Goal: Check status: Check status

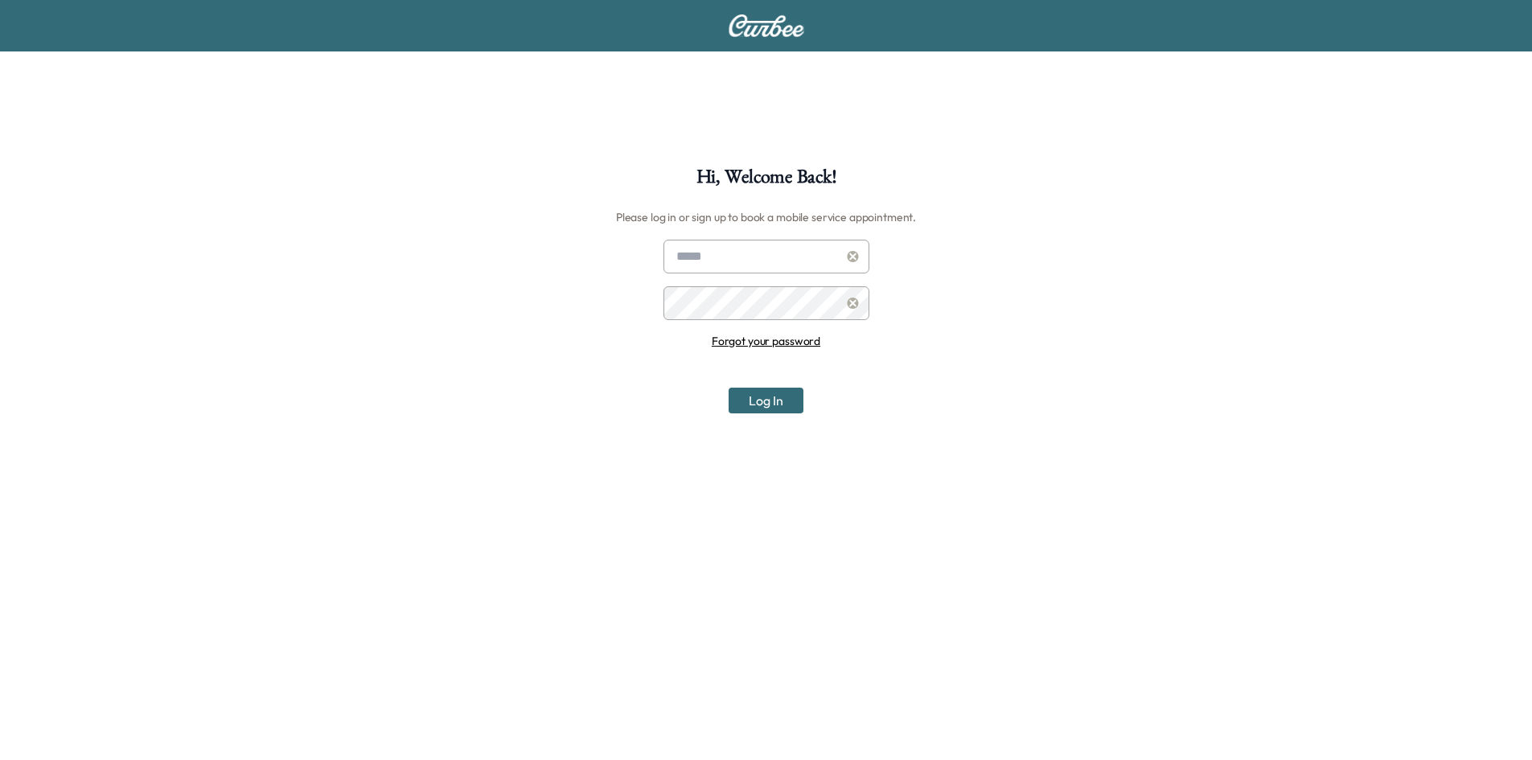
type input "**********"
click at [781, 407] on button "Log In" at bounding box center [766, 401] width 75 height 26
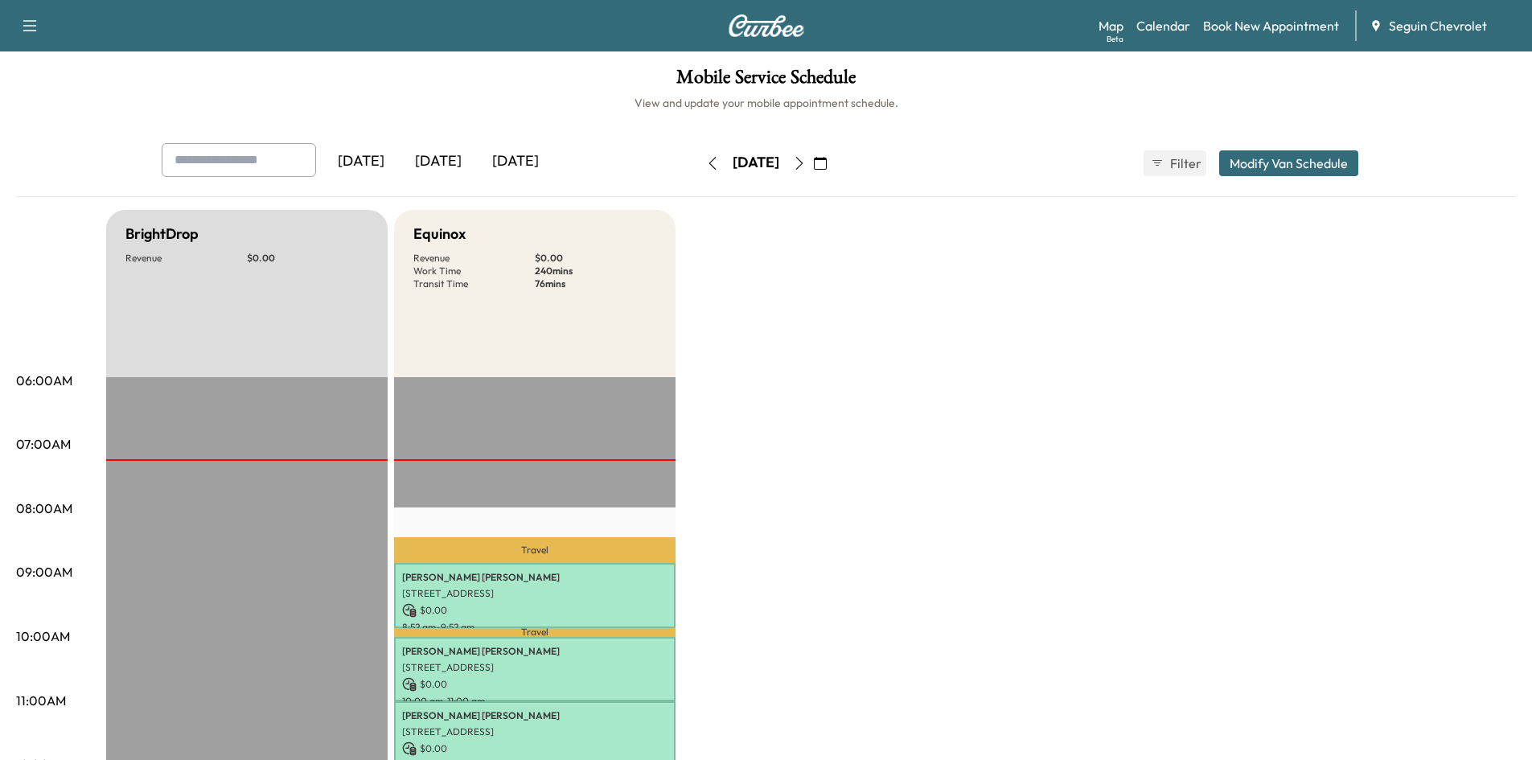
click at [827, 163] on icon "button" at bounding box center [820, 163] width 13 height 13
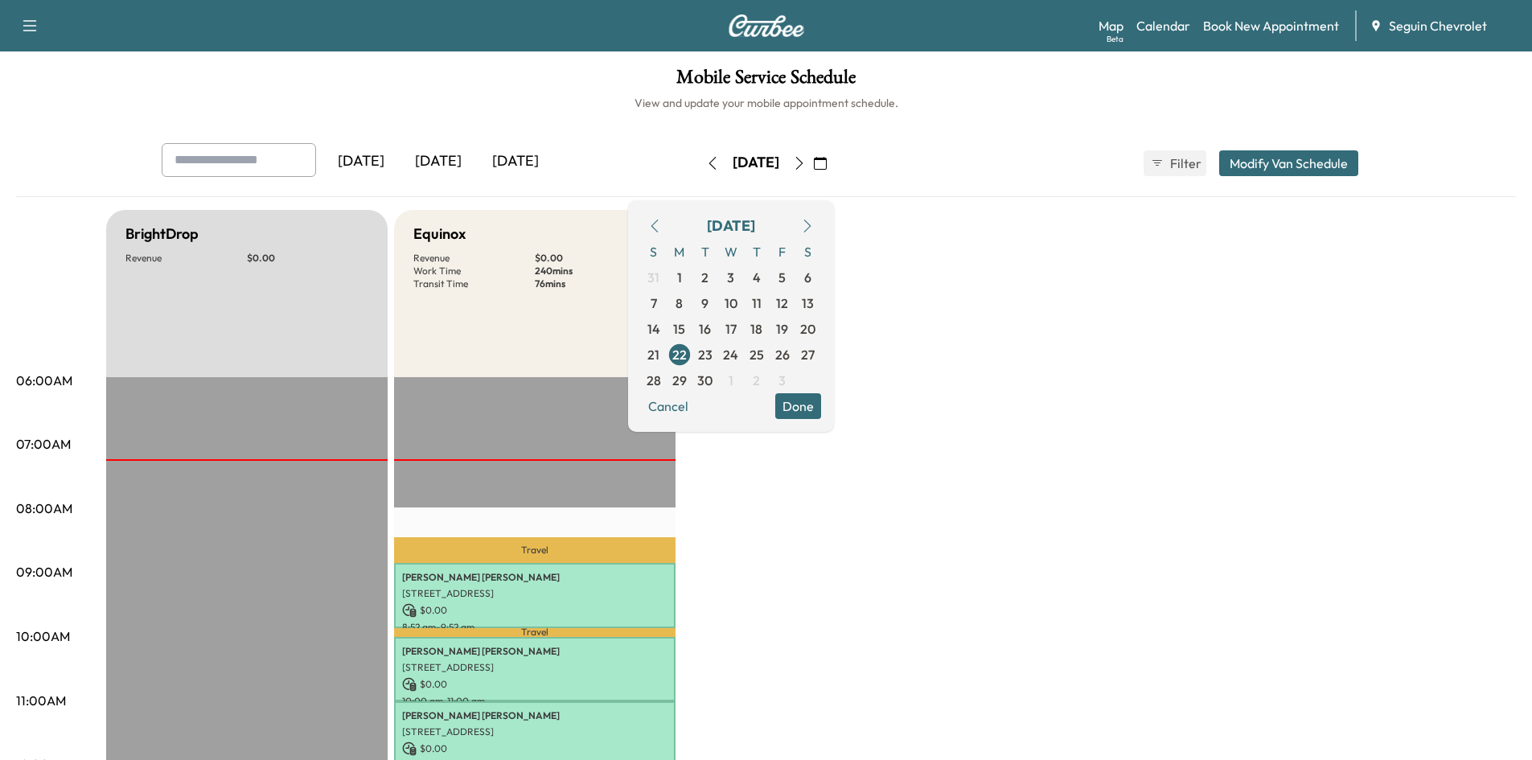
click at [668, 233] on button "button" at bounding box center [654, 226] width 27 height 26
click at [658, 227] on icon "button" at bounding box center [654, 226] width 7 height 13
click at [687, 383] on span "25" at bounding box center [679, 380] width 14 height 19
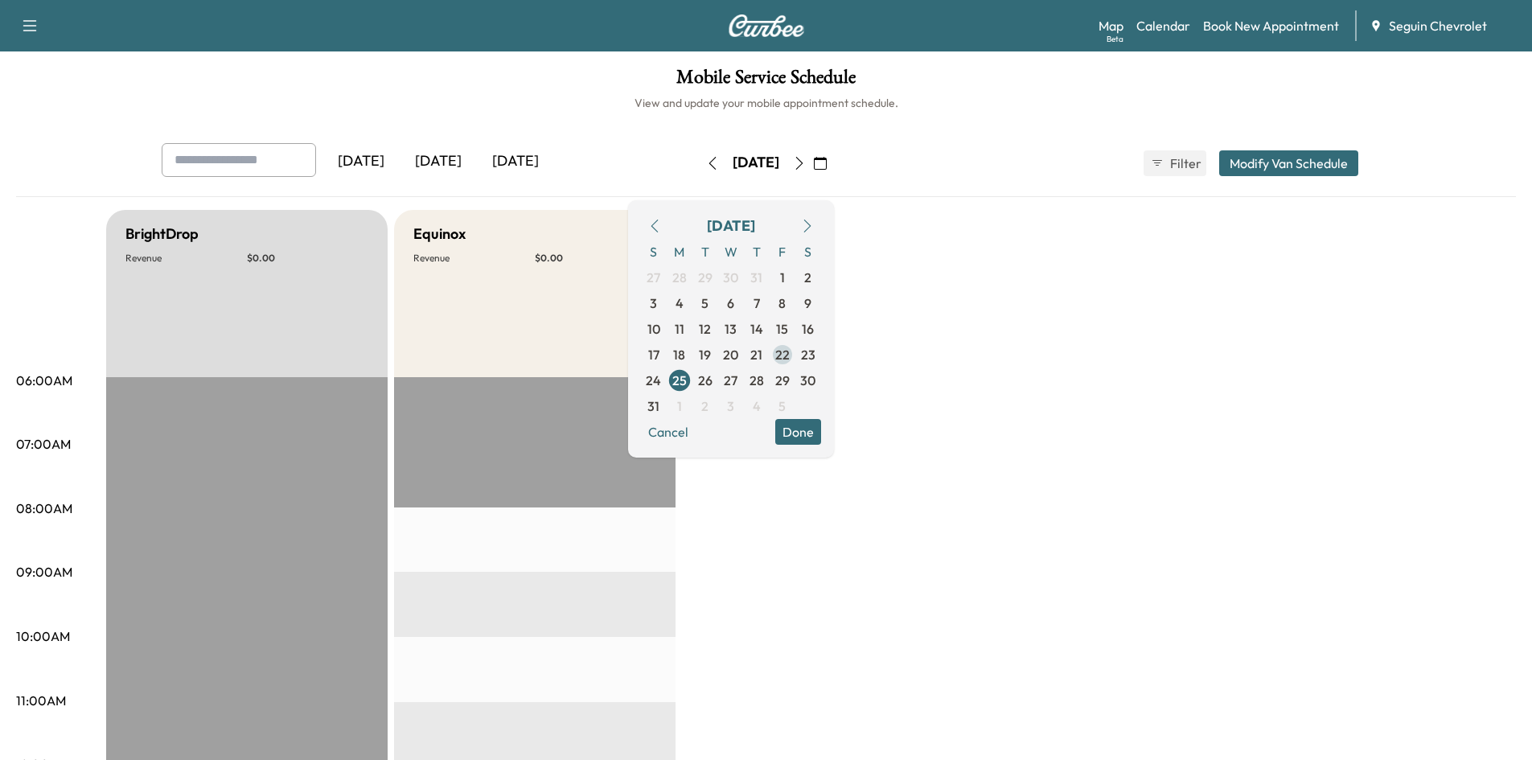
click at [790, 354] on span "22" at bounding box center [782, 354] width 14 height 19
click at [718, 323] on span "12" at bounding box center [706, 329] width 26 height 26
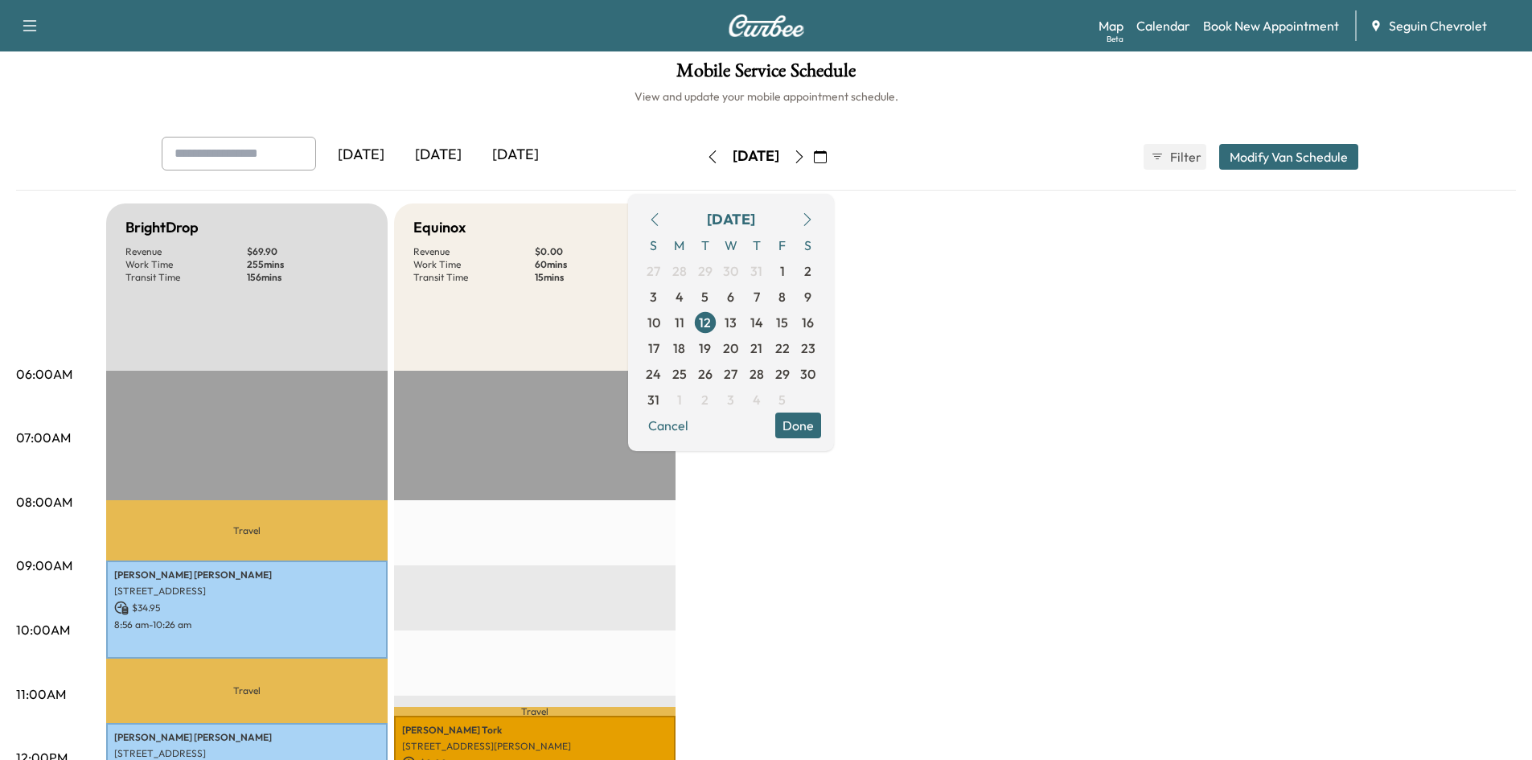
scroll to position [6, 0]
click at [737, 328] on span "13" at bounding box center [731, 323] width 12 height 19
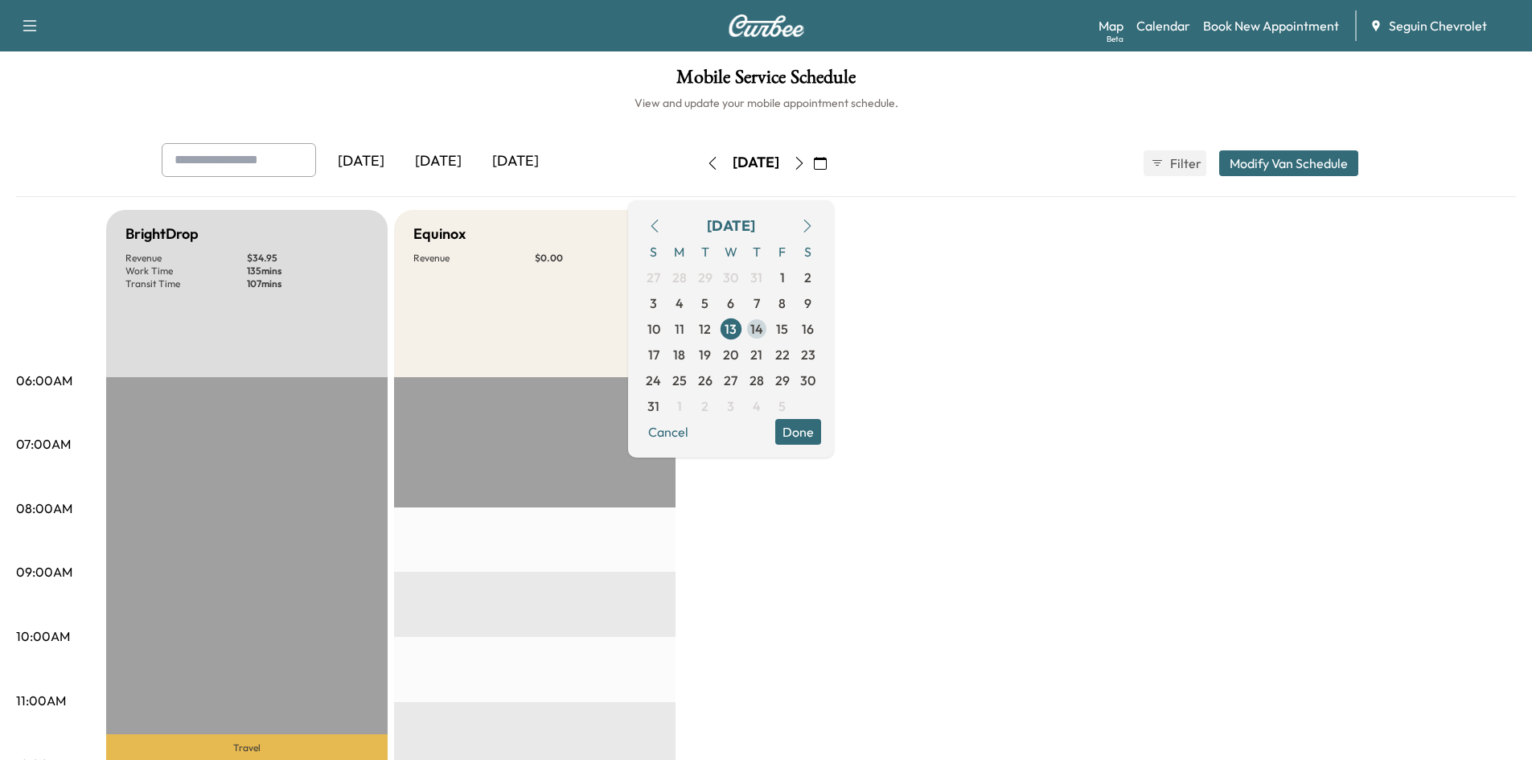
click at [763, 327] on span "14" at bounding box center [756, 328] width 13 height 19
click at [795, 340] on span "15" at bounding box center [783, 329] width 26 height 26
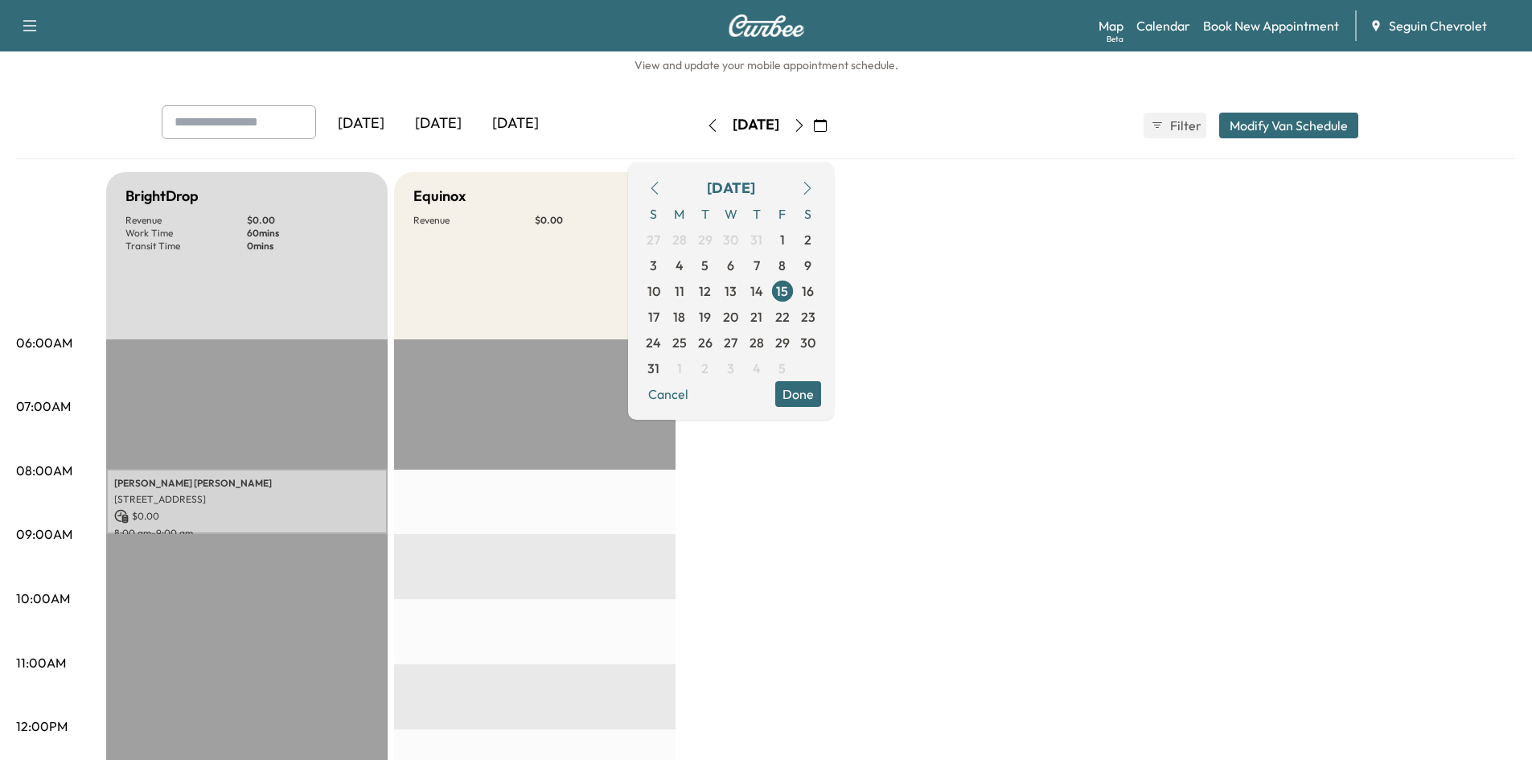
scroll to position [39, 0]
click at [814, 294] on span "16" at bounding box center [808, 290] width 12 height 19
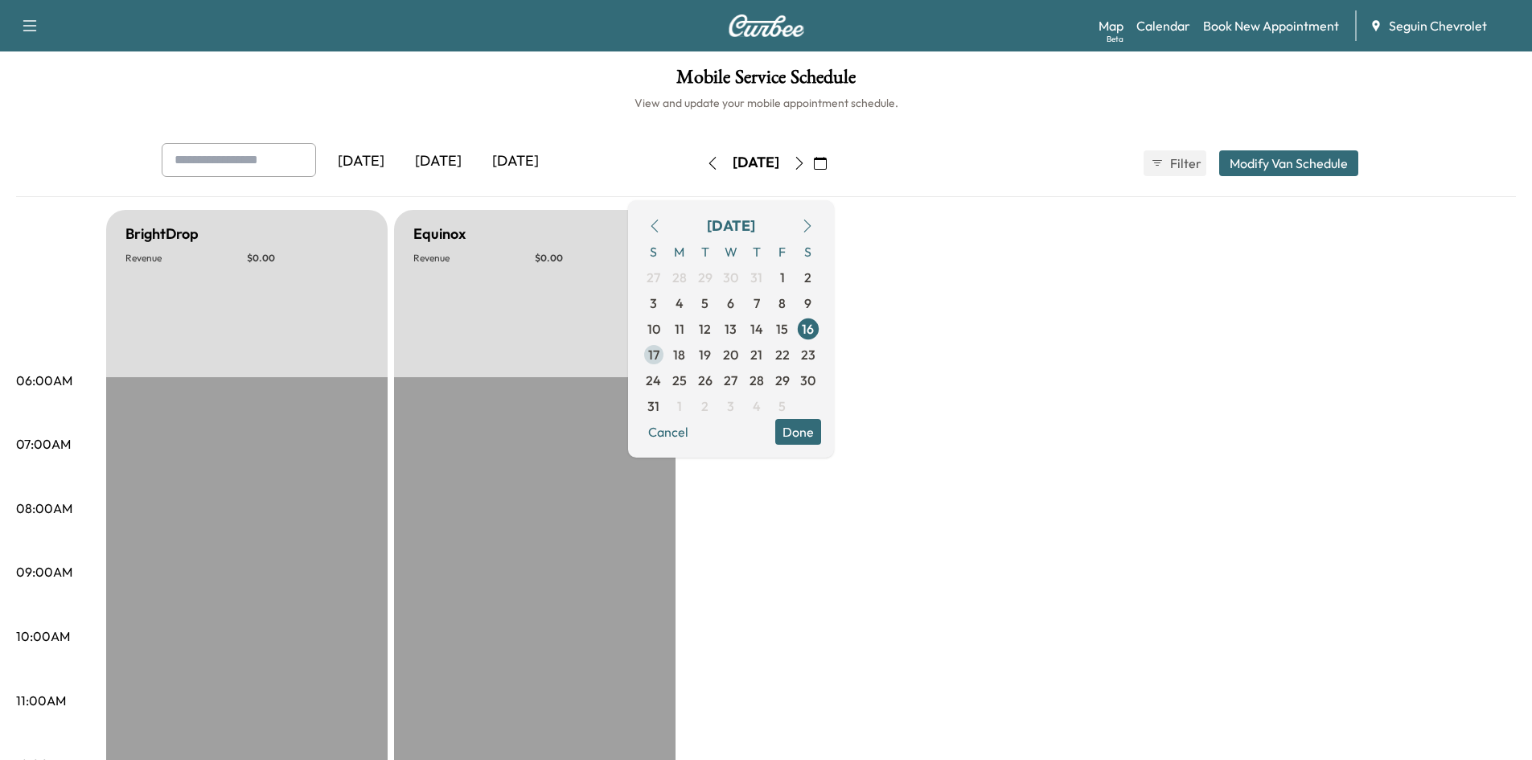
click at [660, 347] on span "17" at bounding box center [653, 354] width 11 height 19
click at [660, 401] on span "31" at bounding box center [653, 406] width 12 height 19
click at [790, 388] on span "29" at bounding box center [782, 380] width 14 height 19
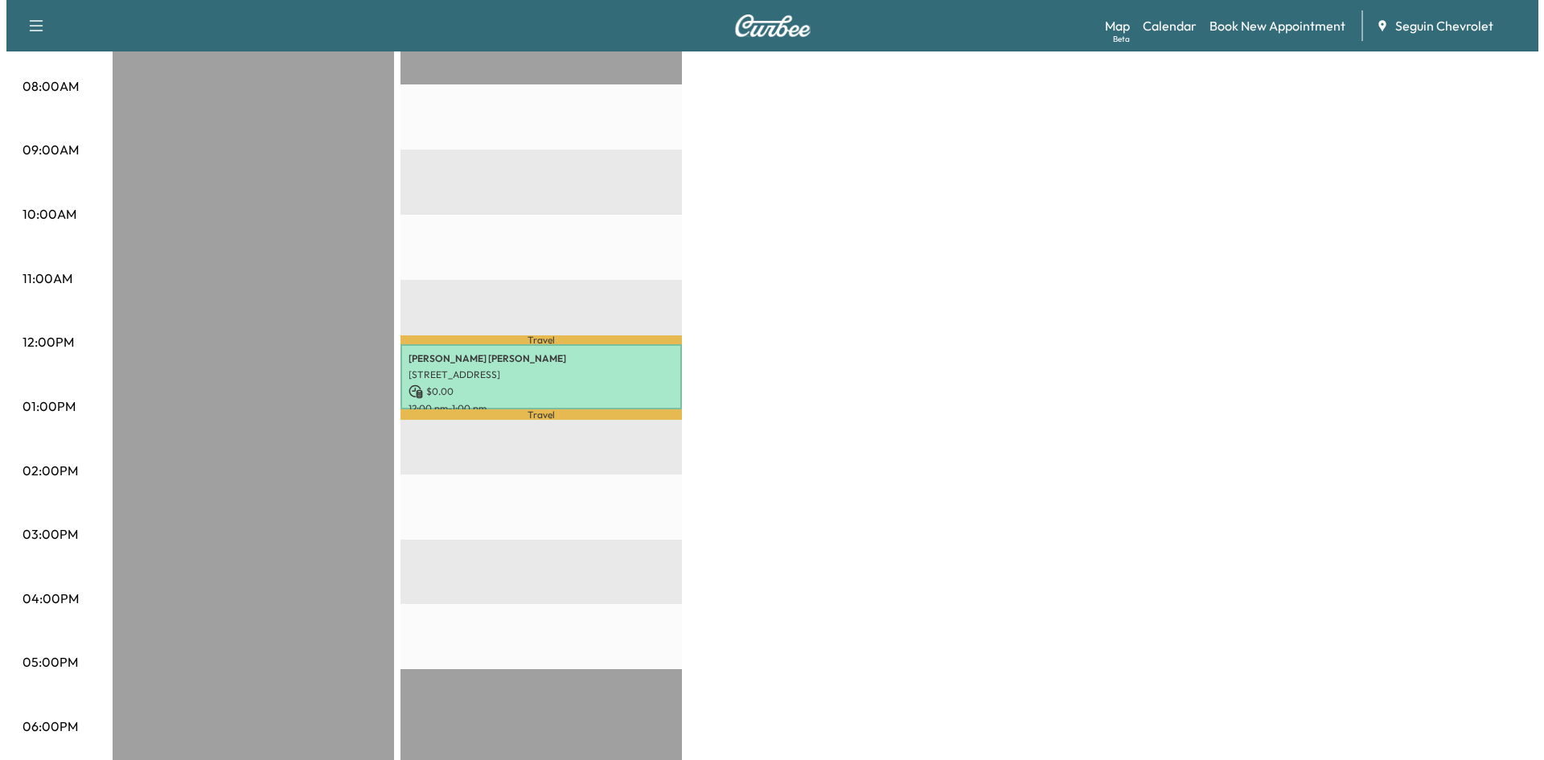
scroll to position [421, 0]
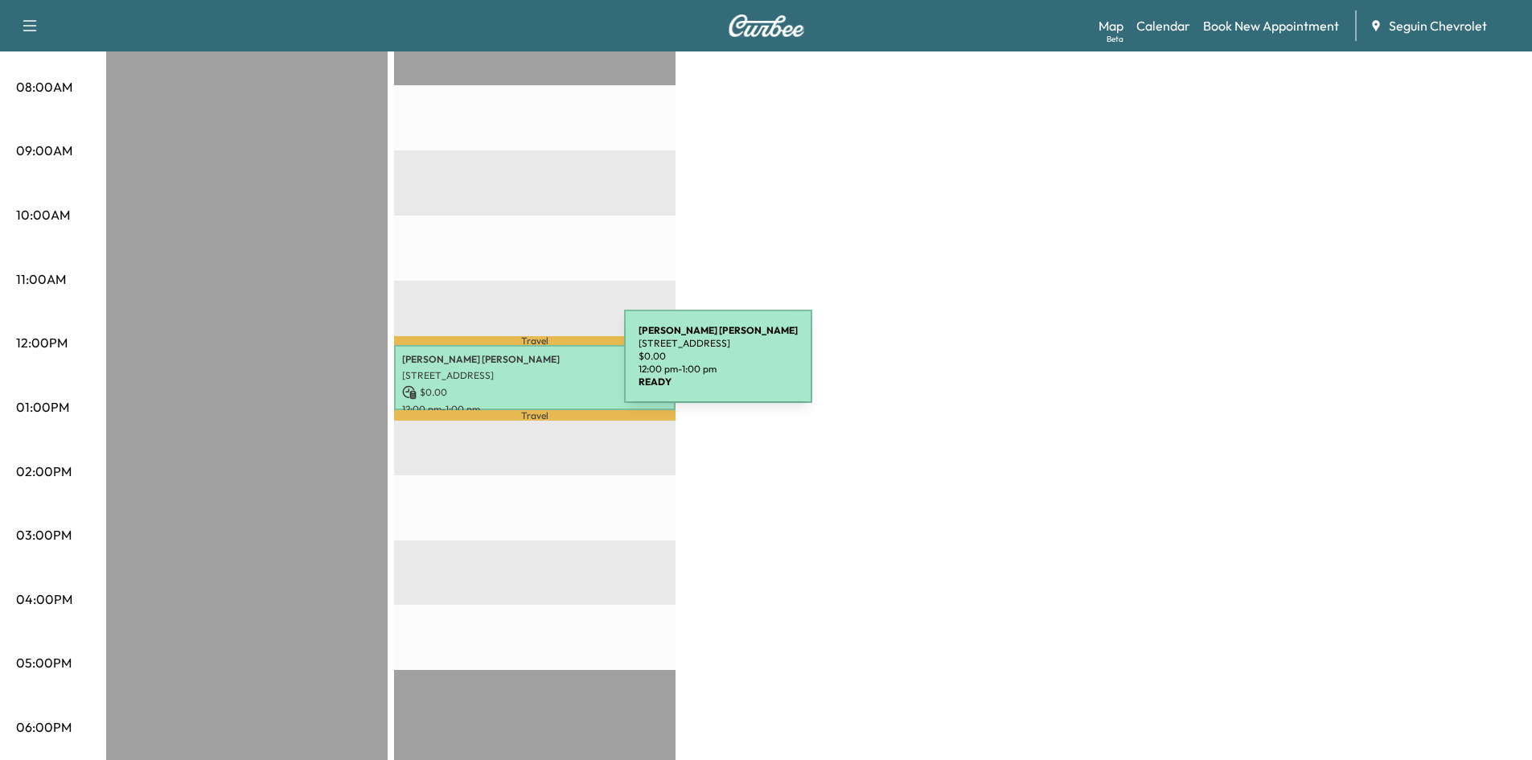
click at [503, 369] on p "[STREET_ADDRESS]" at bounding box center [534, 375] width 265 height 13
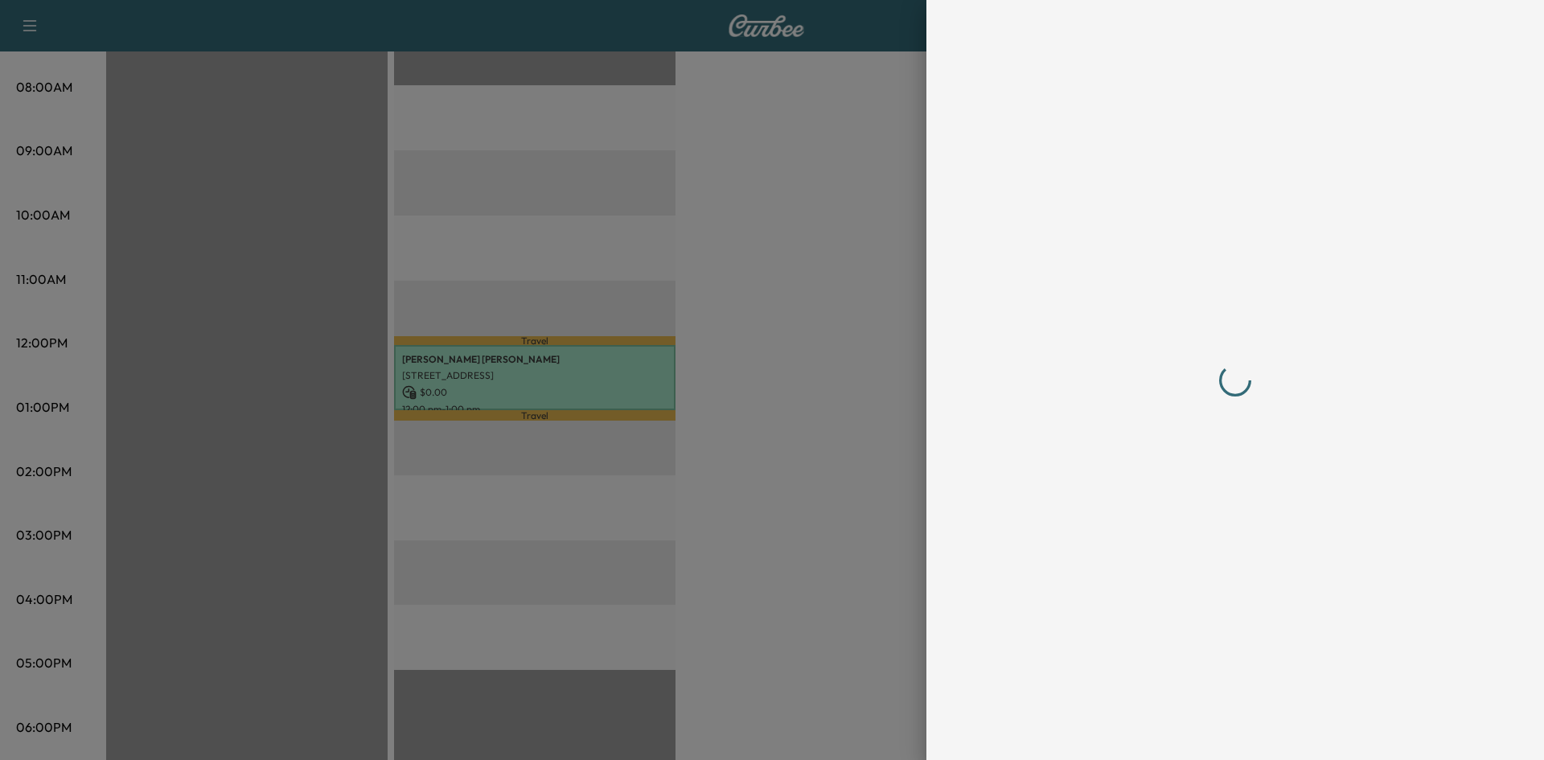
click at [503, 366] on div at bounding box center [772, 380] width 1544 height 760
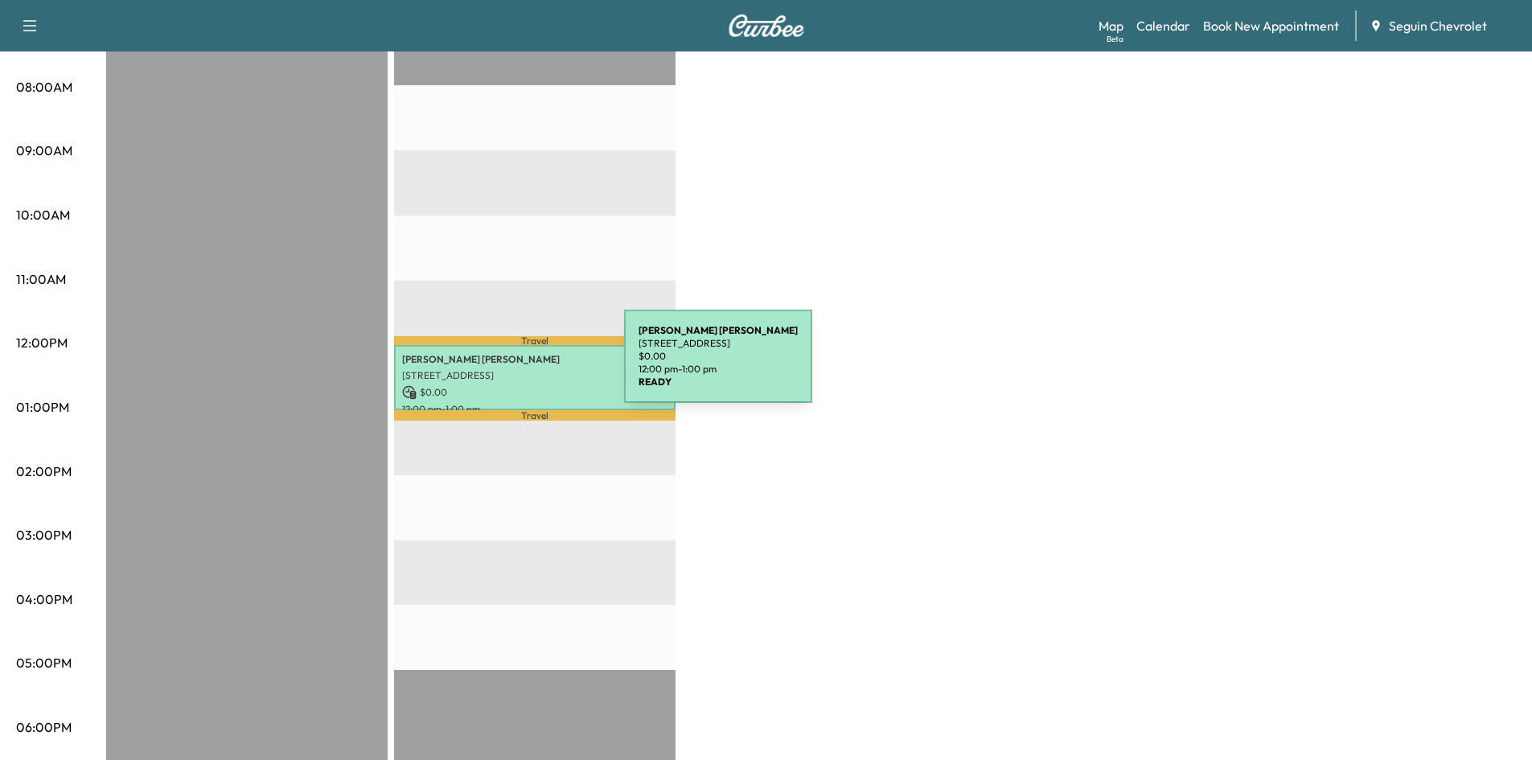
click at [503, 369] on p "[STREET_ADDRESS]" at bounding box center [534, 375] width 265 height 13
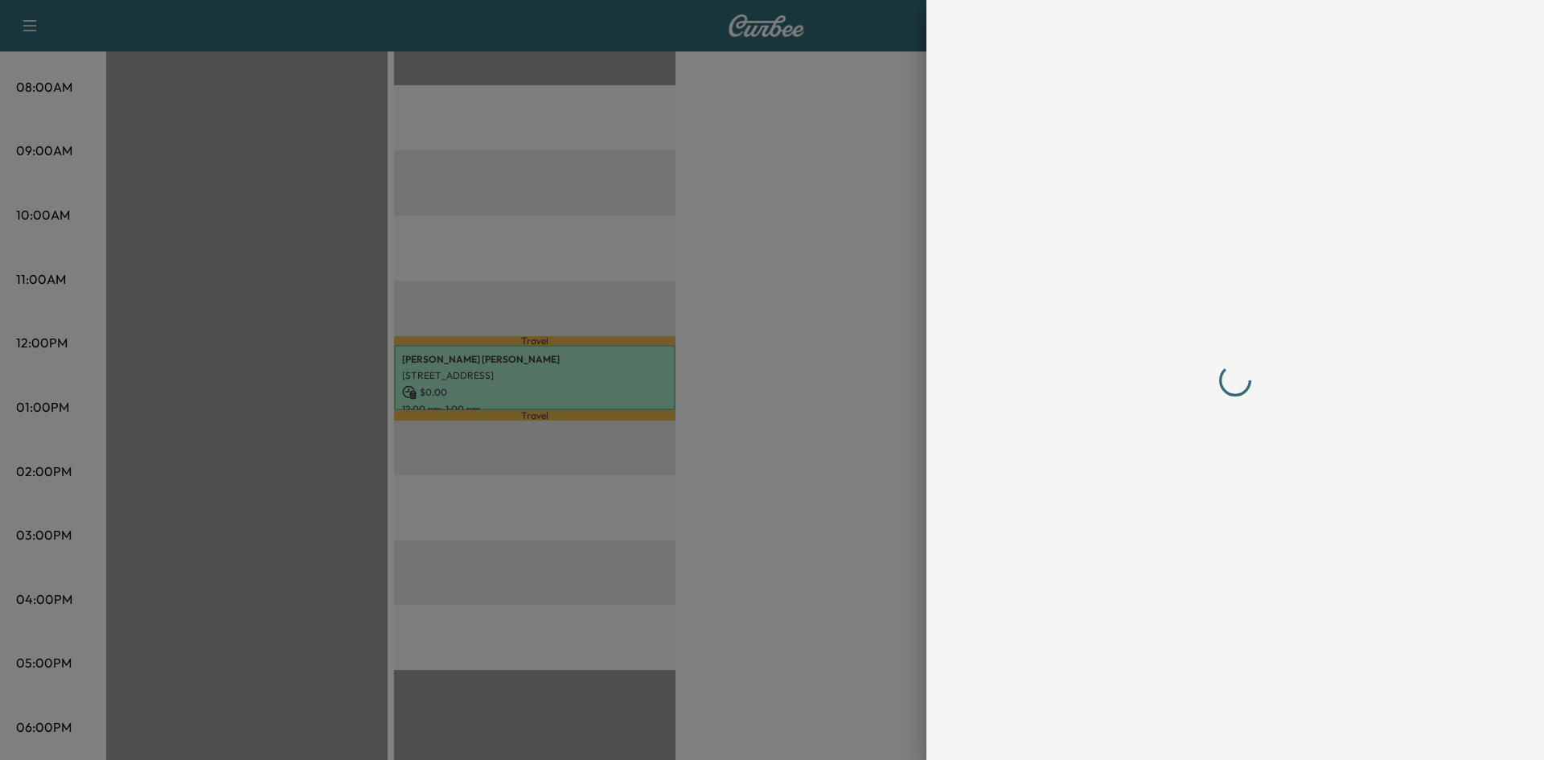
click at [503, 366] on div at bounding box center [772, 380] width 1544 height 760
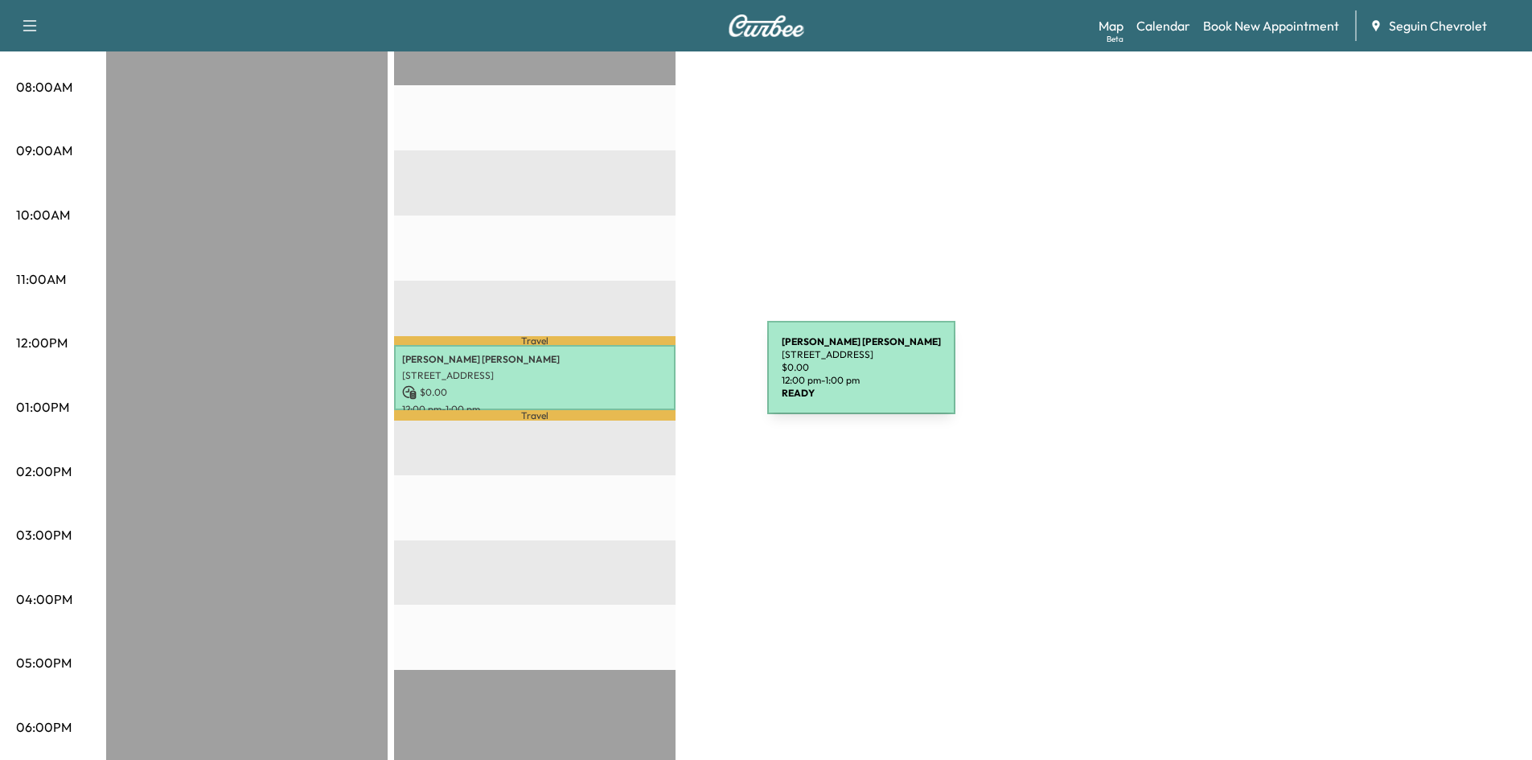
click at [627, 377] on p "[STREET_ADDRESS]" at bounding box center [534, 375] width 265 height 13
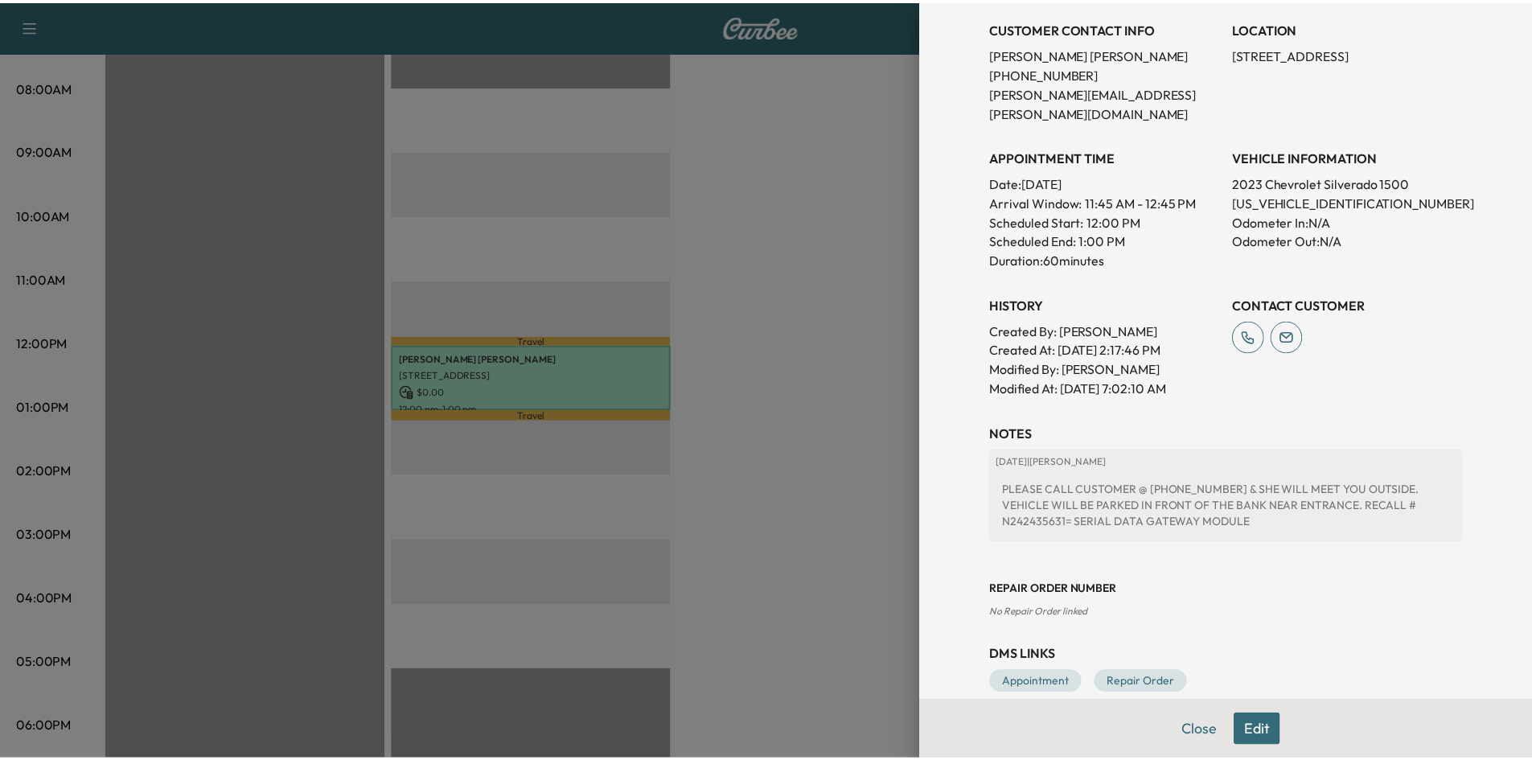
scroll to position [337, 0]
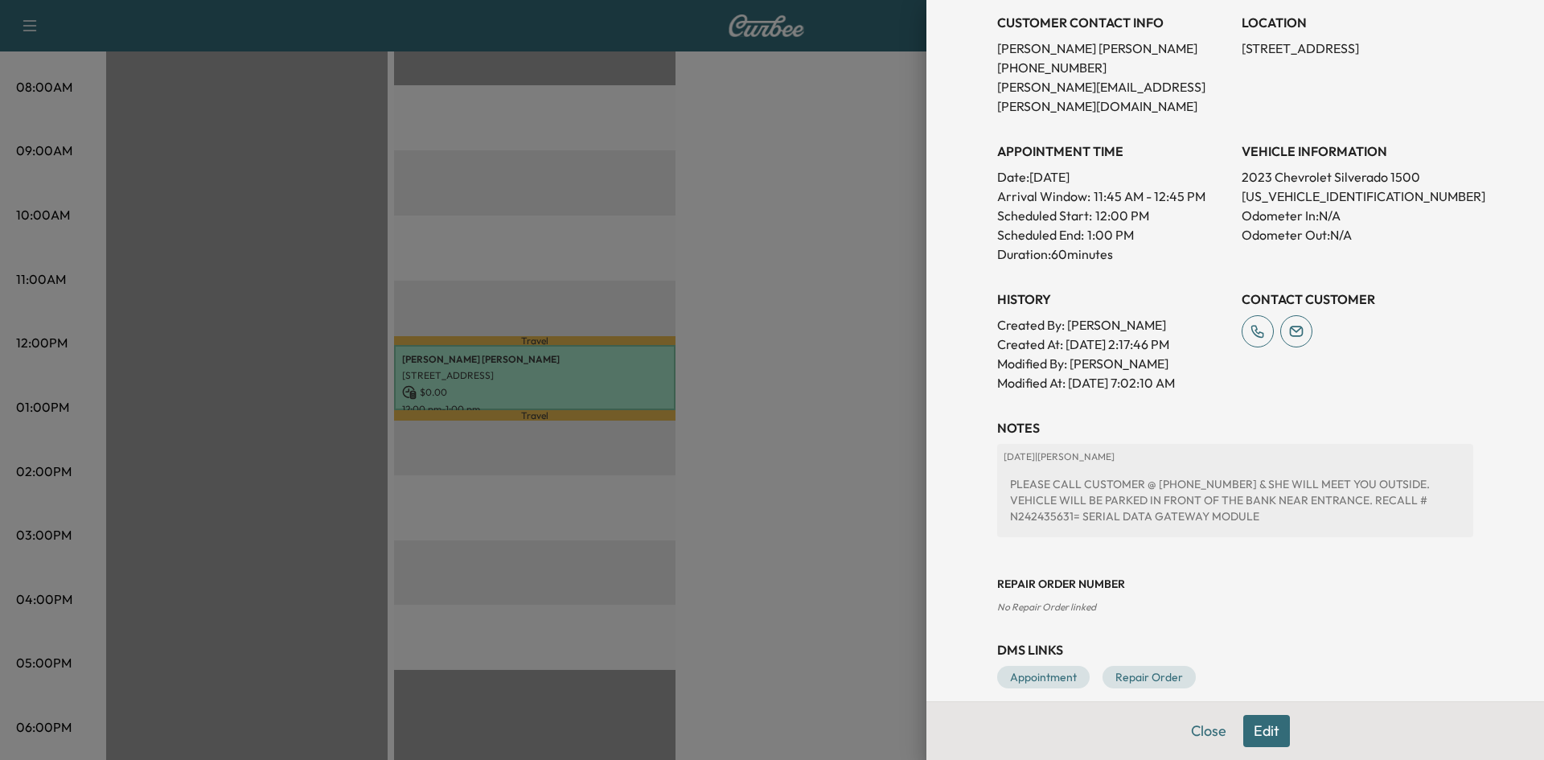
click at [892, 384] on div at bounding box center [772, 380] width 1544 height 760
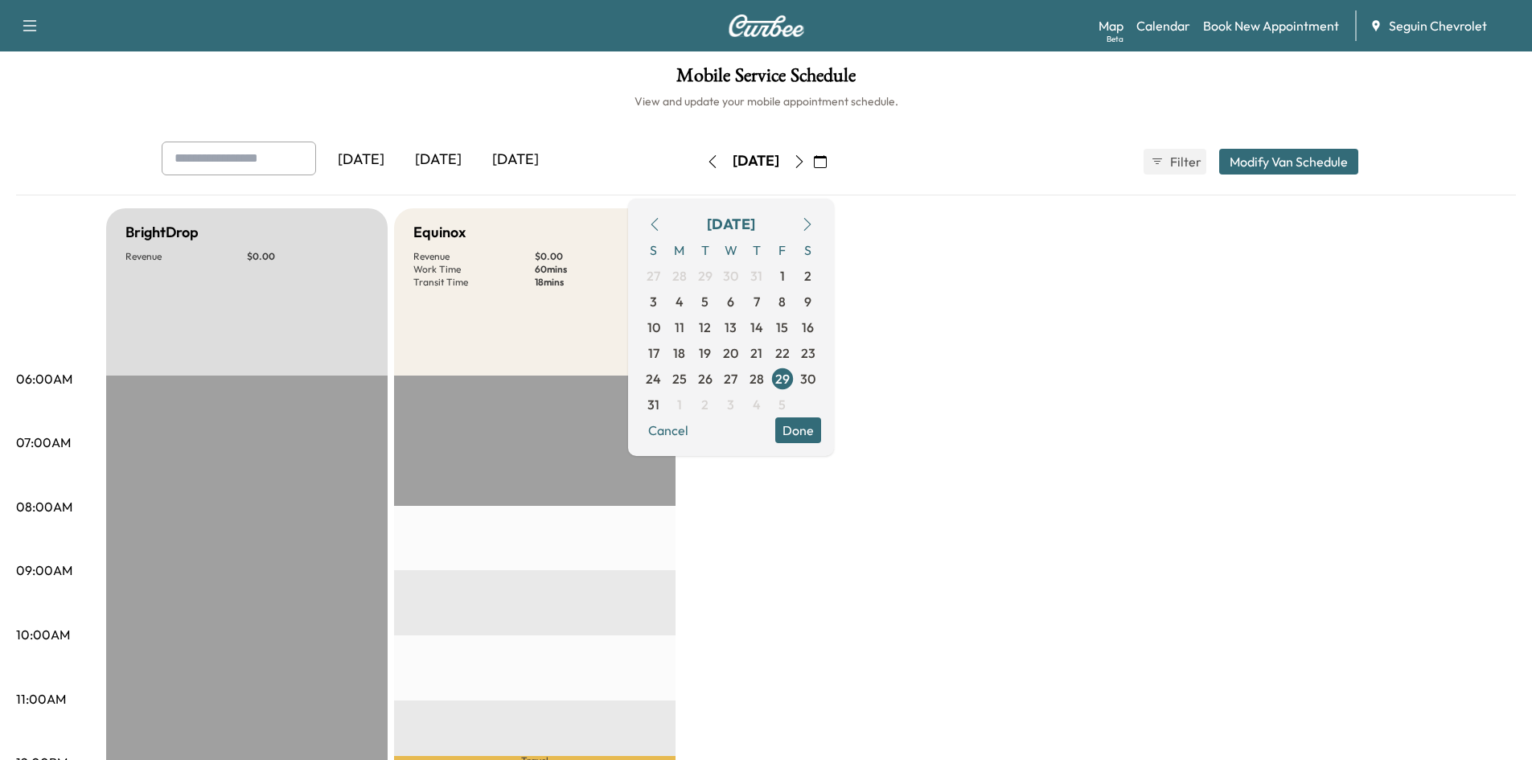
scroll to position [0, 0]
click at [713, 382] on span "26" at bounding box center [705, 380] width 14 height 19
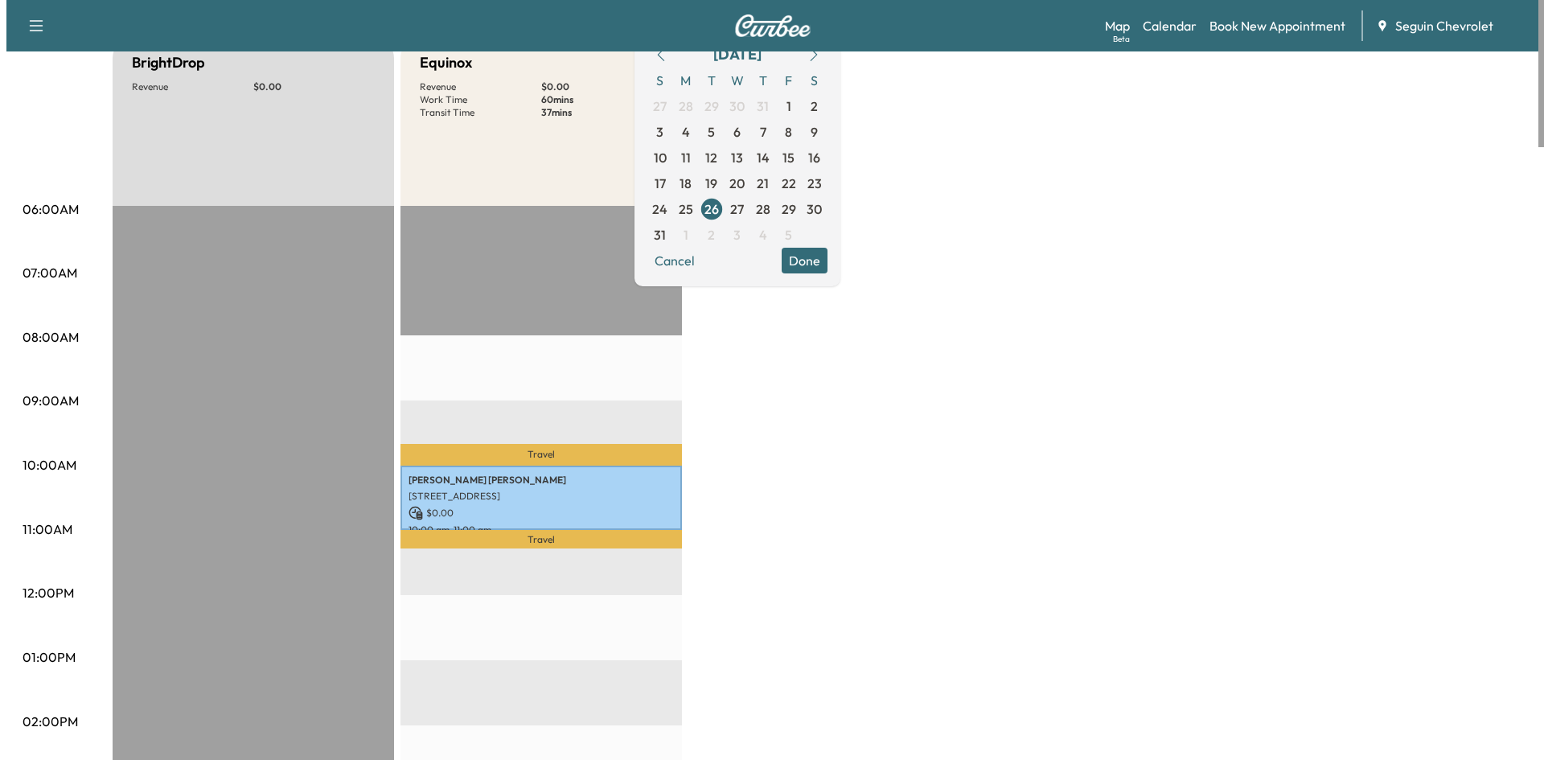
scroll to position [172, 0]
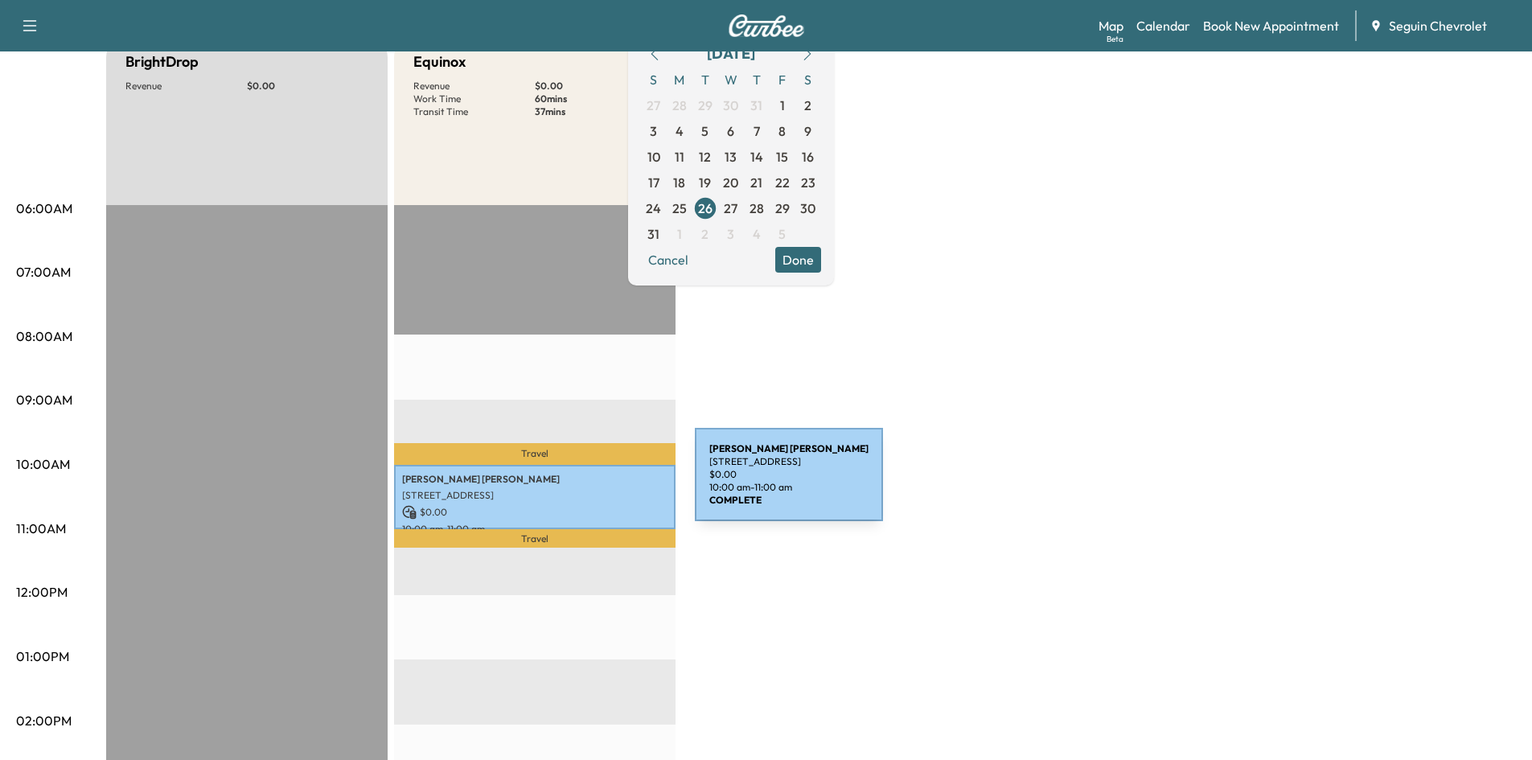
click at [574, 484] on div "[PERSON_NAME] [STREET_ADDRESS] $ 0.00 10:00 am - 11:00 am" at bounding box center [535, 497] width 282 height 65
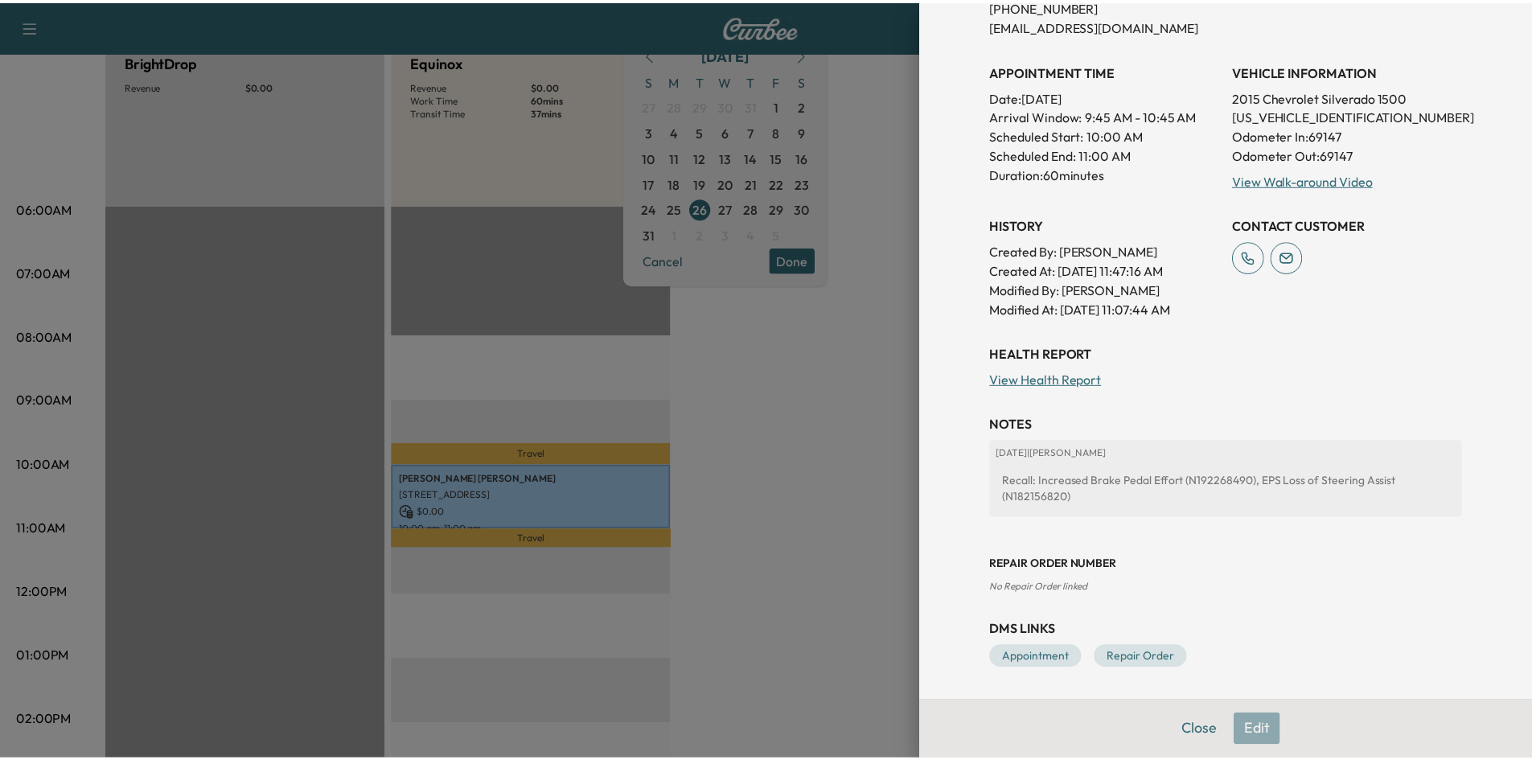
scroll to position [0, 0]
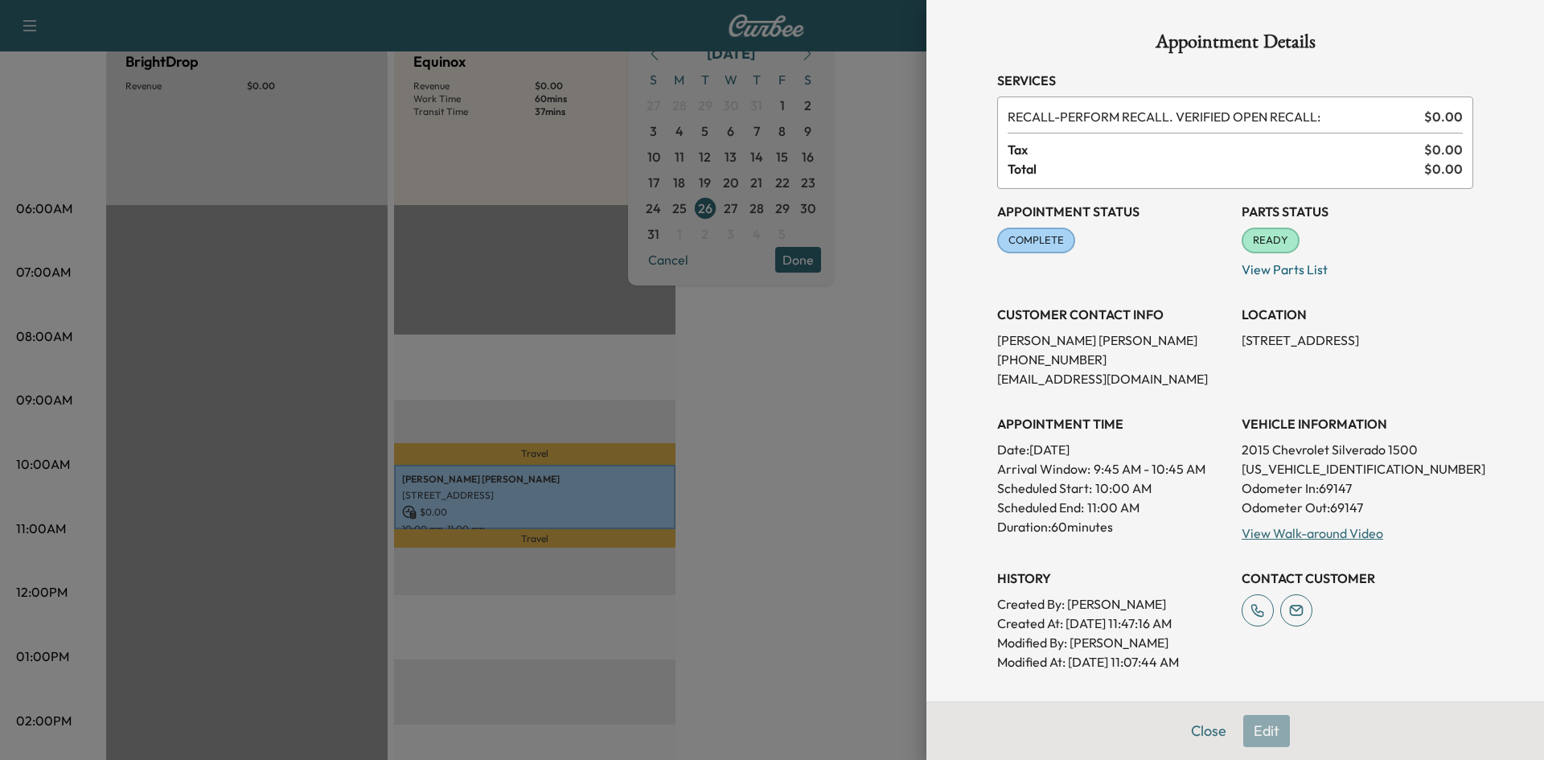
click at [728, 369] on div at bounding box center [772, 380] width 1544 height 760
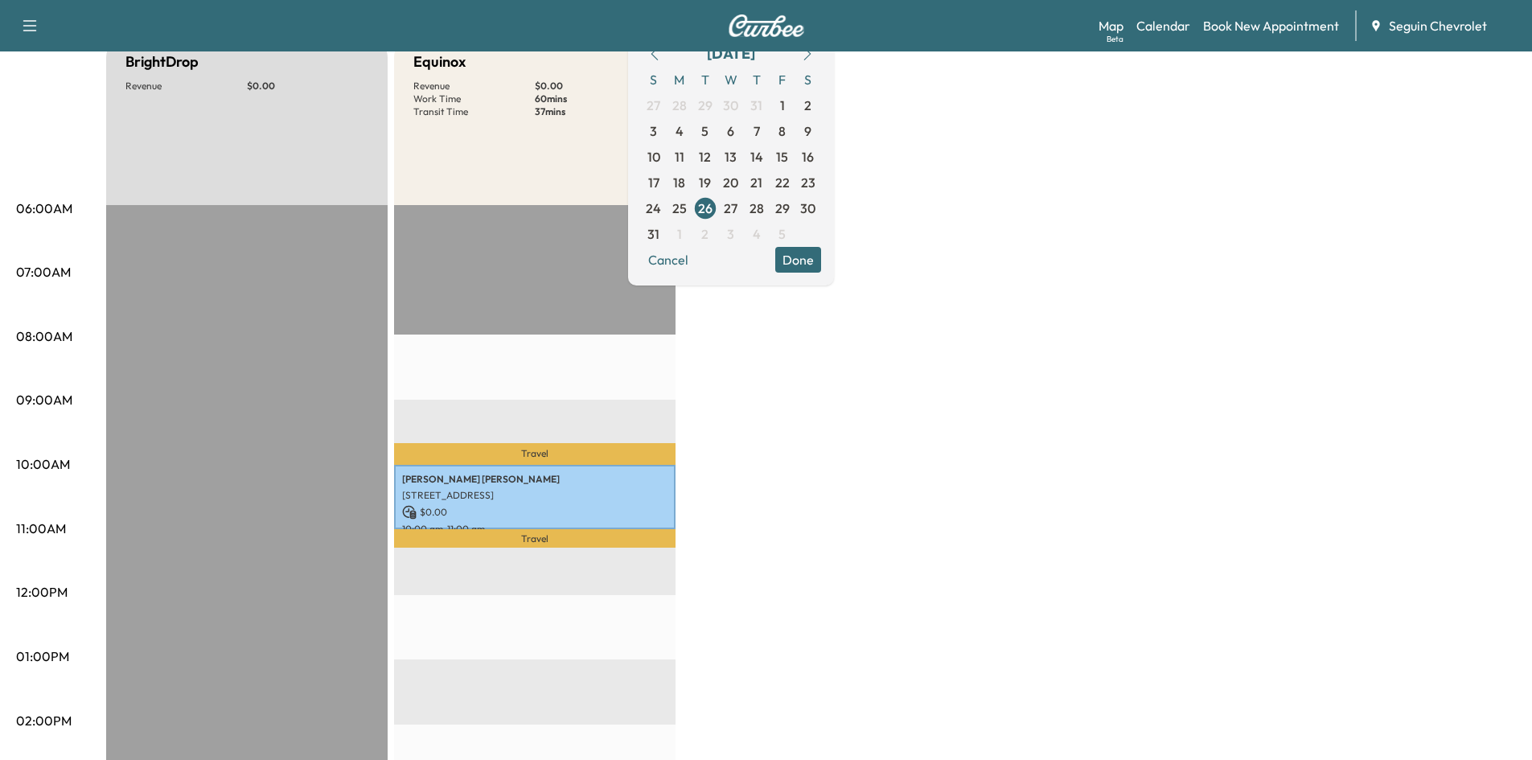
click at [835, 373] on div "BrightDrop Revenue $ 0.00 EST Start Equinox Revenue $ 0.00 Work Time 60 mins Tr…" at bounding box center [811, 641] width 1410 height 1206
click at [741, 481] on div "BrightDrop Revenue $ 0.00 EST Start Equinox Revenue $ 0.00 Work Time 60 mins Tr…" at bounding box center [811, 641] width 1410 height 1206
click at [821, 259] on button "Done" at bounding box center [798, 260] width 46 height 26
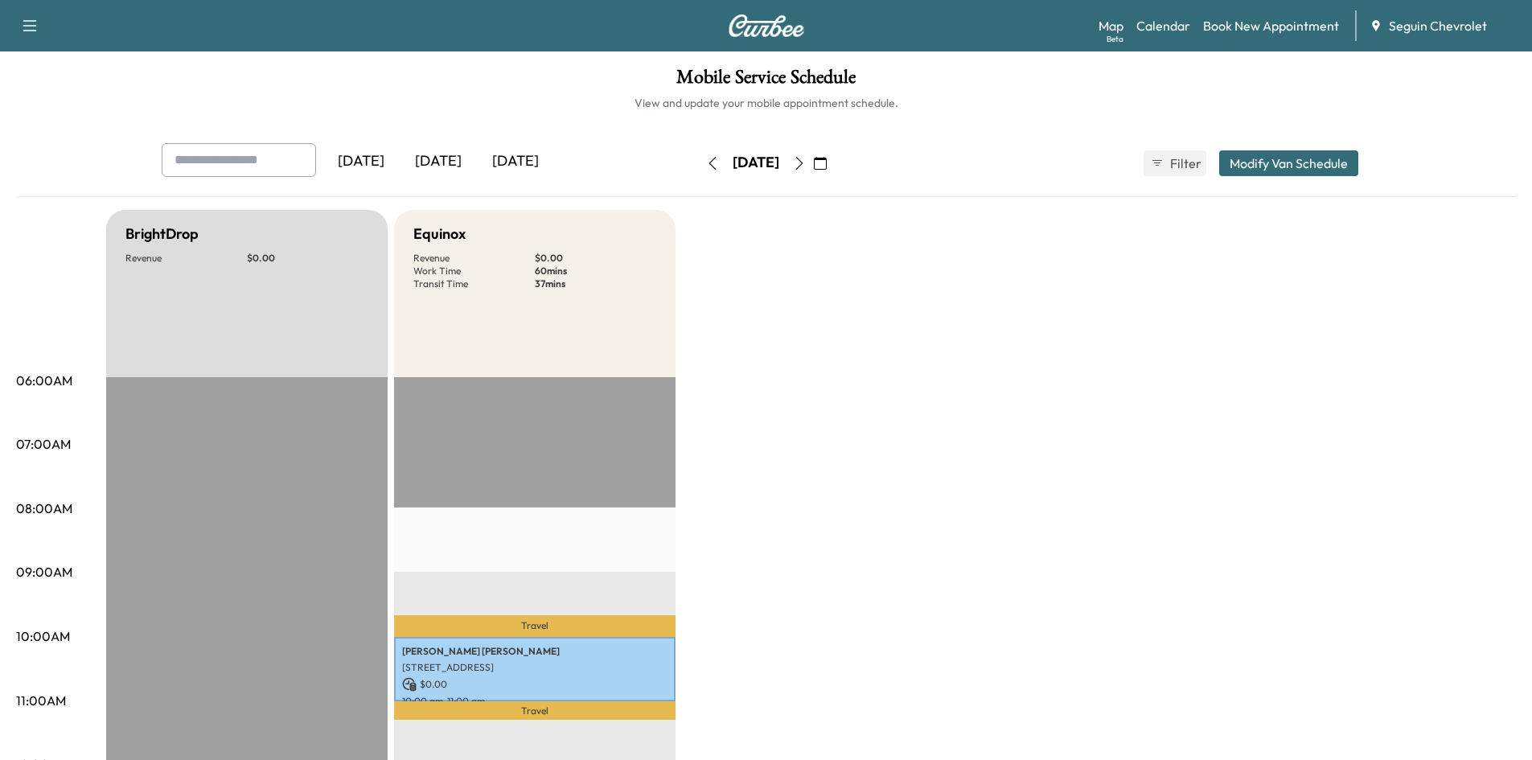
click at [806, 163] on icon "button" at bounding box center [799, 163] width 13 height 13
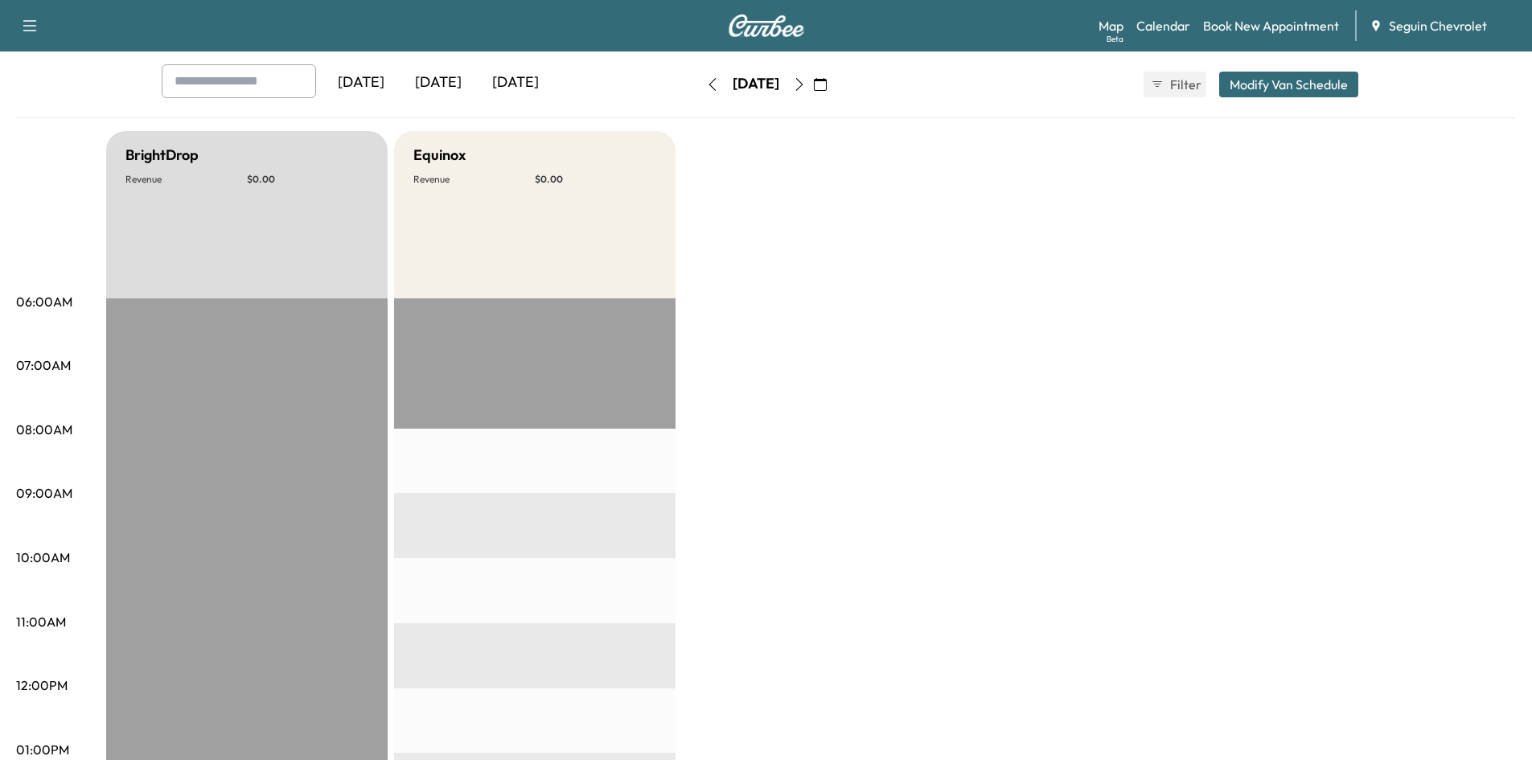
scroll to position [80, 0]
click at [803, 87] on icon "button" at bounding box center [798, 83] width 7 height 13
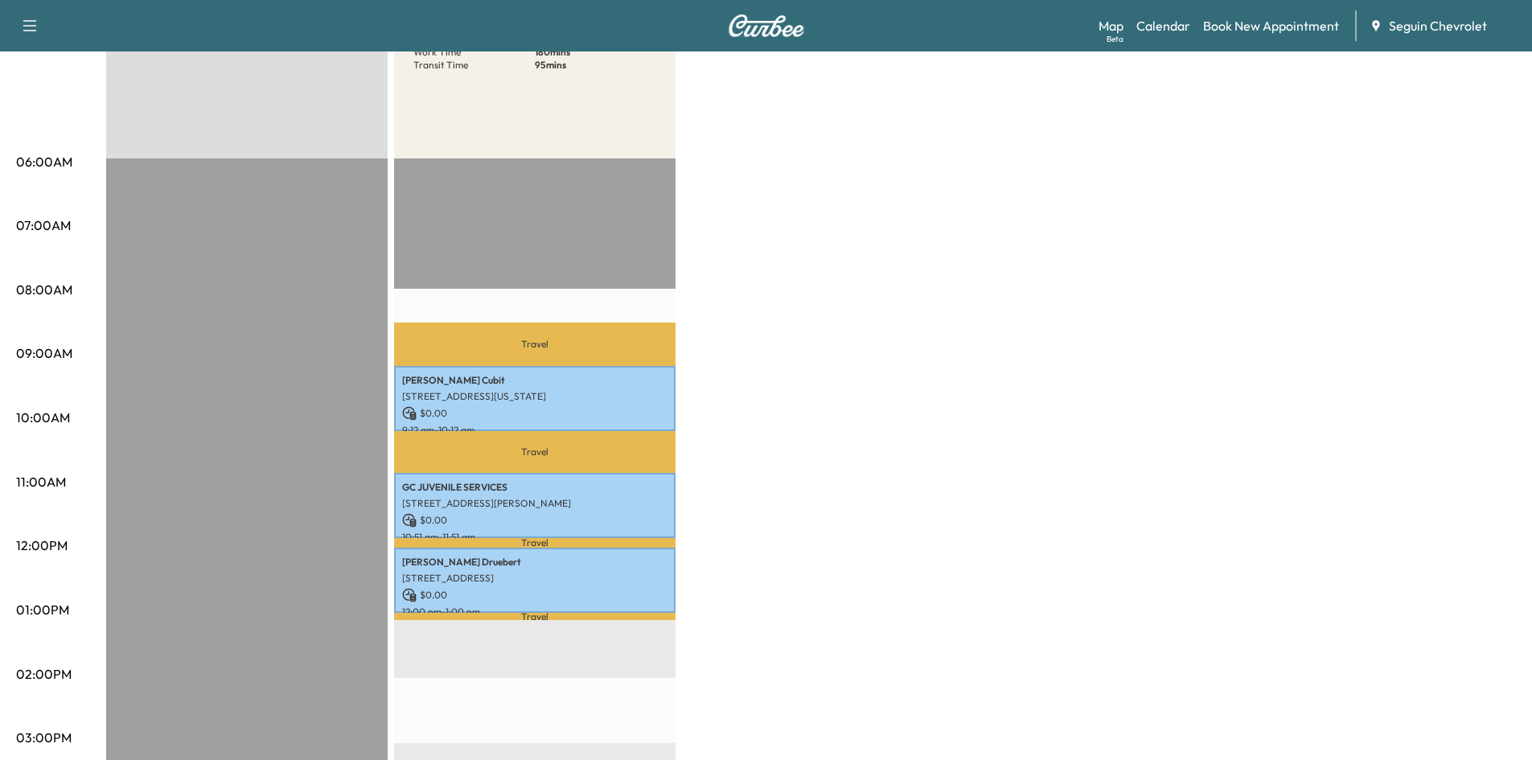
scroll to position [228, 0]
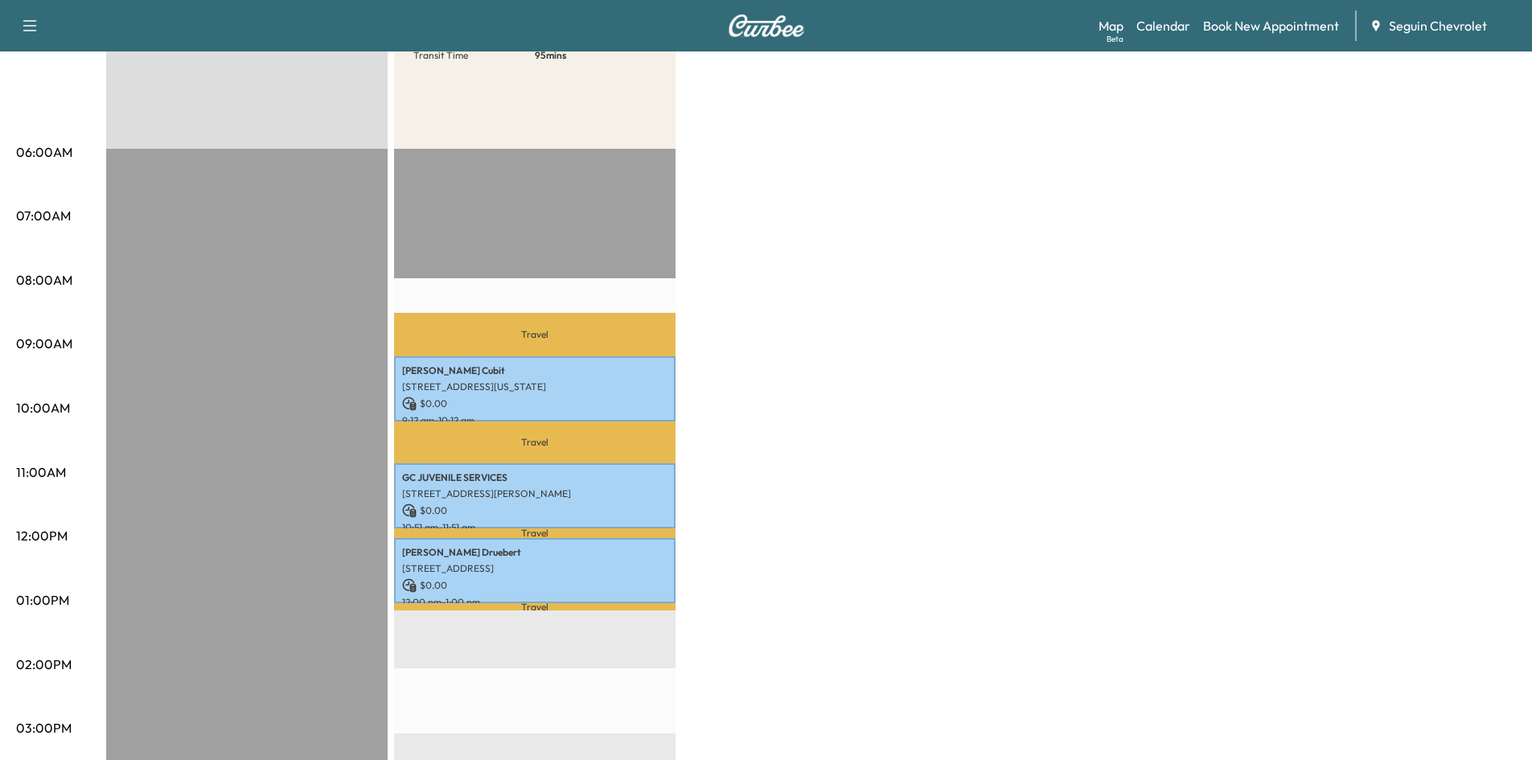
click at [947, 256] on div "BrightDrop Revenue $ 0.00 EST Start Equinox Revenue $ 0.00 Work Time 180 mins T…" at bounding box center [811, 585] width 1410 height 1206
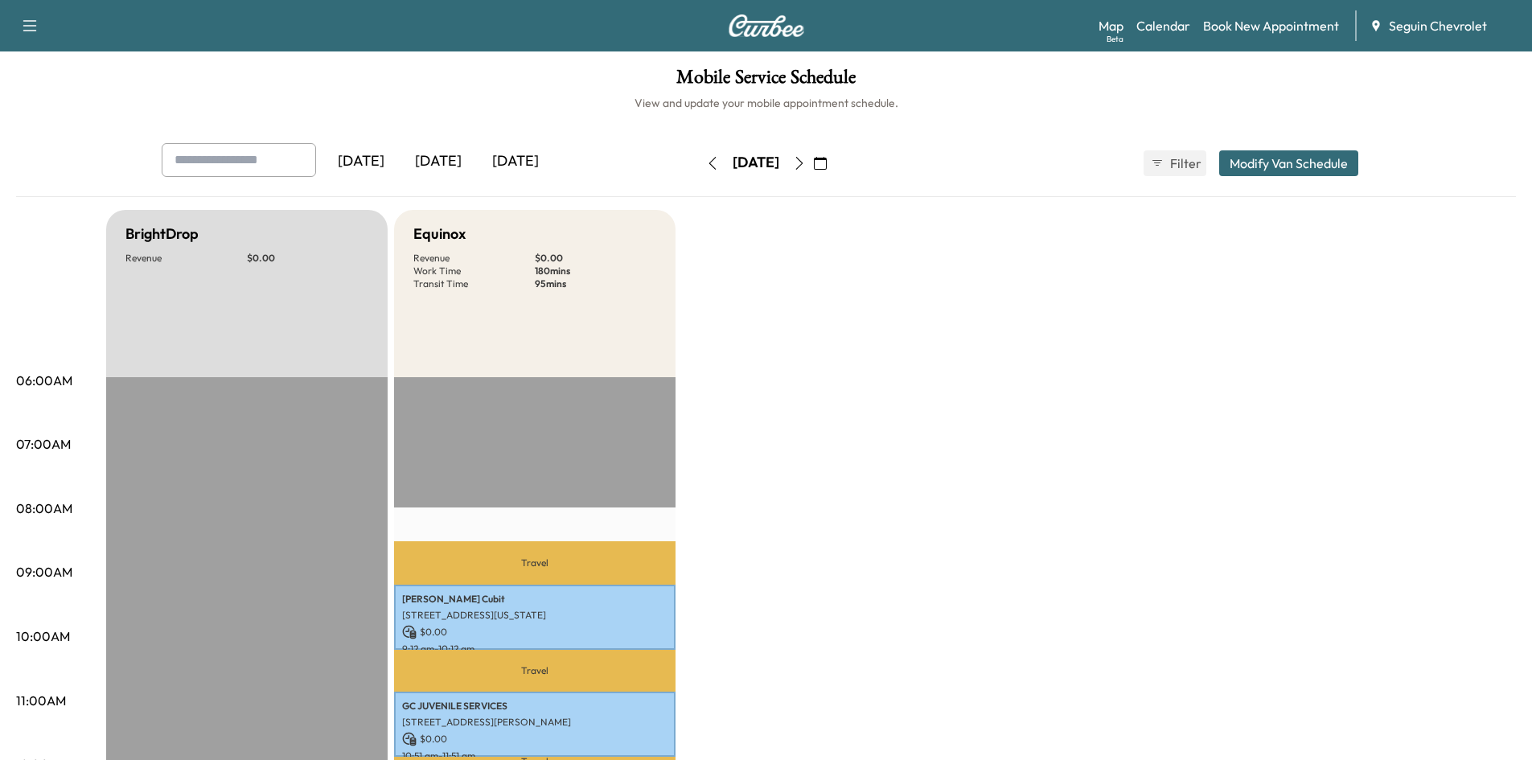
click at [806, 169] on icon "button" at bounding box center [799, 163] width 13 height 13
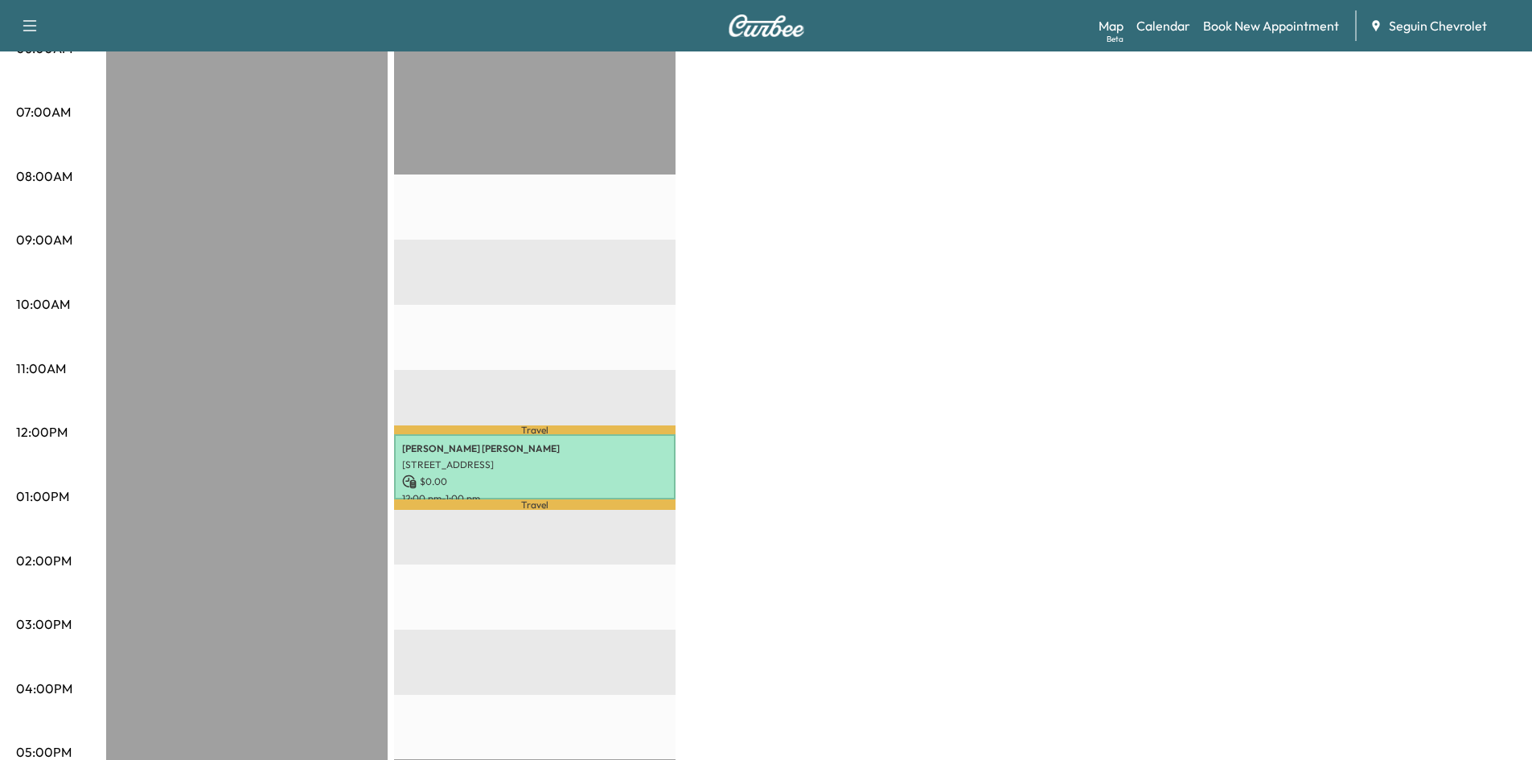
scroll to position [302, 0]
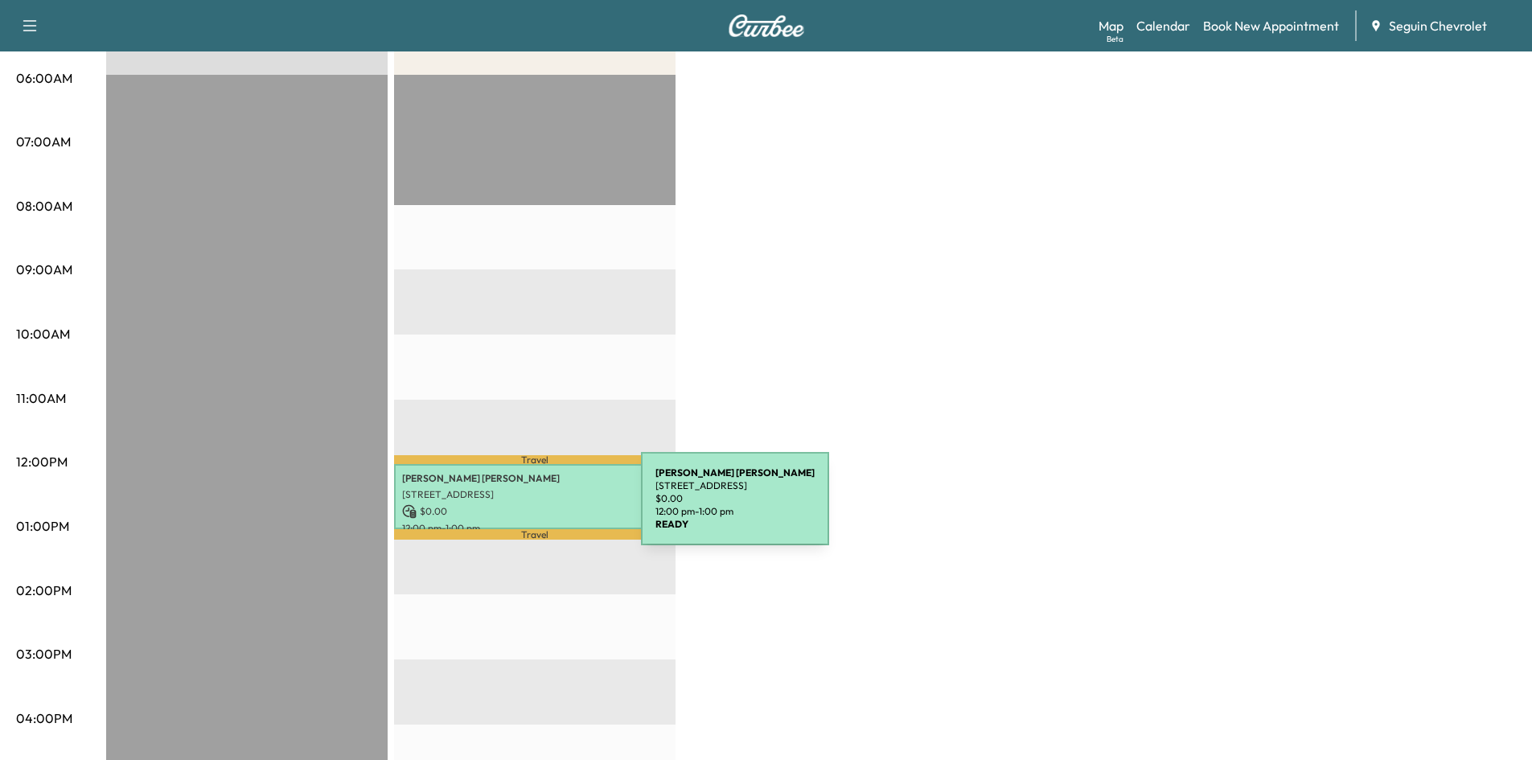
click at [520, 508] on p "$ 0.00" at bounding box center [534, 511] width 265 height 14
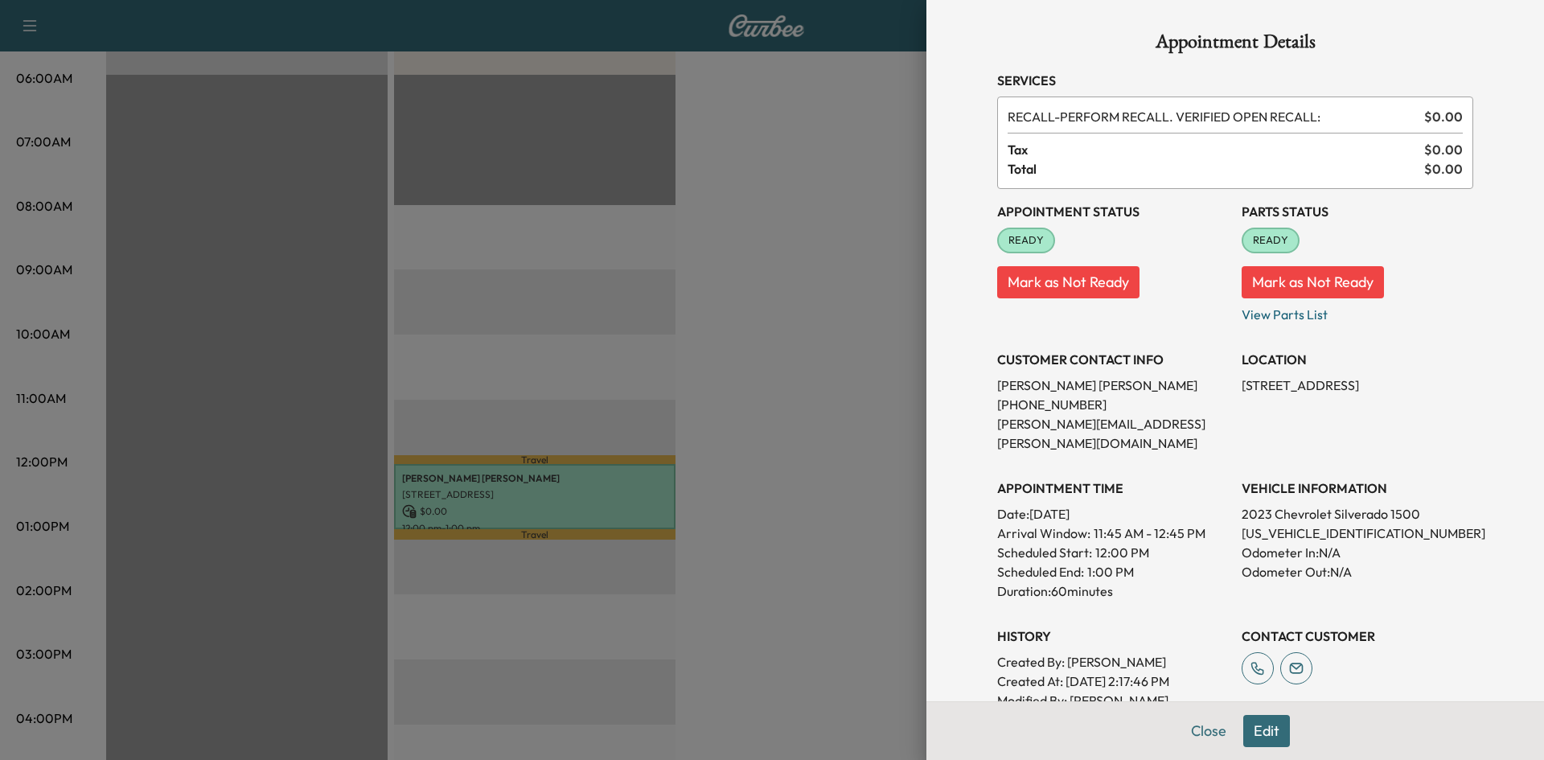
click at [744, 504] on div at bounding box center [772, 380] width 1544 height 760
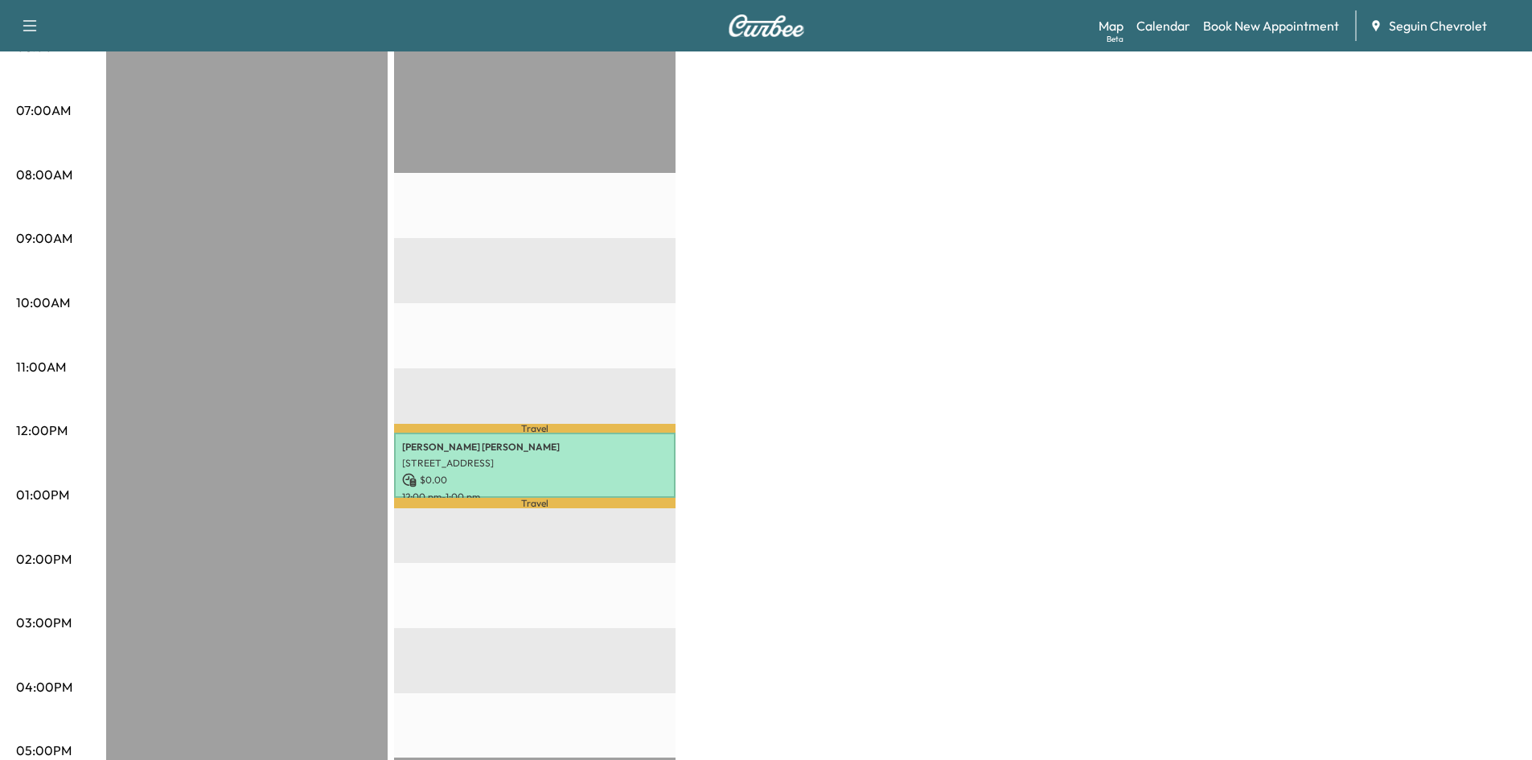
scroll to position [335, 0]
click at [990, 308] on div "BrightDrop Revenue $ 0.00 EST Start Equinox Revenue $ 0.00 Work Time 60 mins Tr…" at bounding box center [811, 478] width 1410 height 1206
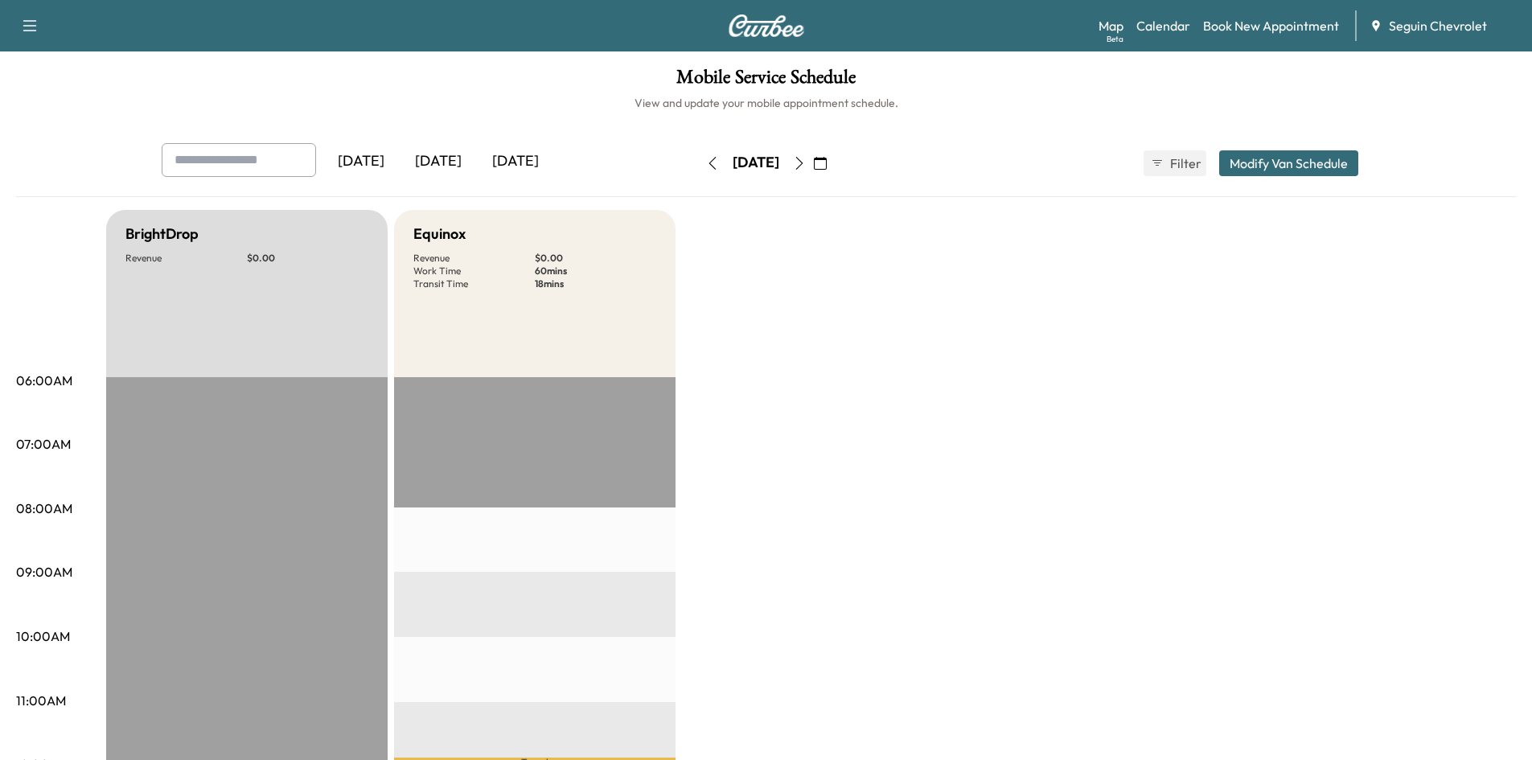
click at [803, 166] on icon "button" at bounding box center [798, 163] width 7 height 13
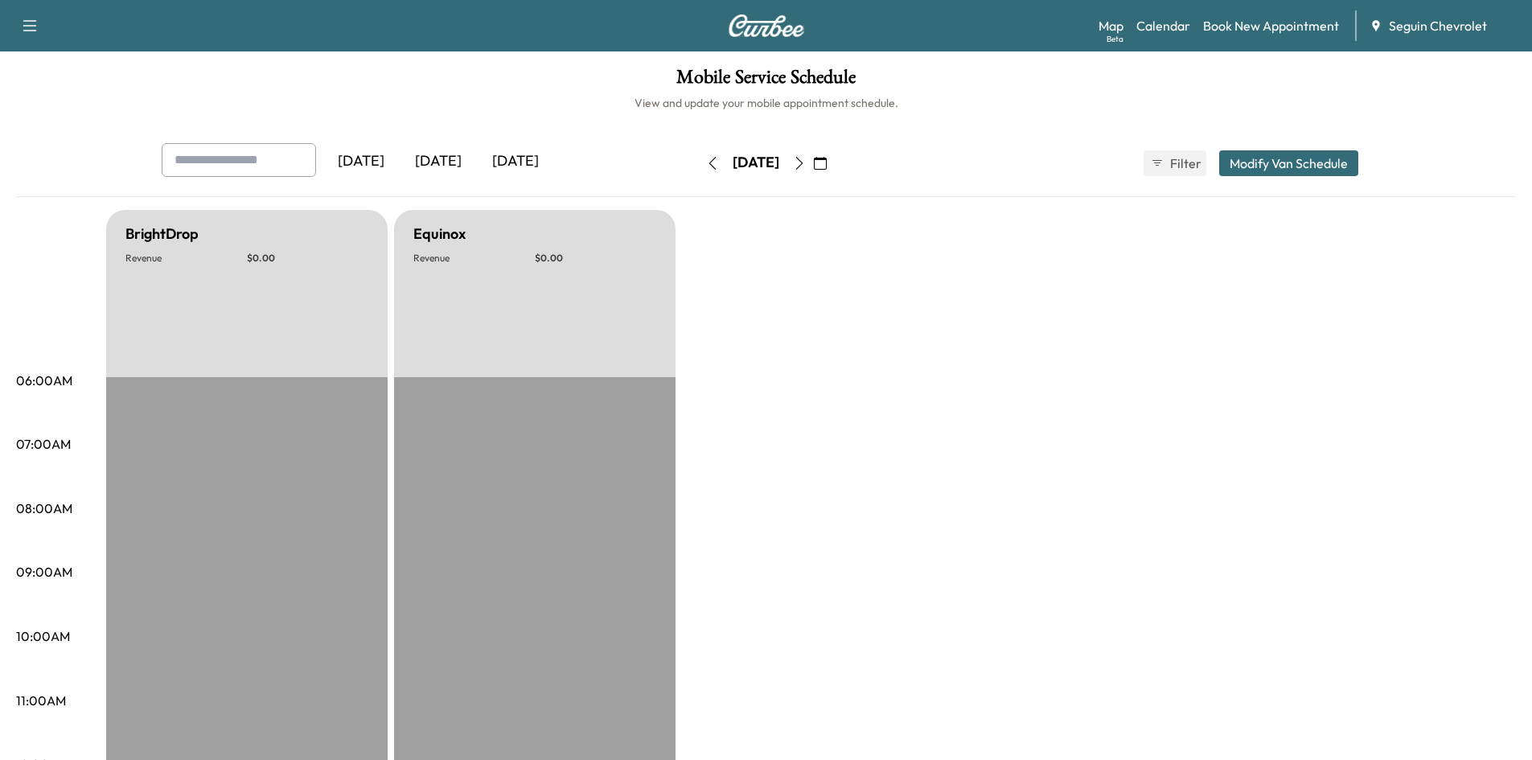
click at [806, 158] on icon "button" at bounding box center [799, 163] width 13 height 13
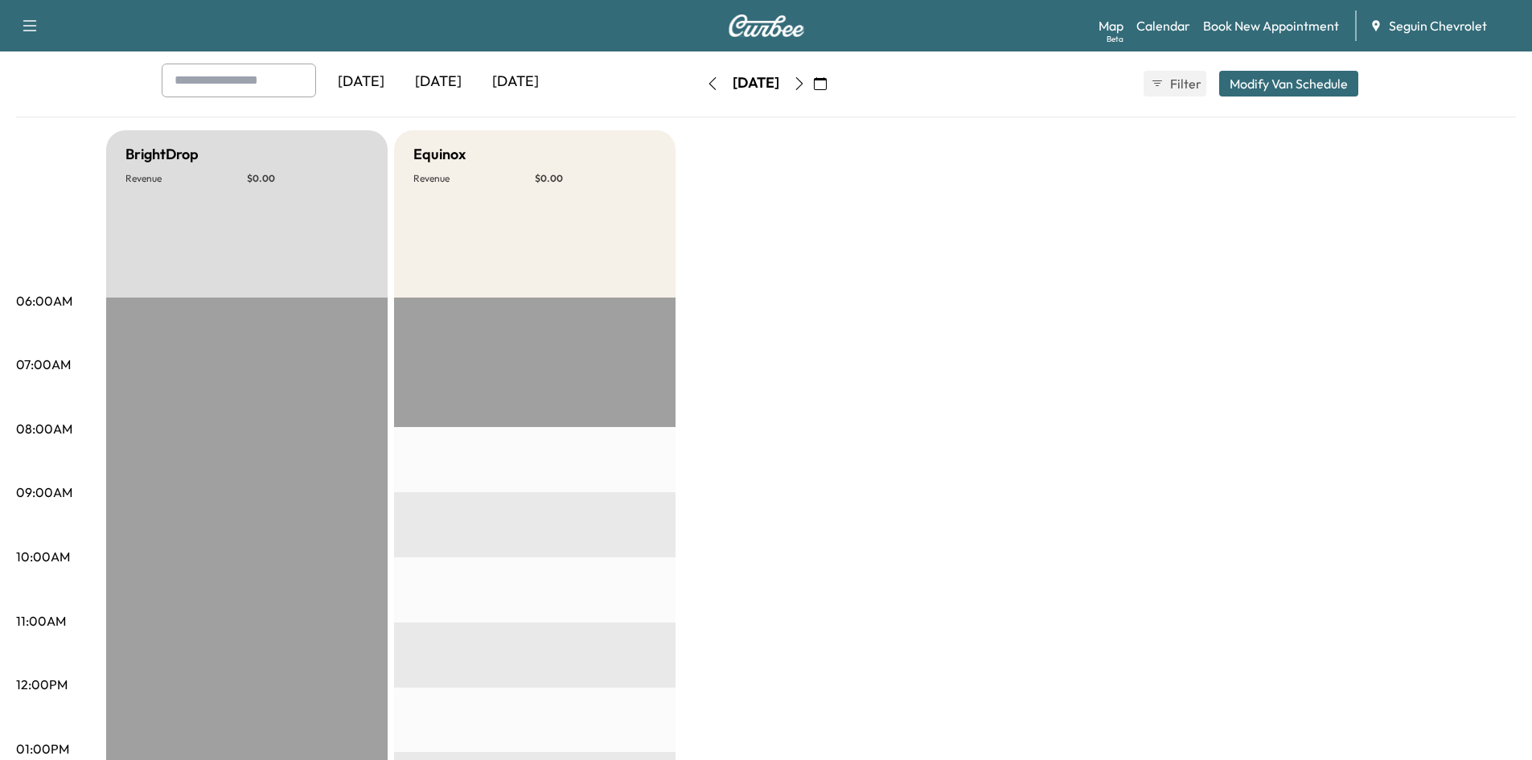
scroll to position [16, 0]
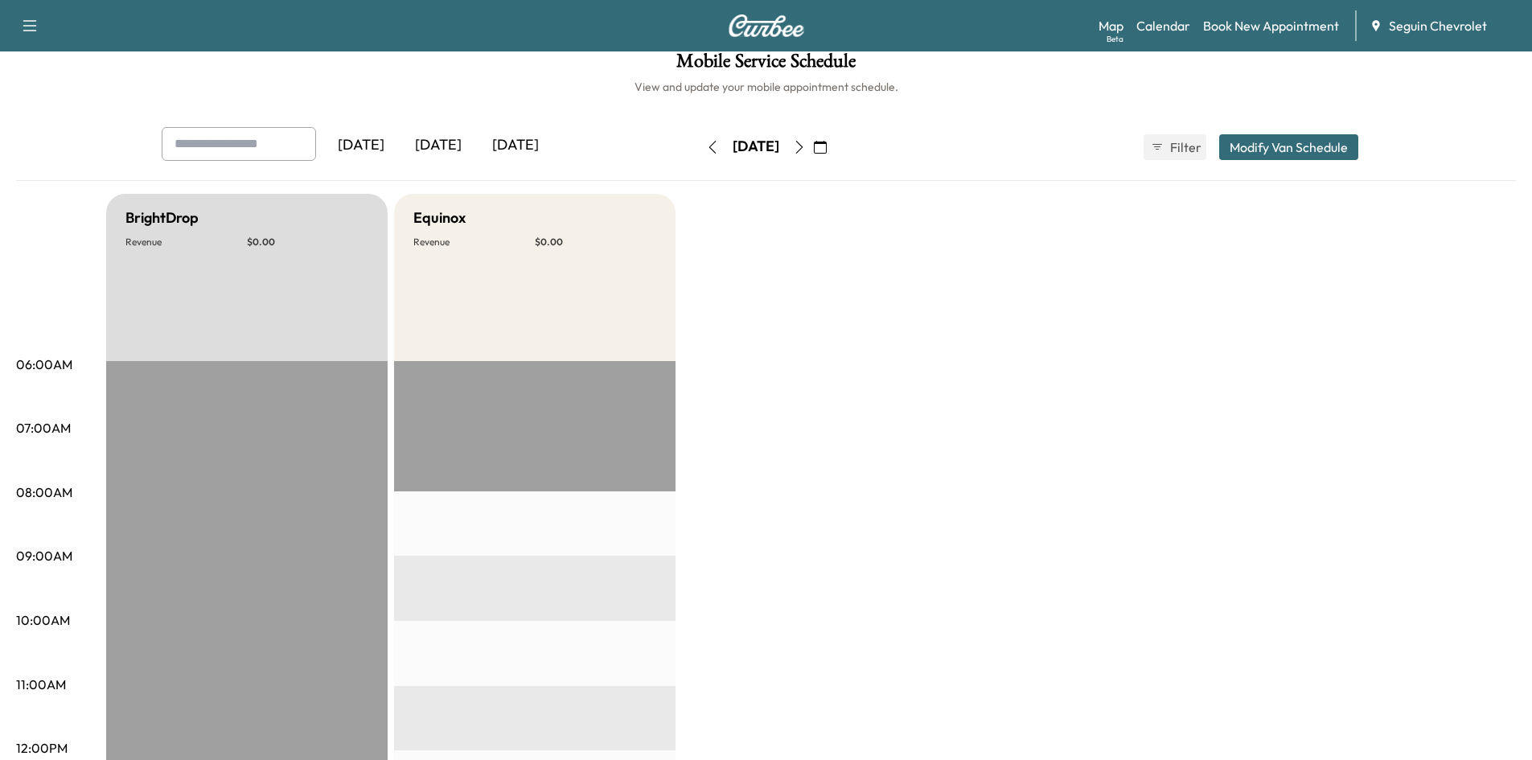
click at [803, 144] on icon "button" at bounding box center [798, 147] width 7 height 13
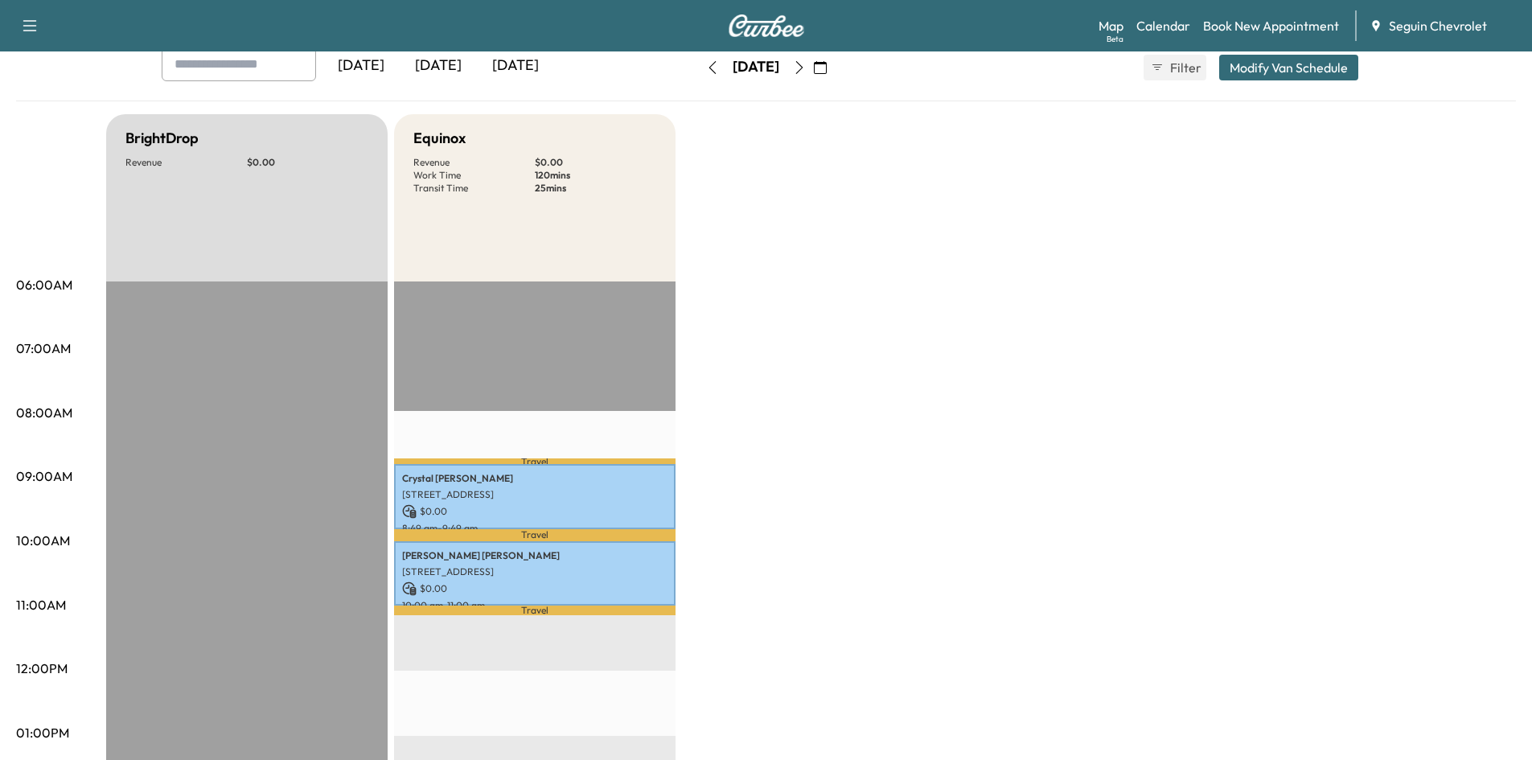
scroll to position [97, 0]
click at [769, 195] on div "BrightDrop Revenue $ 0.00 EST Start Equinox Revenue $ 0.00 Work Time 120 mins T…" at bounding box center [811, 716] width 1410 height 1206
click at [754, 89] on div "[DATE] September 2025 S M T W T F S 31 1 2 3 4 5 6 7 8 9 10 11 12 13 14 15 16 1…" at bounding box center [766, 66] width 135 height 51
click at [882, 68] on div "[DATE] [DATE] [DATE] [DATE] September 2025 S M T W T F S 31 1 2 3 4 5 6 7 8 9 1…" at bounding box center [766, 67] width 1235 height 40
click at [827, 68] on icon "button" at bounding box center [820, 66] width 13 height 13
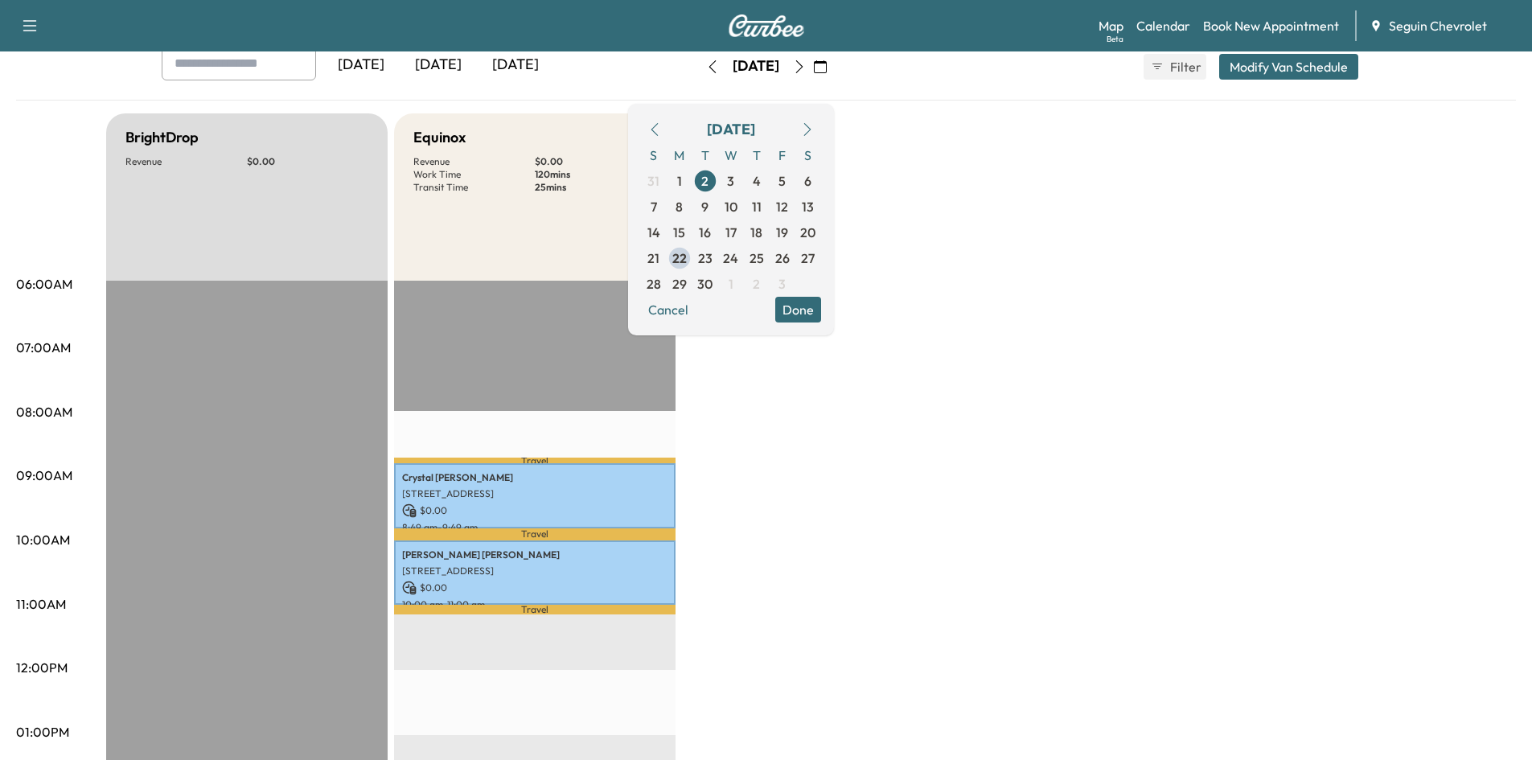
click at [661, 129] on icon "button" at bounding box center [654, 129] width 13 height 13
click at [718, 276] on span "26" at bounding box center [706, 284] width 26 height 26
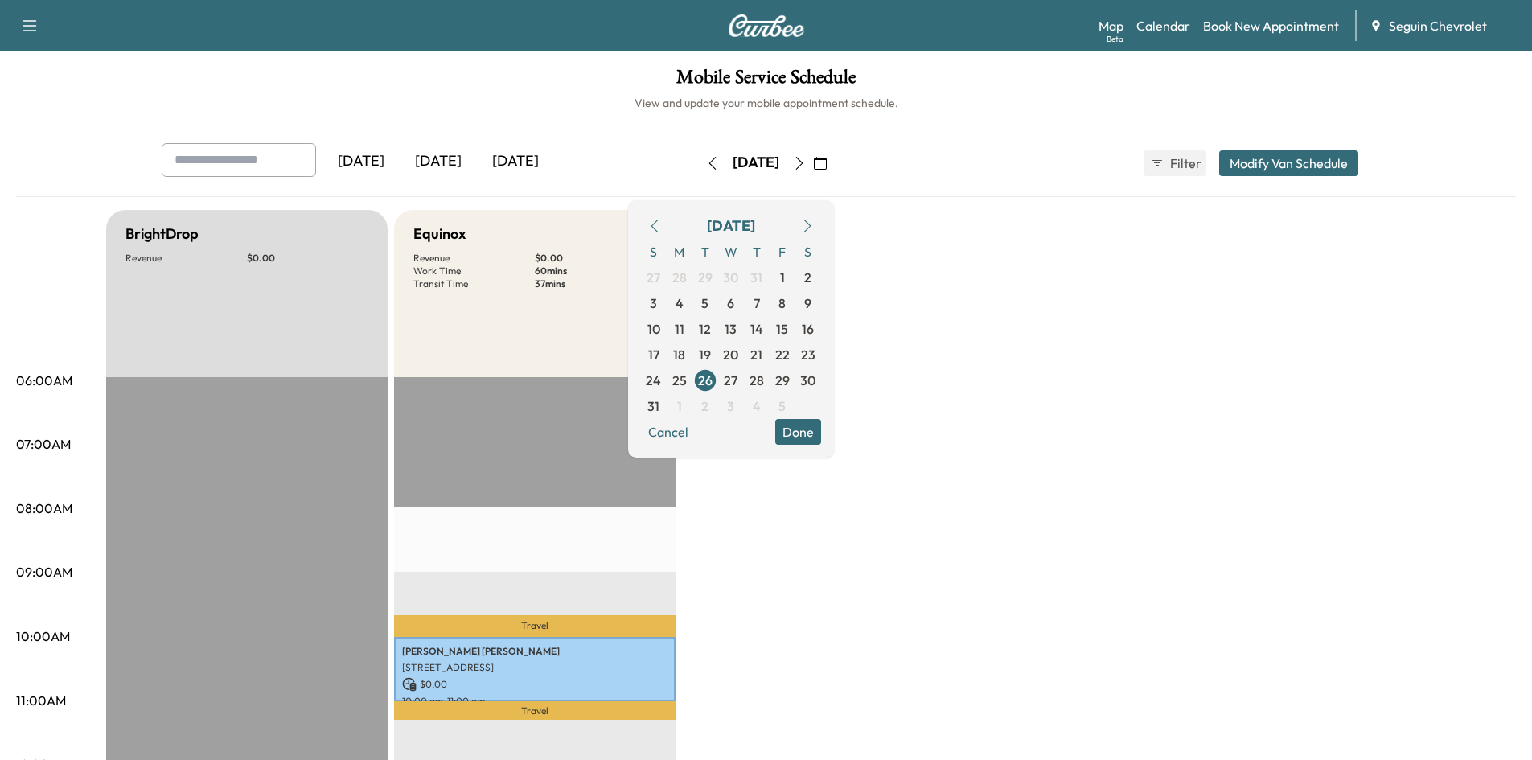
click at [821, 432] on button "Done" at bounding box center [798, 432] width 46 height 26
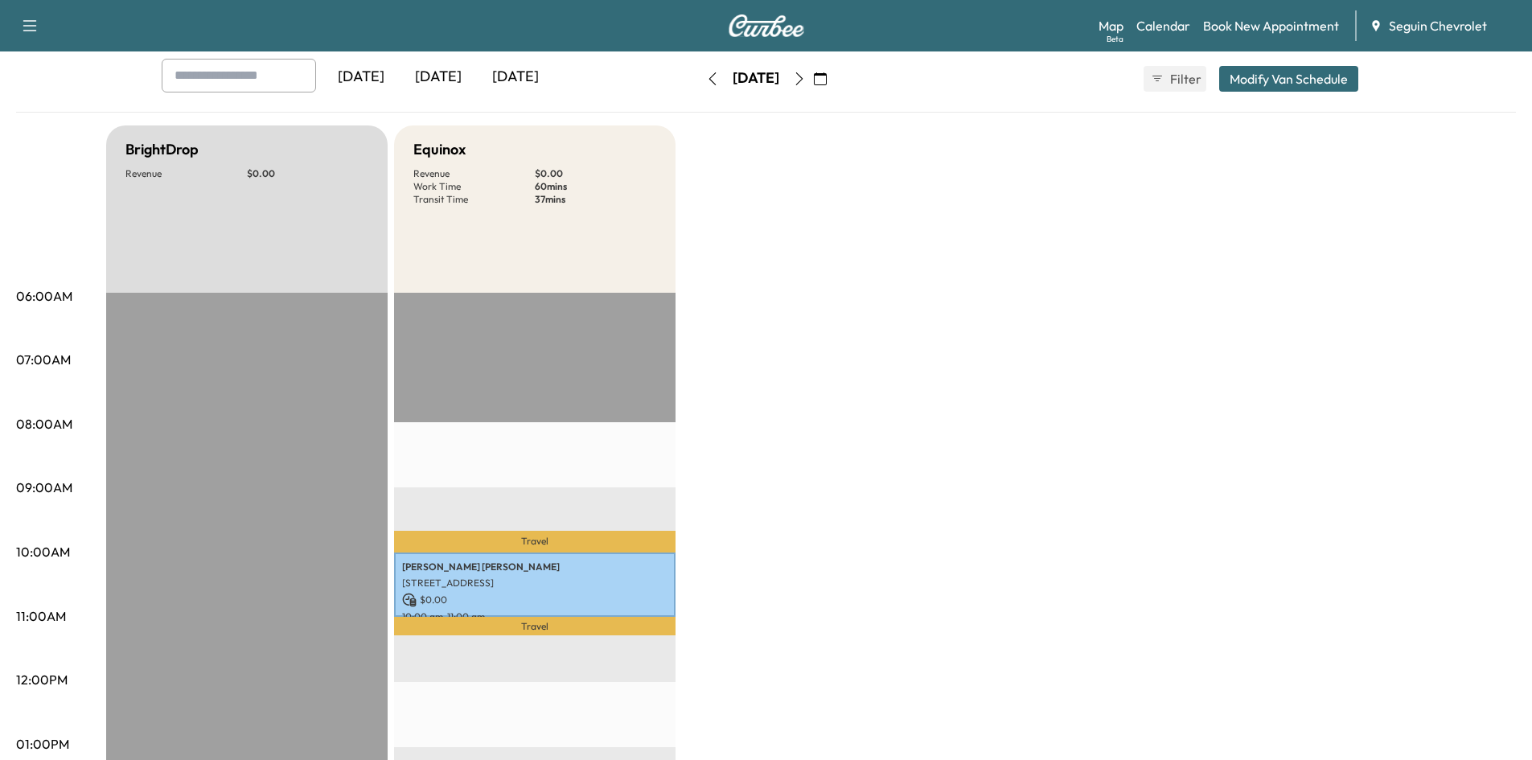
scroll to position [85, 0]
click at [802, 200] on div "BrightDrop Revenue $ 0.00 EST Start Equinox Revenue $ 0.00 Work Time 60 mins Tr…" at bounding box center [811, 728] width 1410 height 1206
click at [806, 77] on icon "button" at bounding box center [799, 78] width 13 height 13
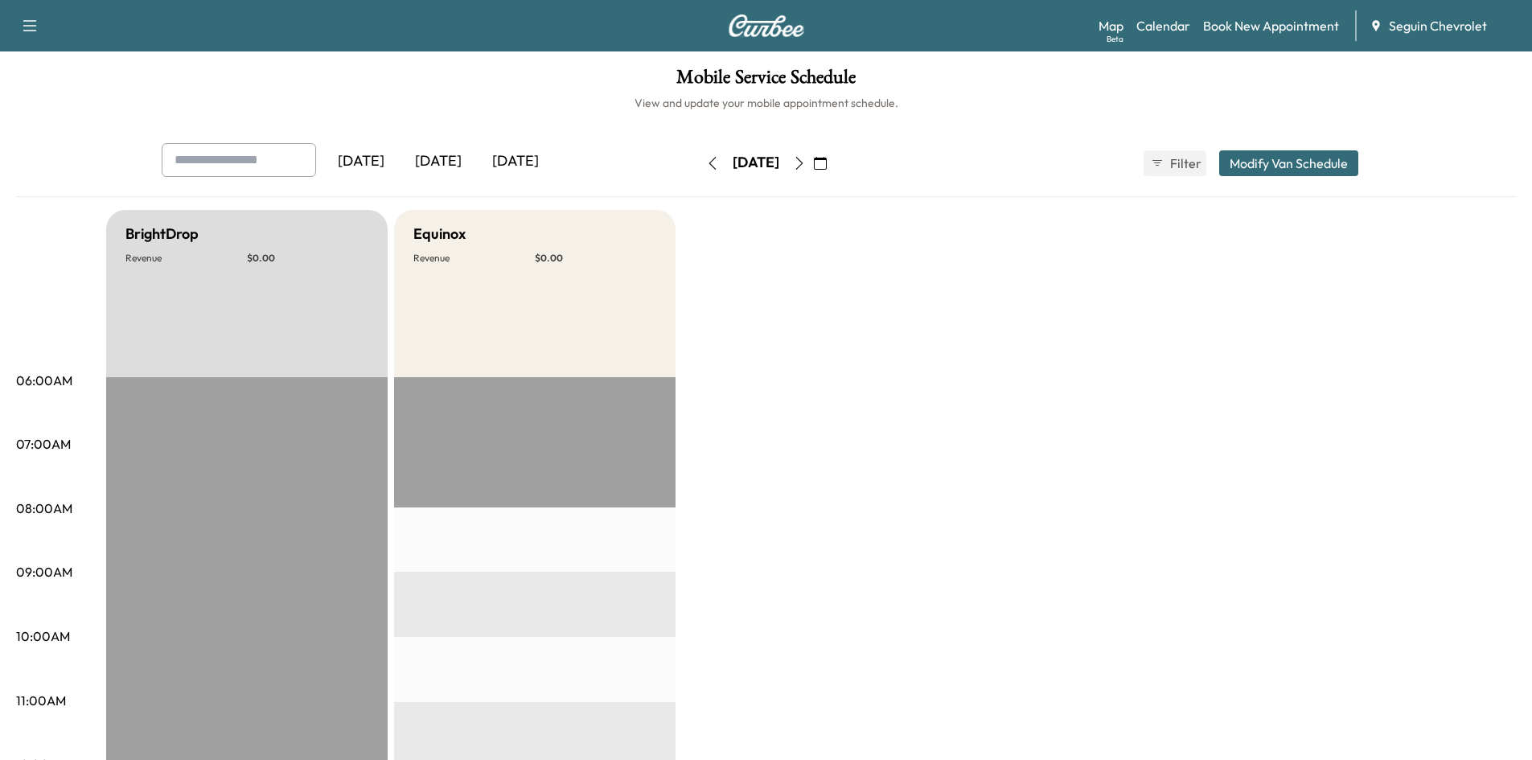
click at [806, 166] on icon "button" at bounding box center [799, 163] width 13 height 13
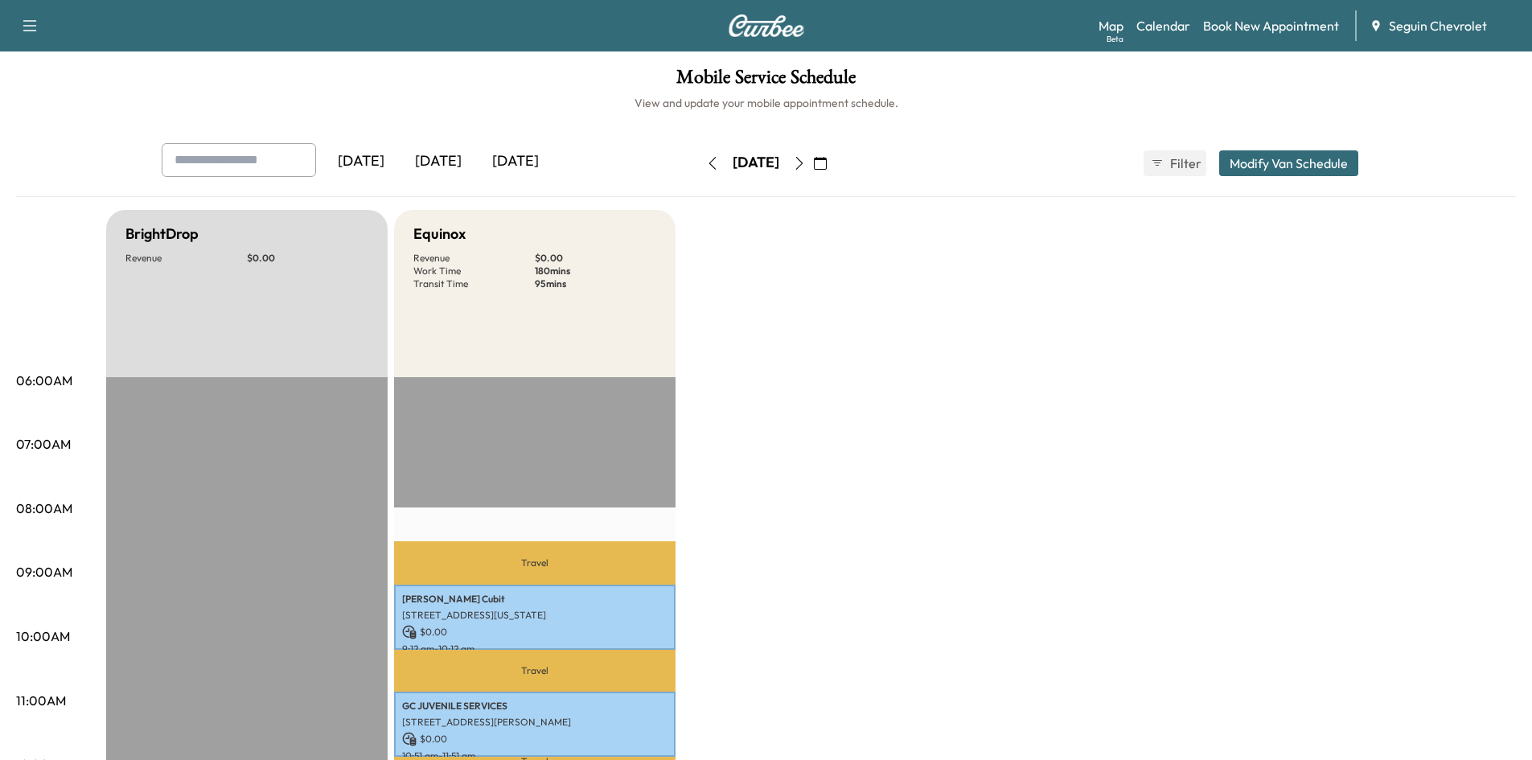
click at [806, 162] on icon "button" at bounding box center [799, 163] width 13 height 13
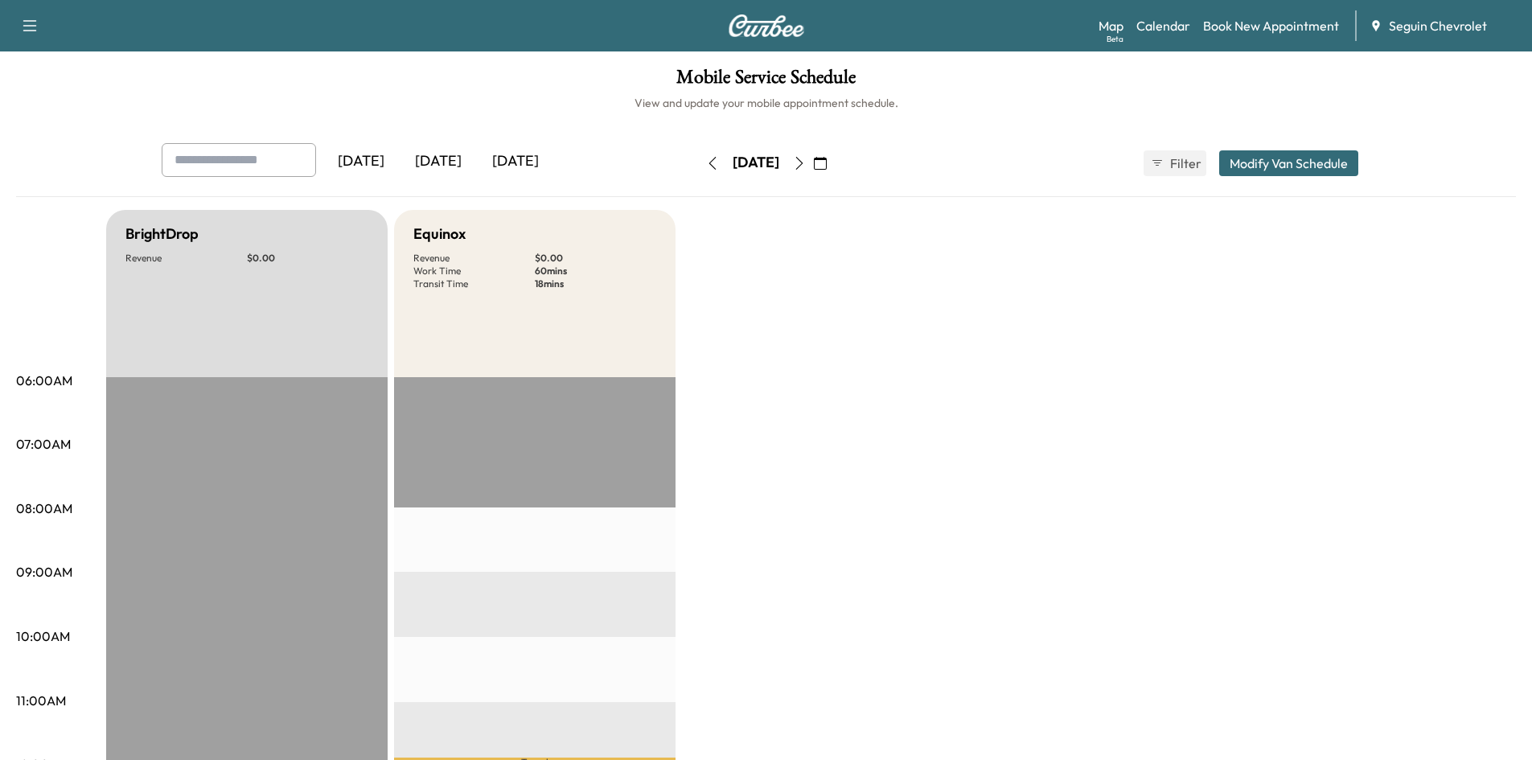
click at [806, 159] on icon "button" at bounding box center [799, 163] width 13 height 13
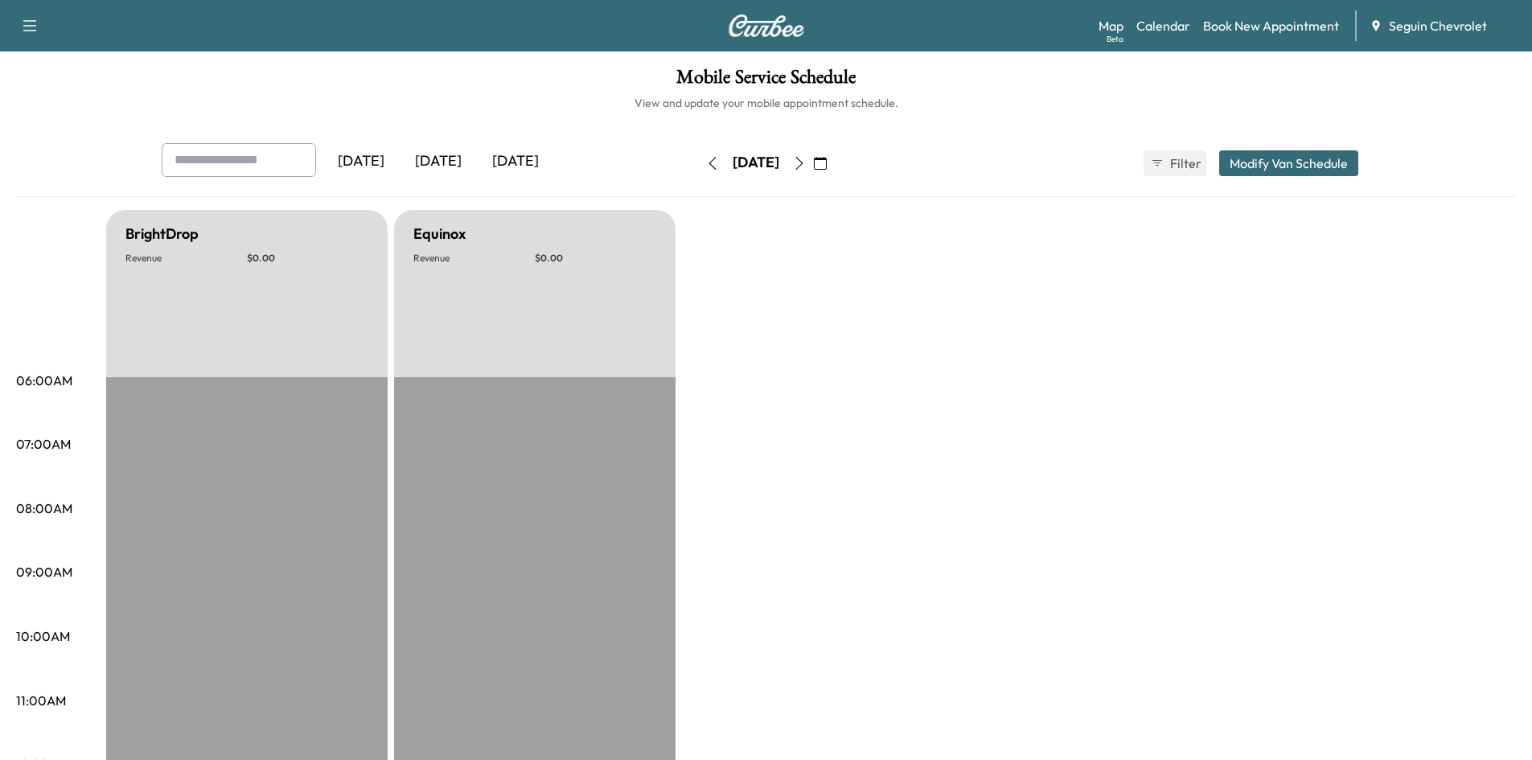
click at [813, 165] on button "button" at bounding box center [799, 163] width 27 height 26
click at [806, 163] on icon "button" at bounding box center [799, 163] width 13 height 13
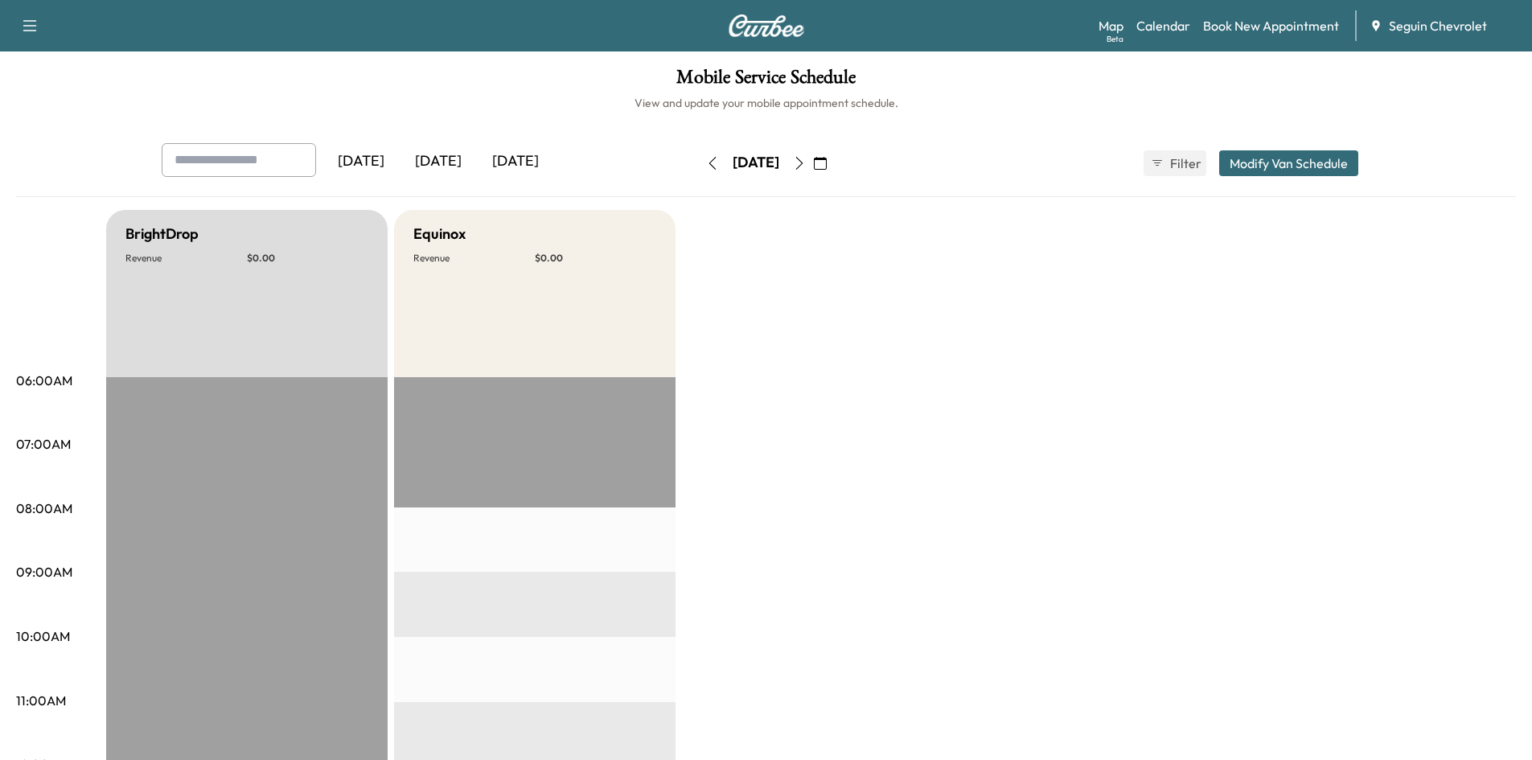
click at [806, 160] on icon "button" at bounding box center [799, 163] width 13 height 13
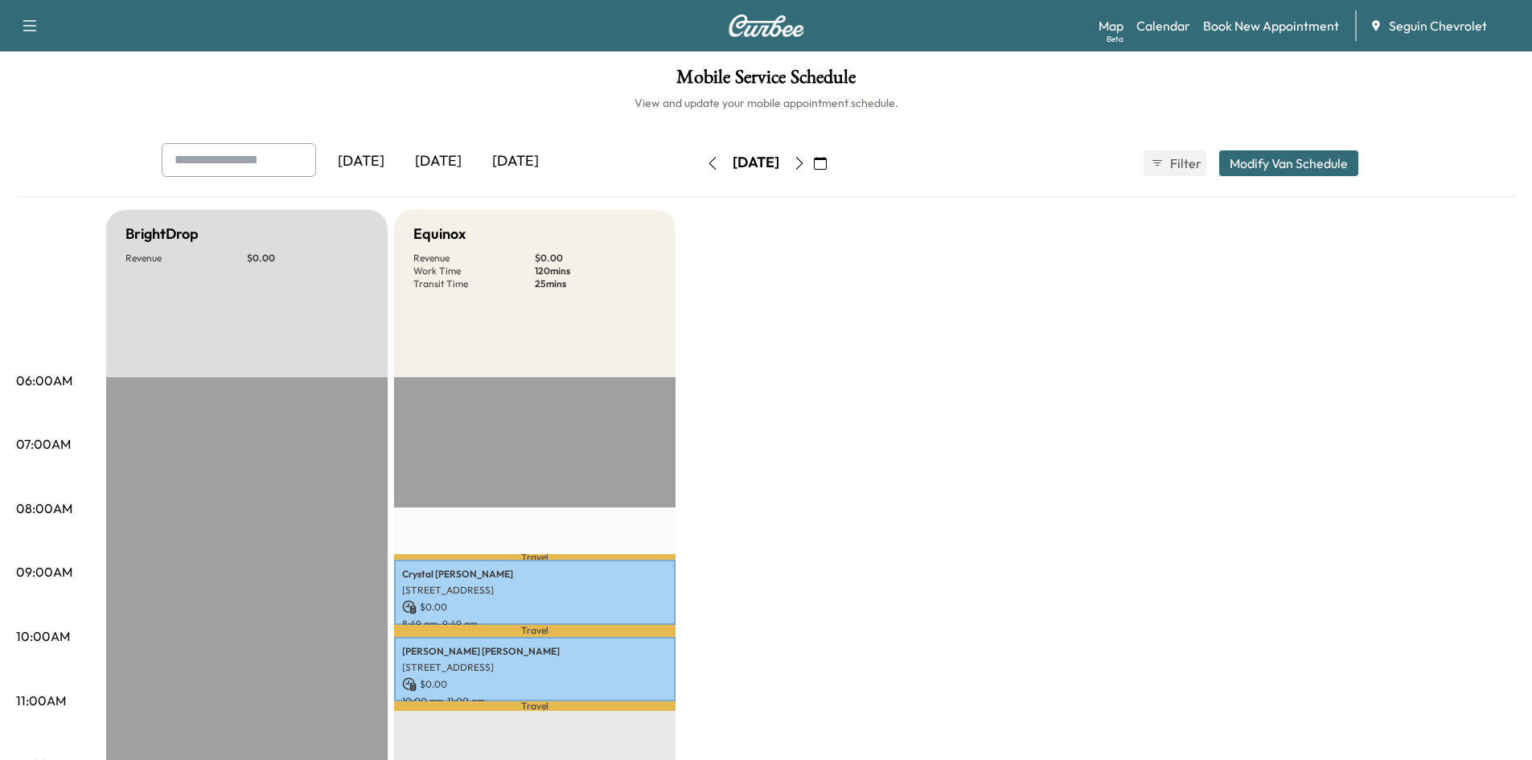
click at [813, 156] on button "button" at bounding box center [799, 163] width 27 height 26
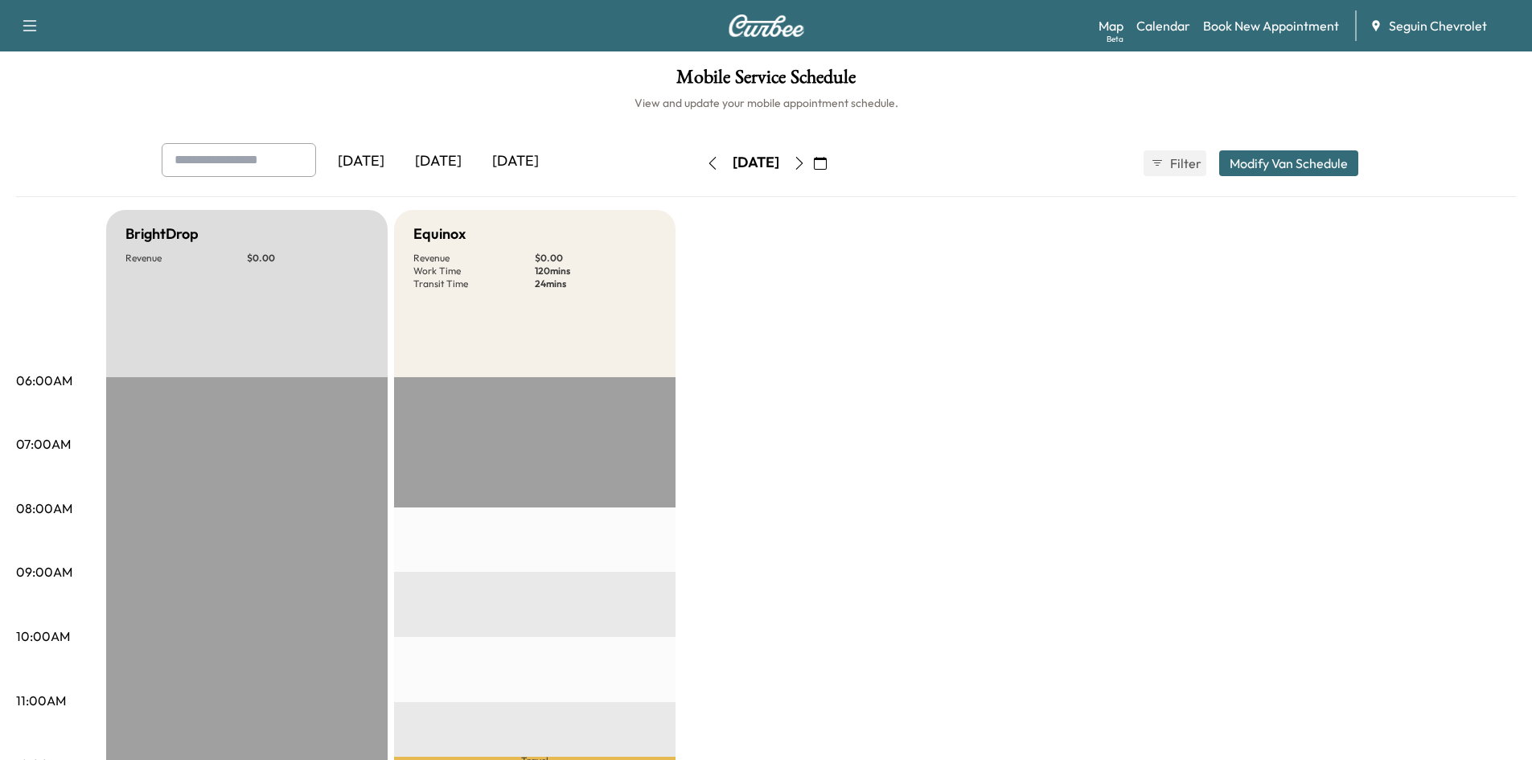
click at [806, 169] on icon "button" at bounding box center [799, 163] width 13 height 13
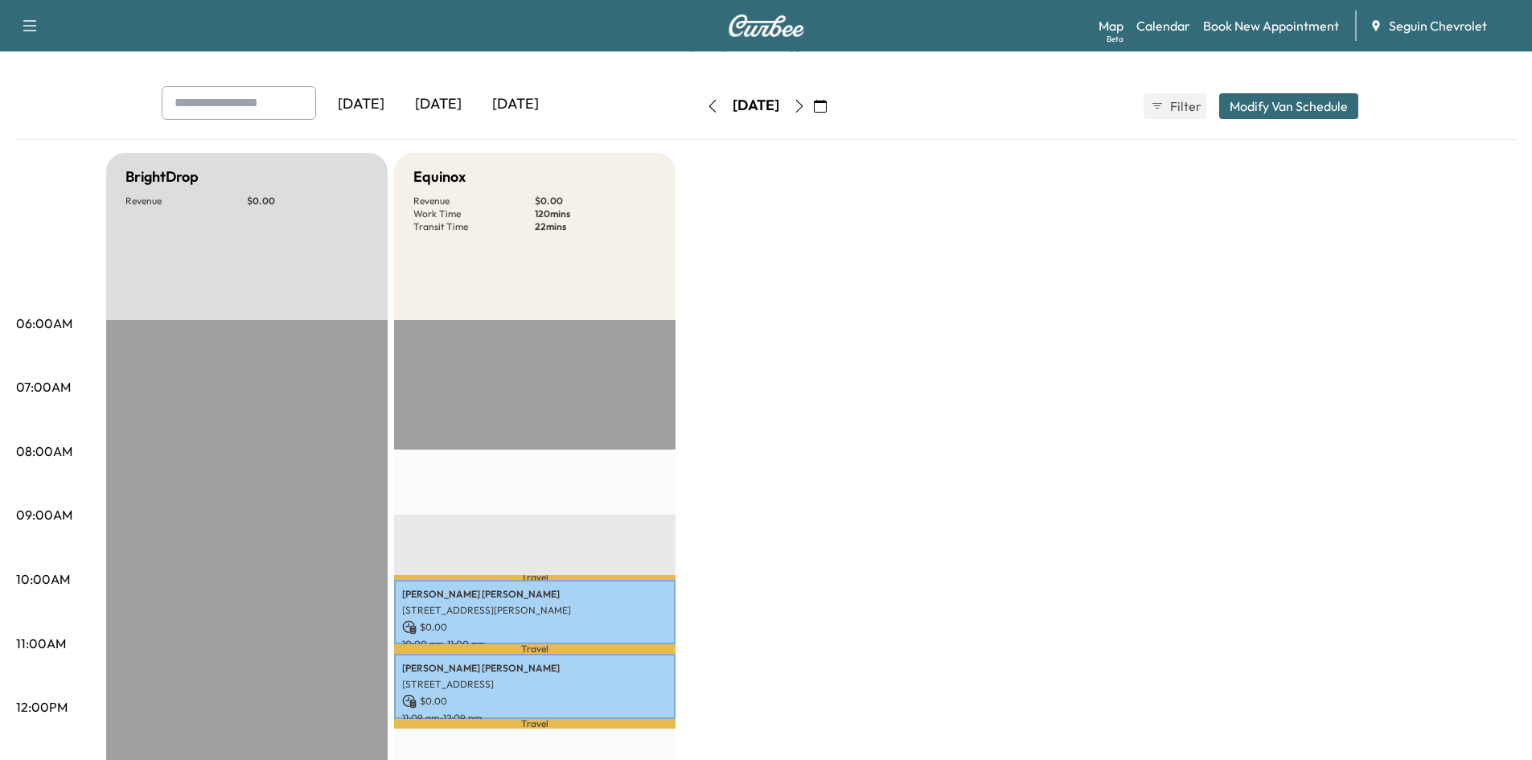
scroll to position [64, 0]
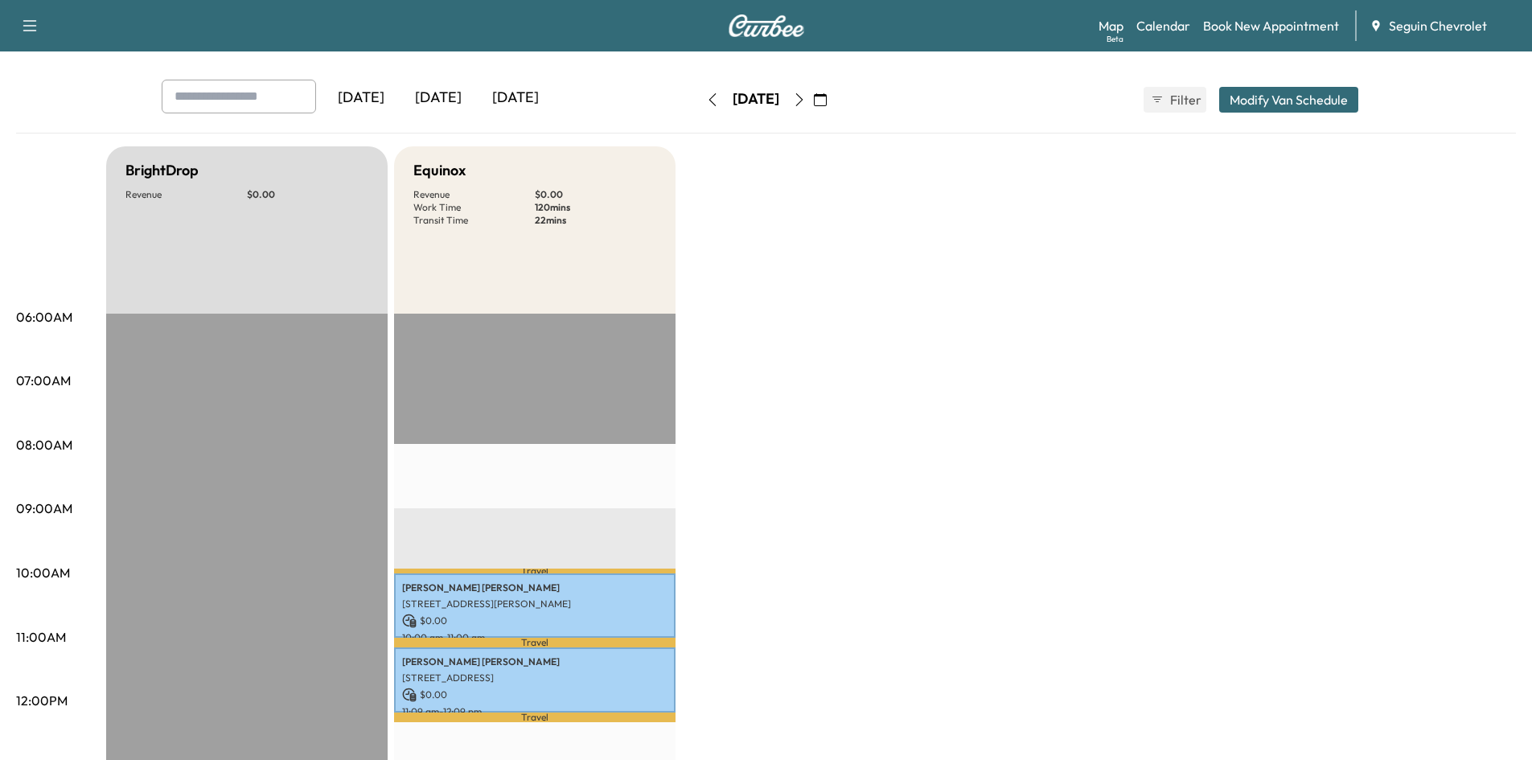
click at [706, 97] on icon "button" at bounding box center [712, 99] width 13 height 13
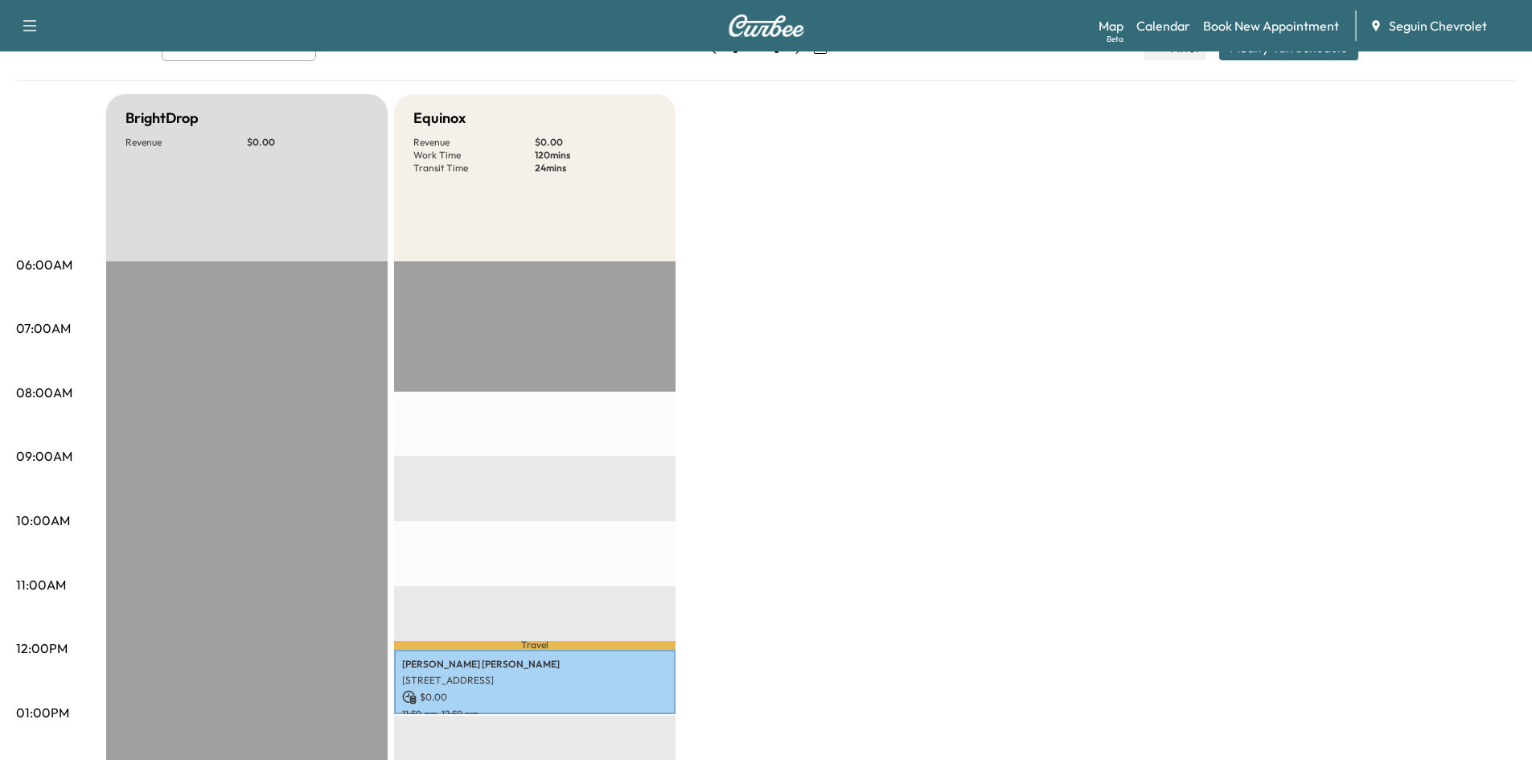
scroll to position [117, 0]
click at [1009, 295] on div "BrightDrop Revenue $ 0.00 EST Start Equinox Revenue $ 0.00 Work Time 120 mins T…" at bounding box center [811, 696] width 1410 height 1206
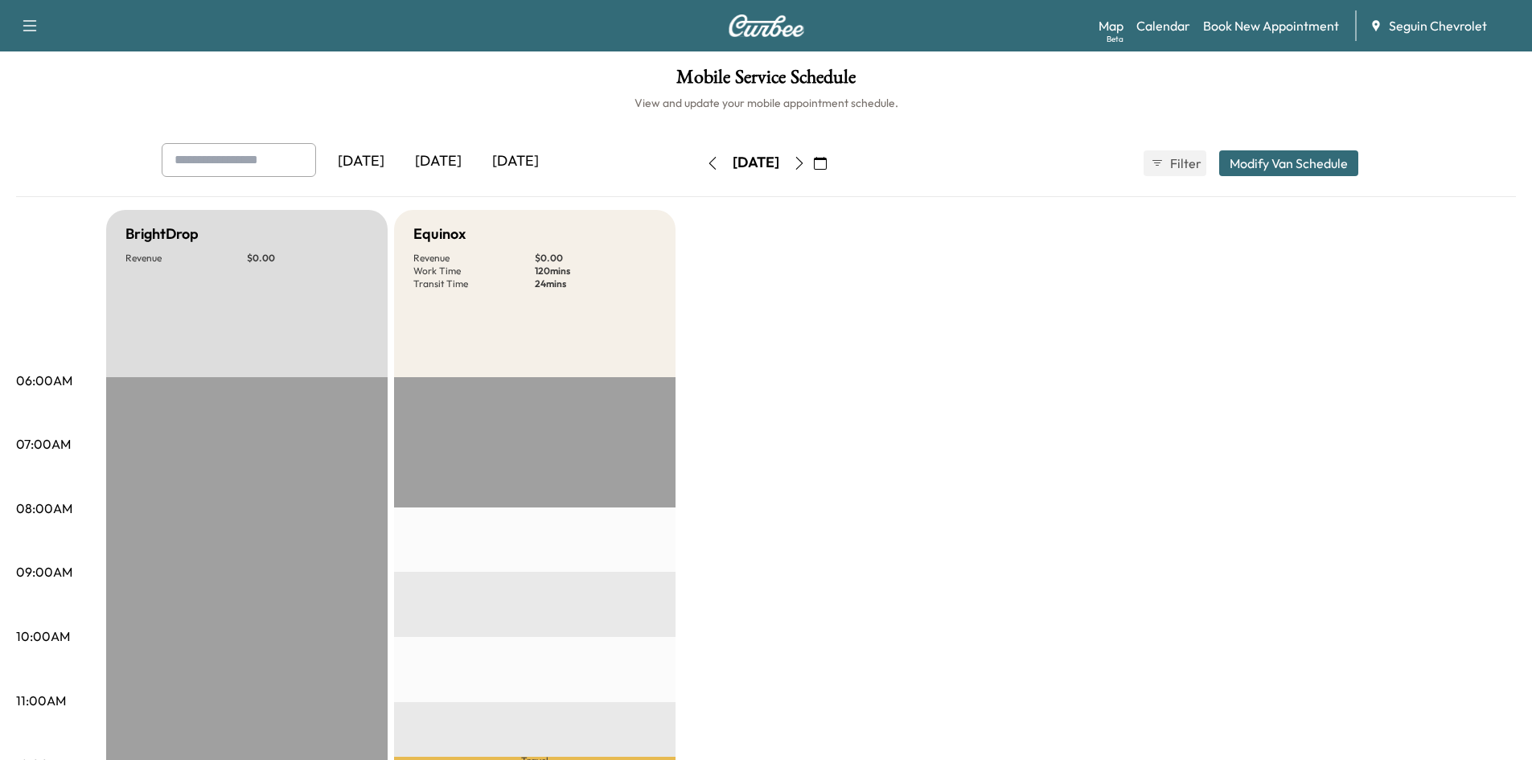
click at [806, 165] on icon "button" at bounding box center [799, 163] width 13 height 13
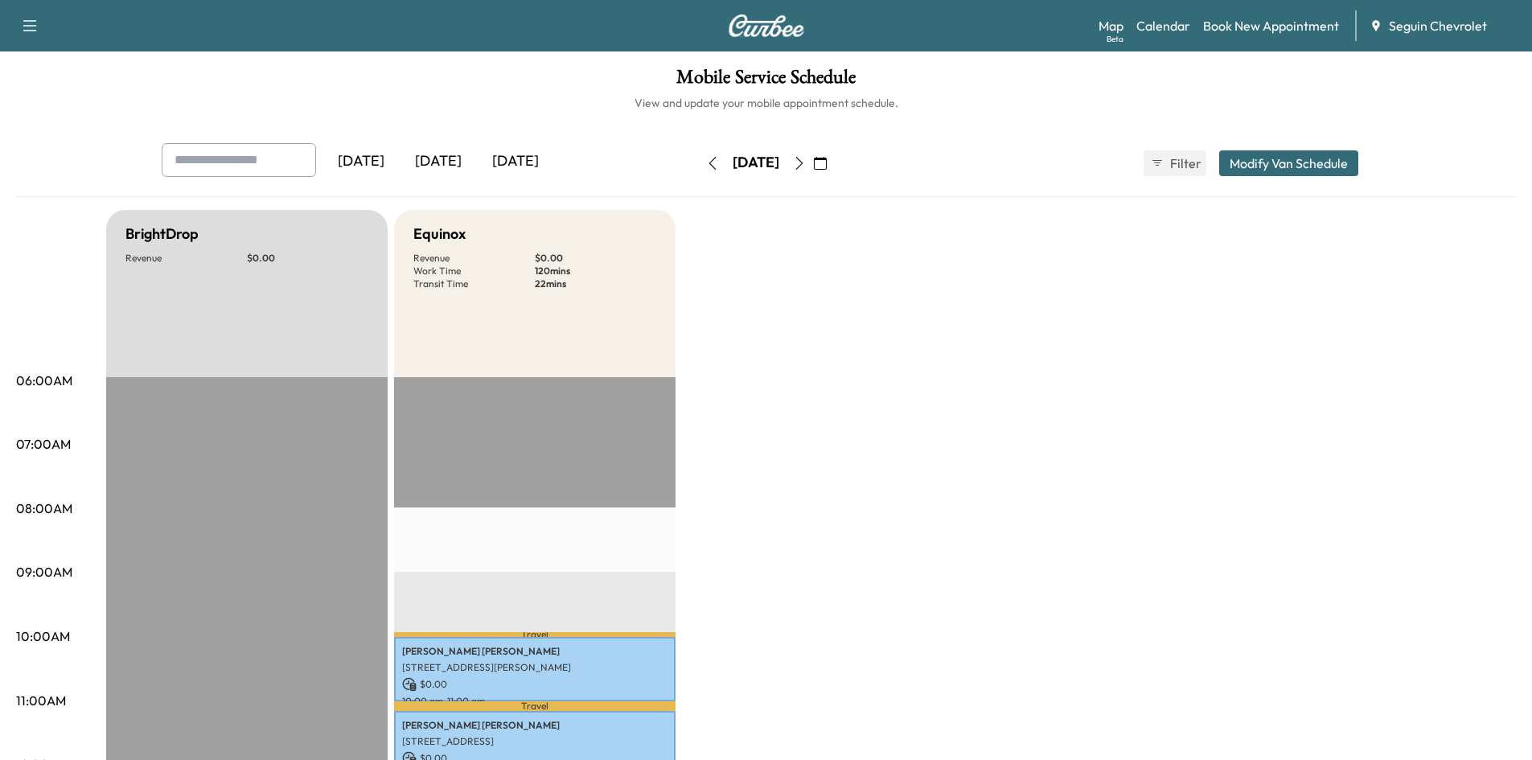
click at [803, 158] on icon "button" at bounding box center [798, 163] width 7 height 13
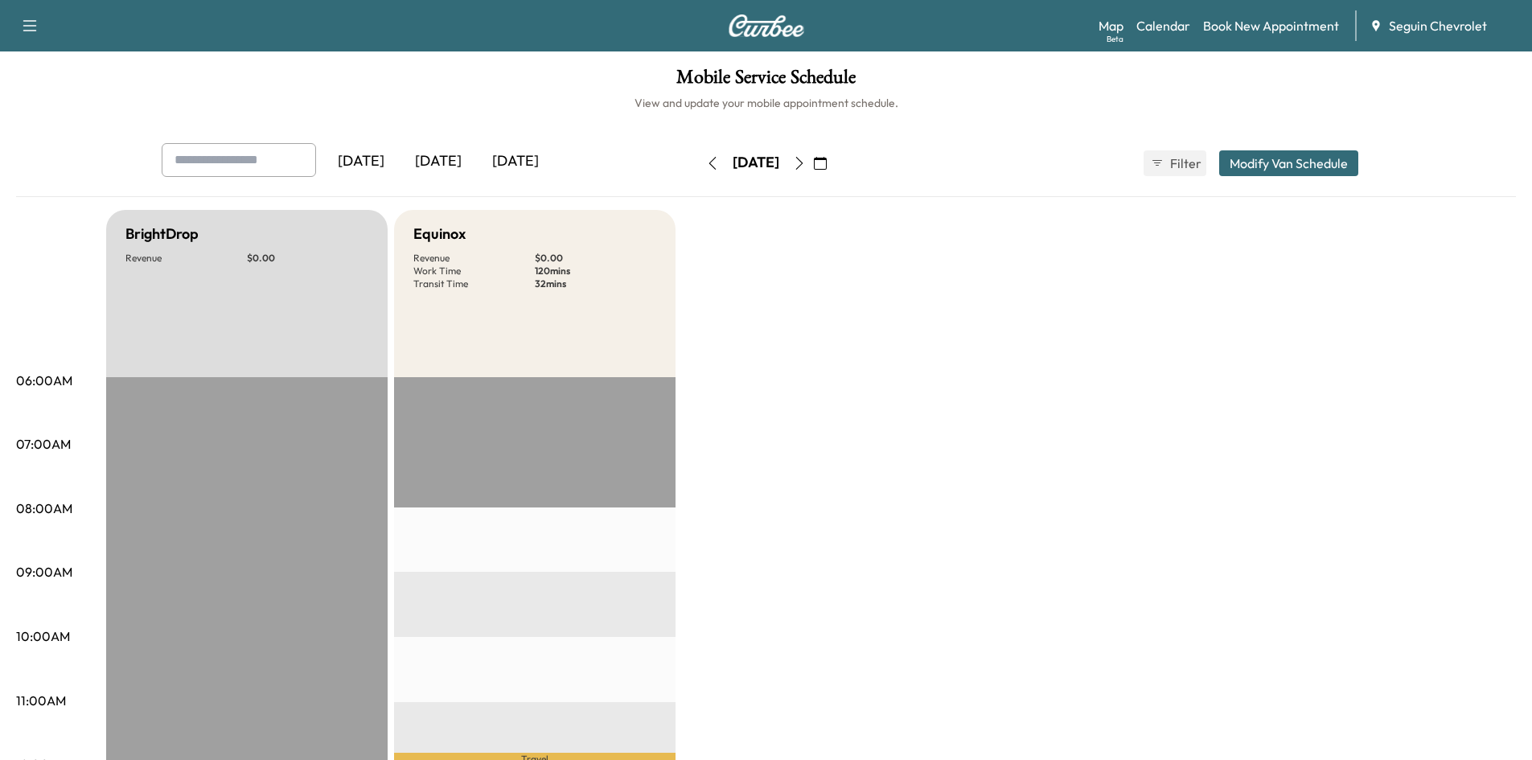
click at [813, 153] on button "button" at bounding box center [799, 163] width 27 height 26
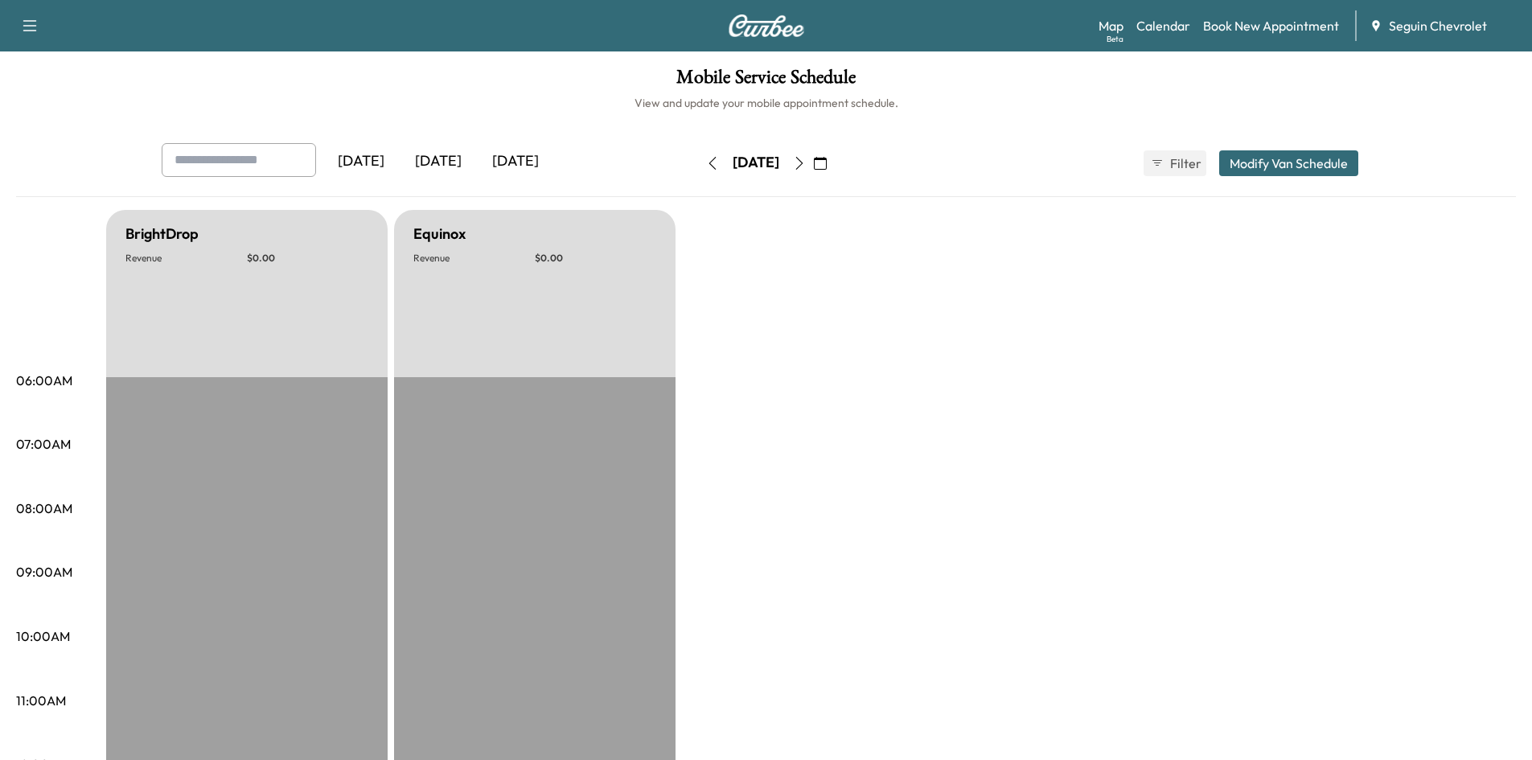
click at [806, 157] on icon "button" at bounding box center [799, 163] width 13 height 13
click at [834, 157] on button "button" at bounding box center [820, 163] width 27 height 26
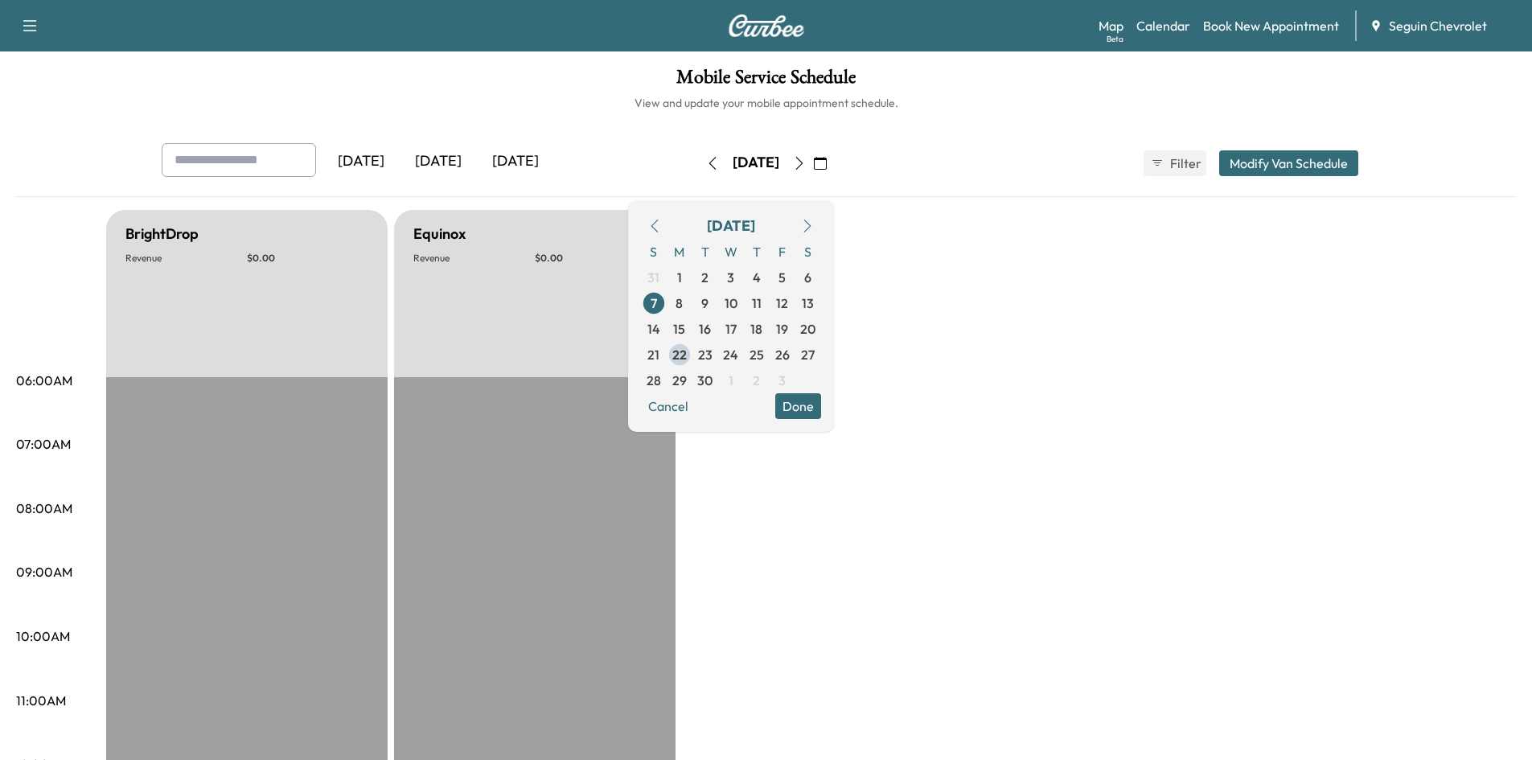
click at [803, 161] on icon "button" at bounding box center [798, 163] width 7 height 13
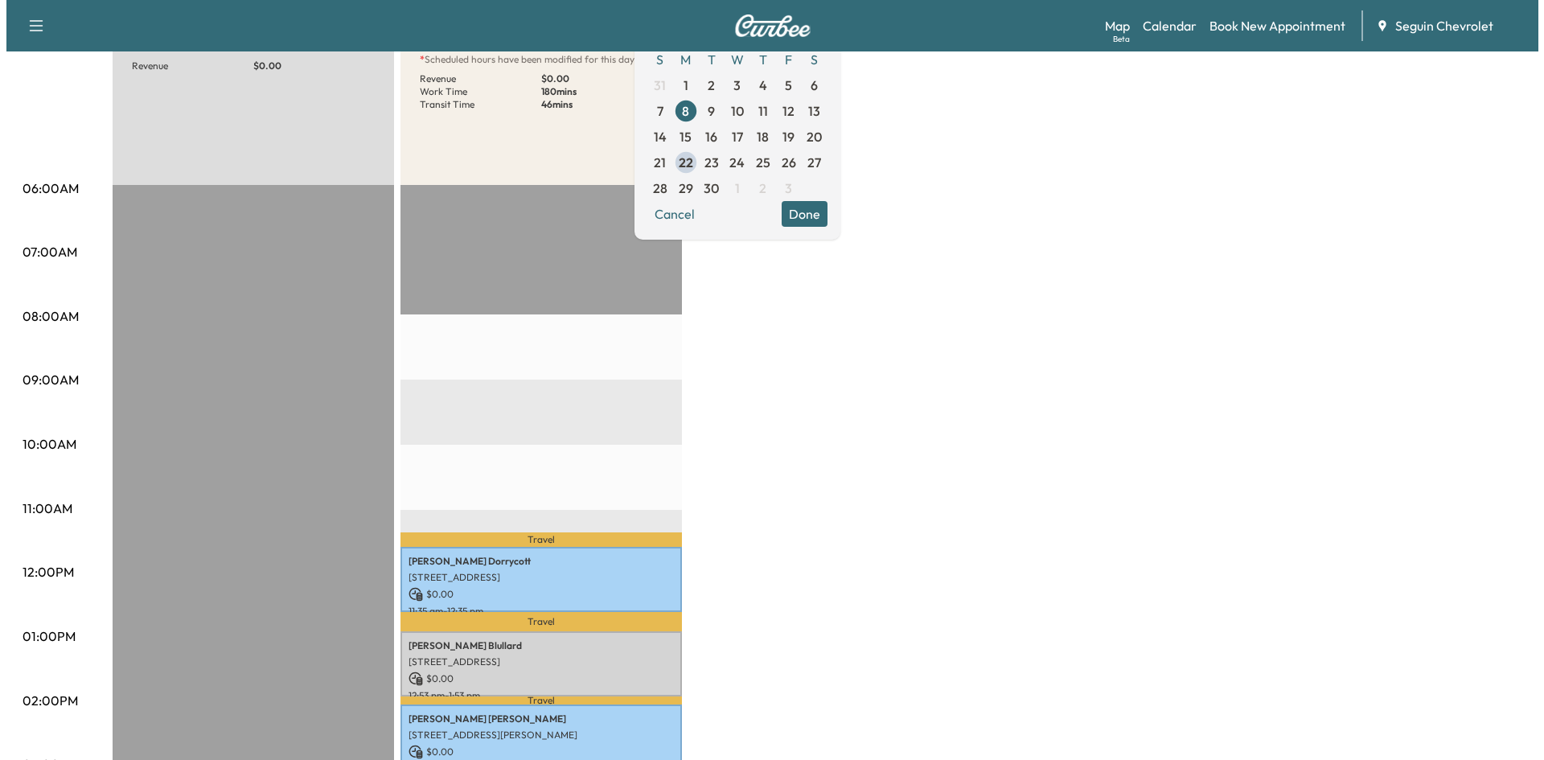
scroll to position [198, 0]
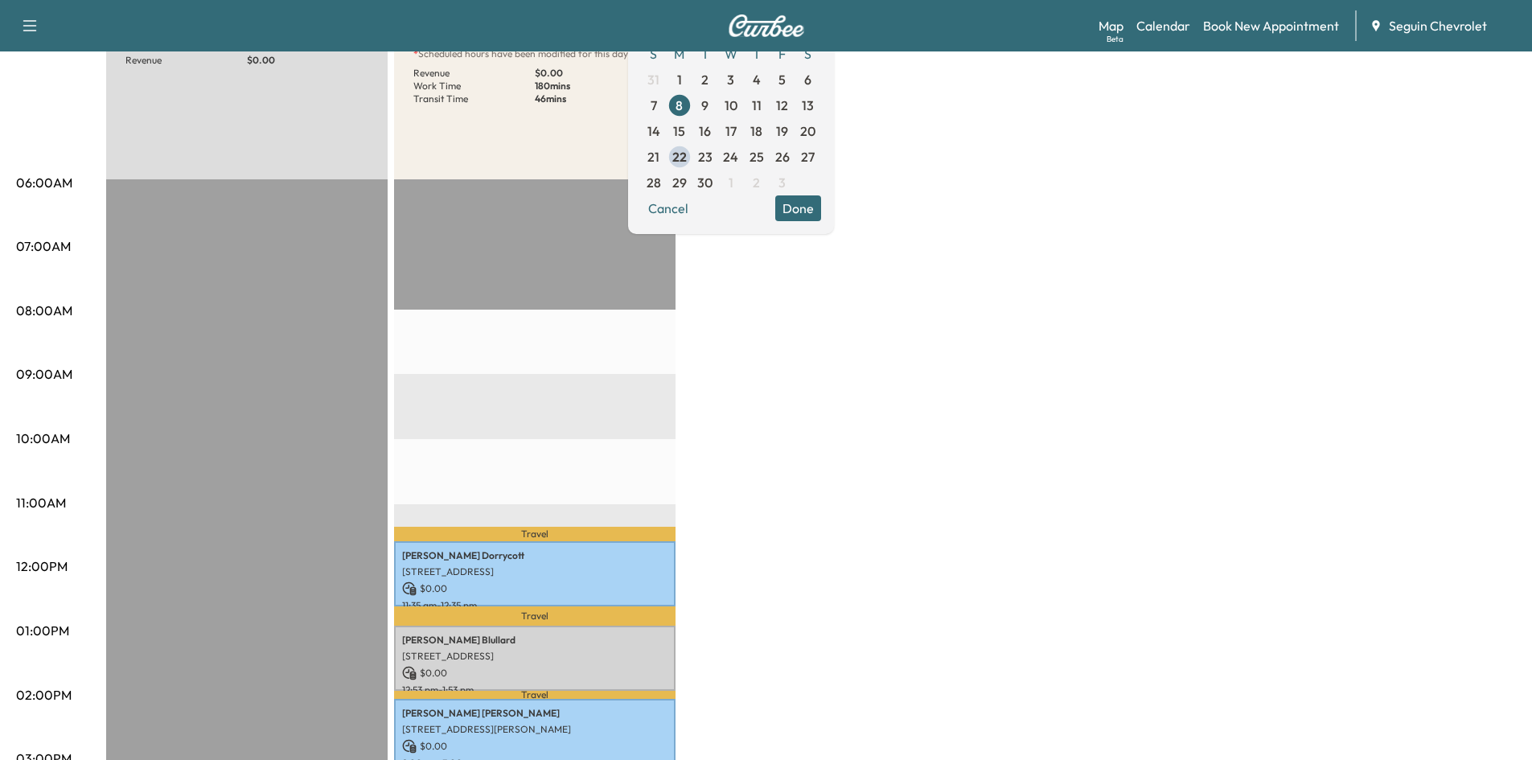
click at [901, 434] on div "BrightDrop Revenue $ 0.00 EST Start Equinox * Scheduled hours have been modifie…" at bounding box center [811, 615] width 1410 height 1206
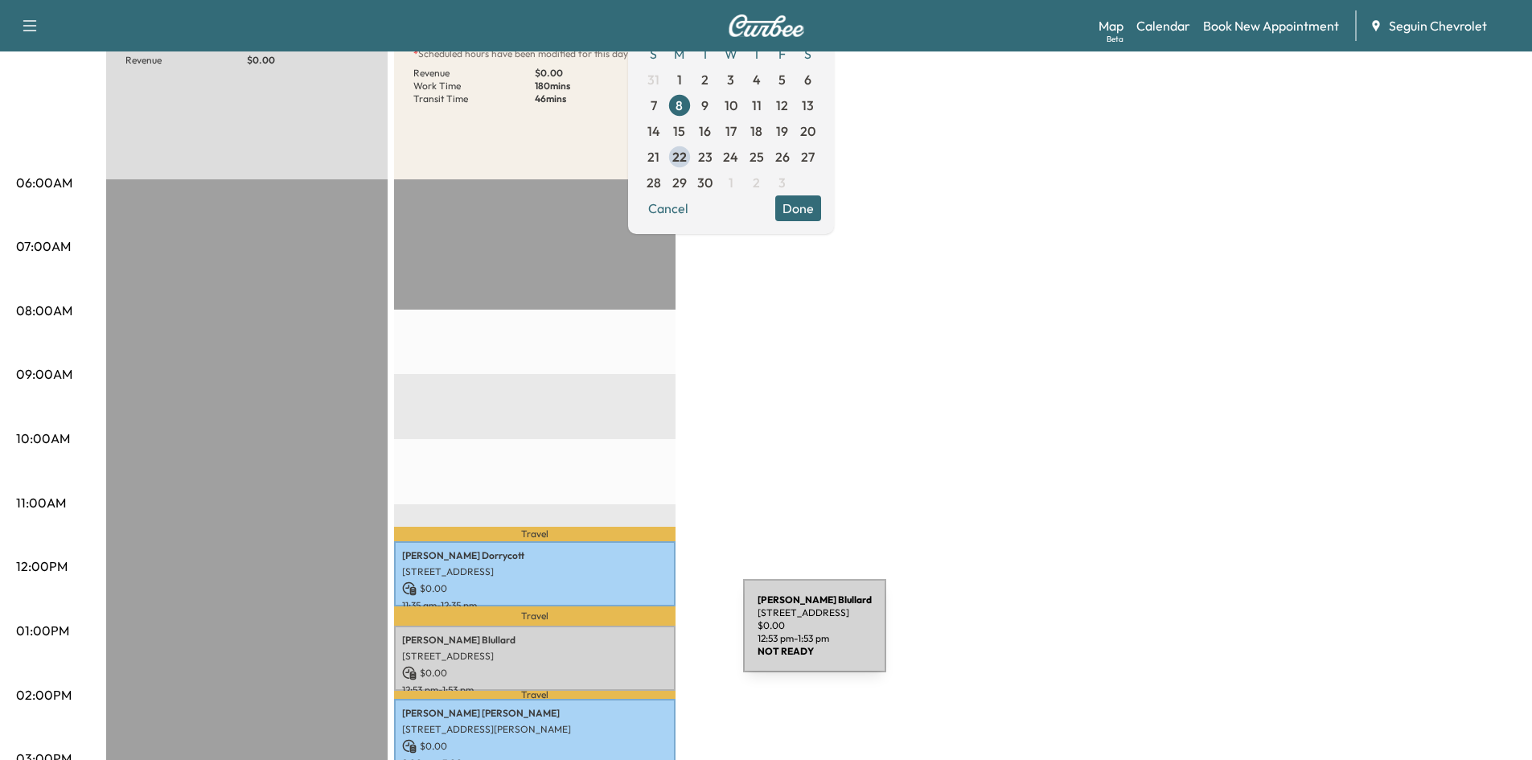
click at [599, 640] on p "[PERSON_NAME]" at bounding box center [534, 640] width 265 height 13
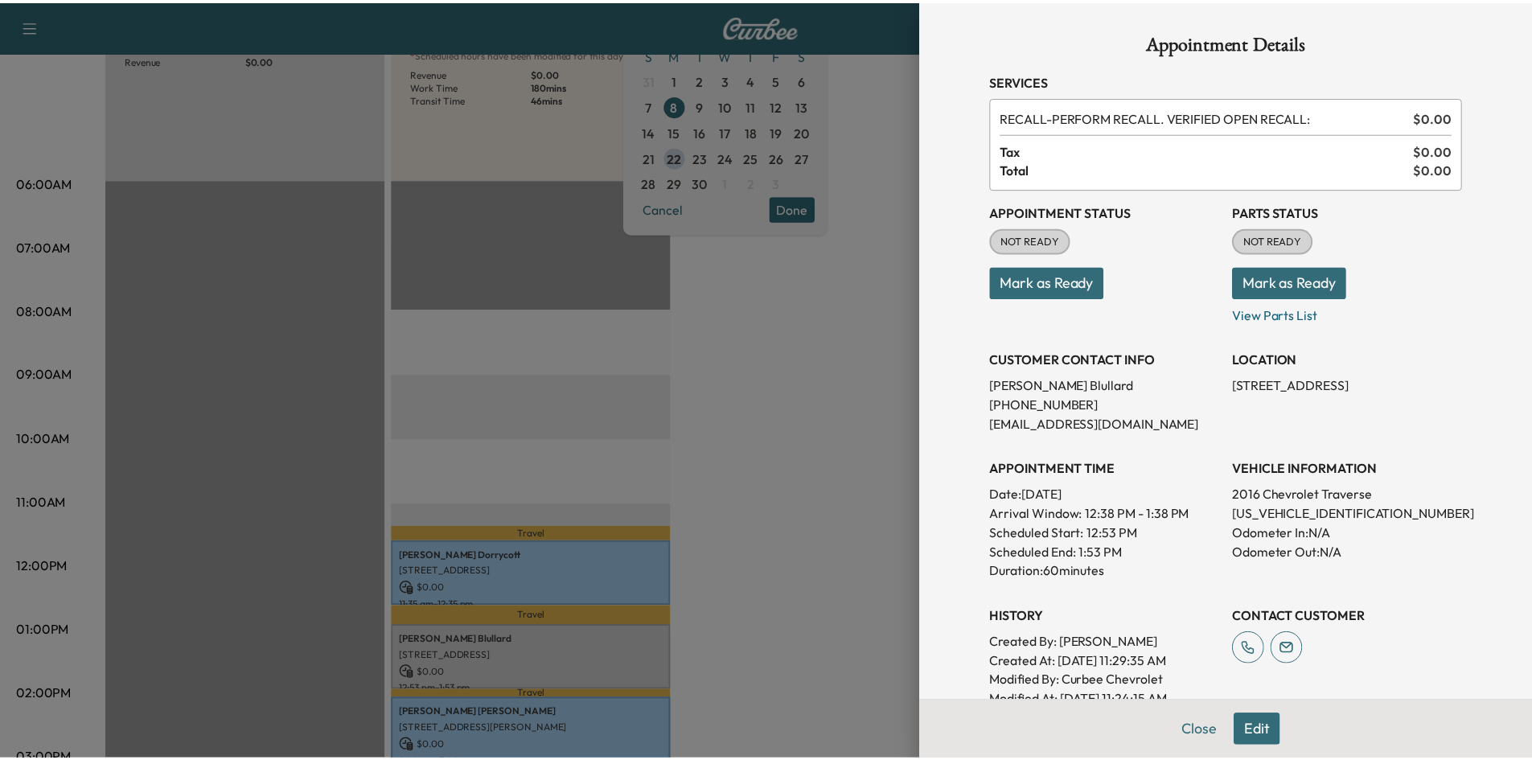
scroll to position [337, 0]
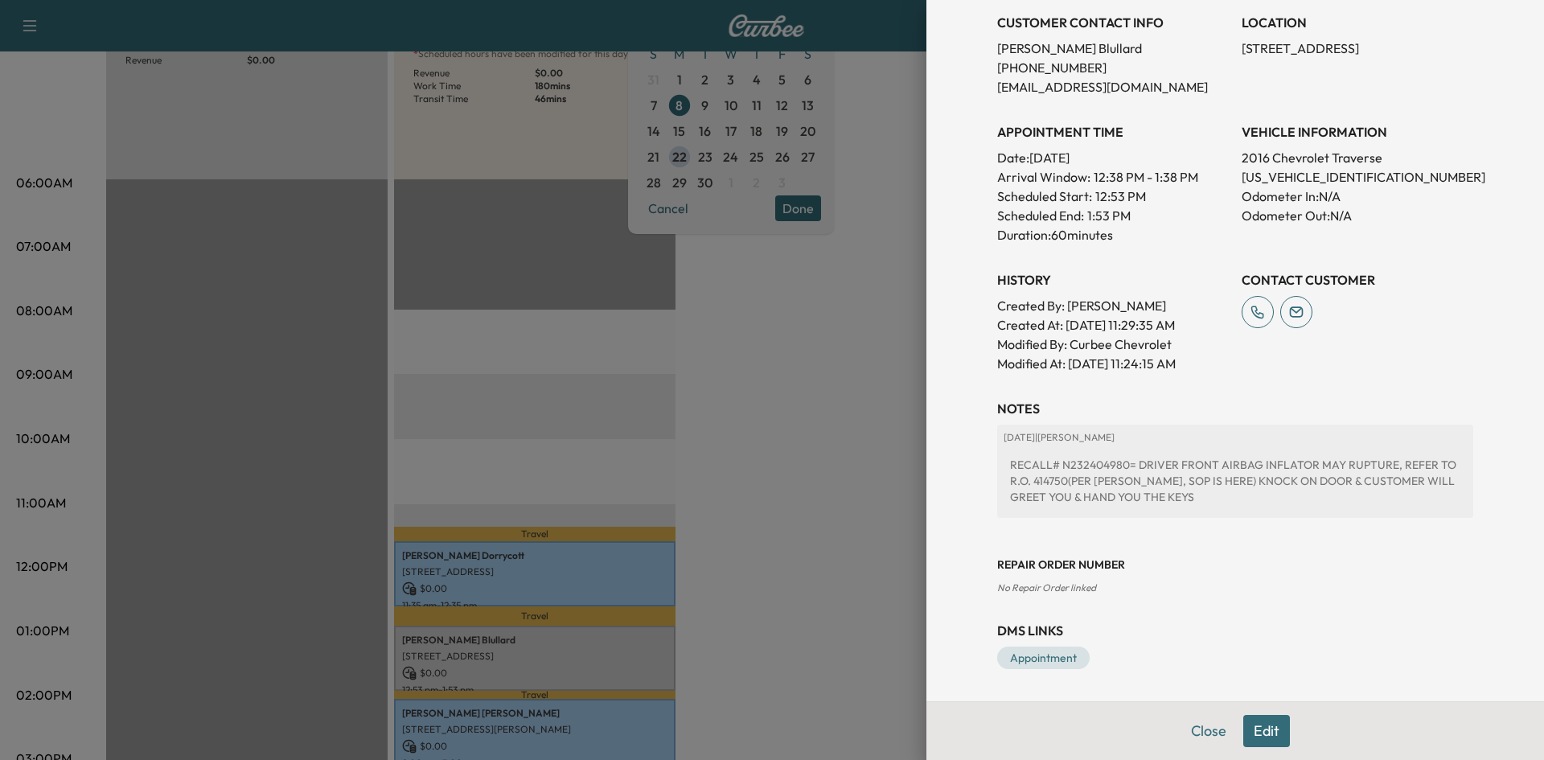
click at [812, 373] on div at bounding box center [772, 380] width 1544 height 760
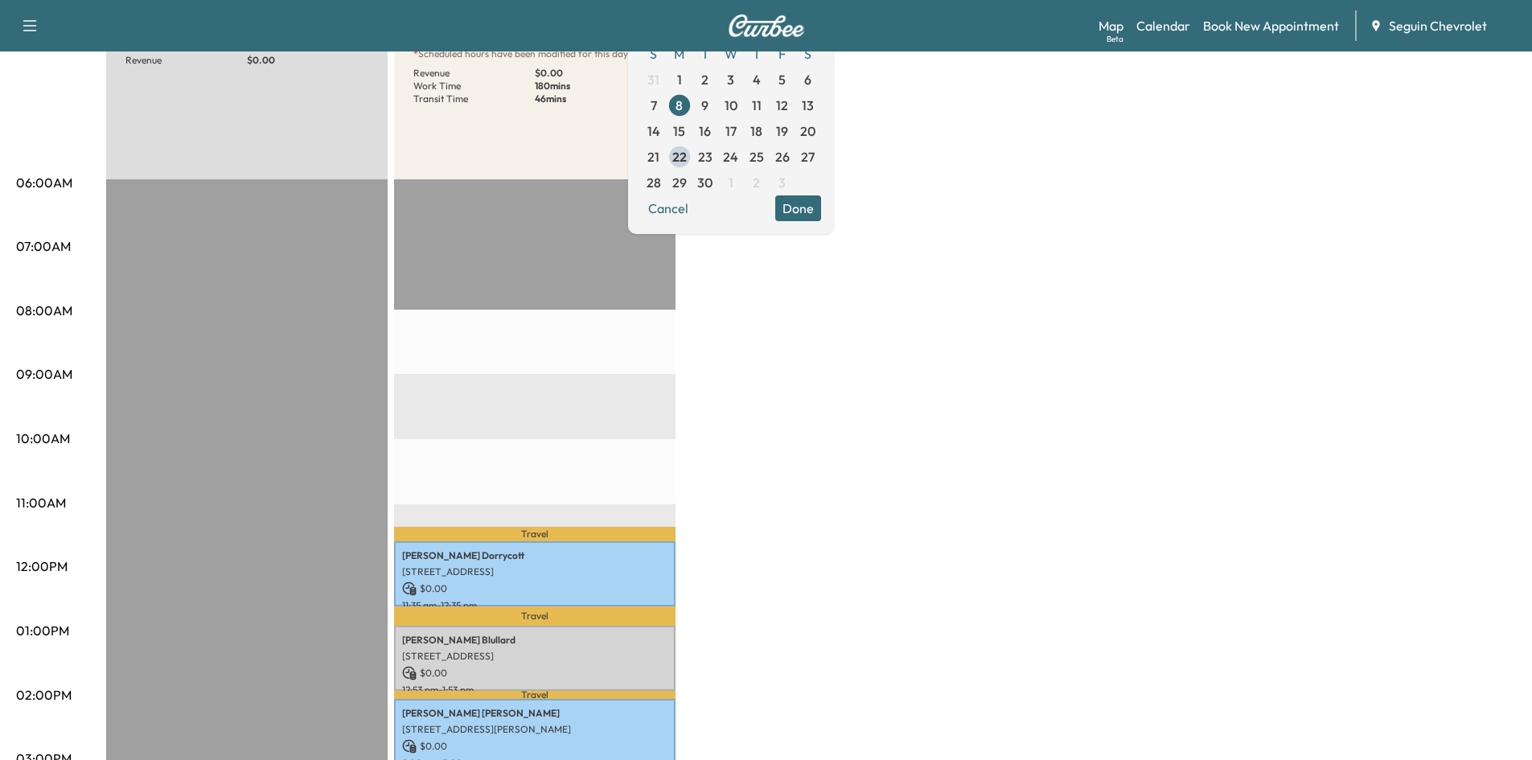
scroll to position [0, 0]
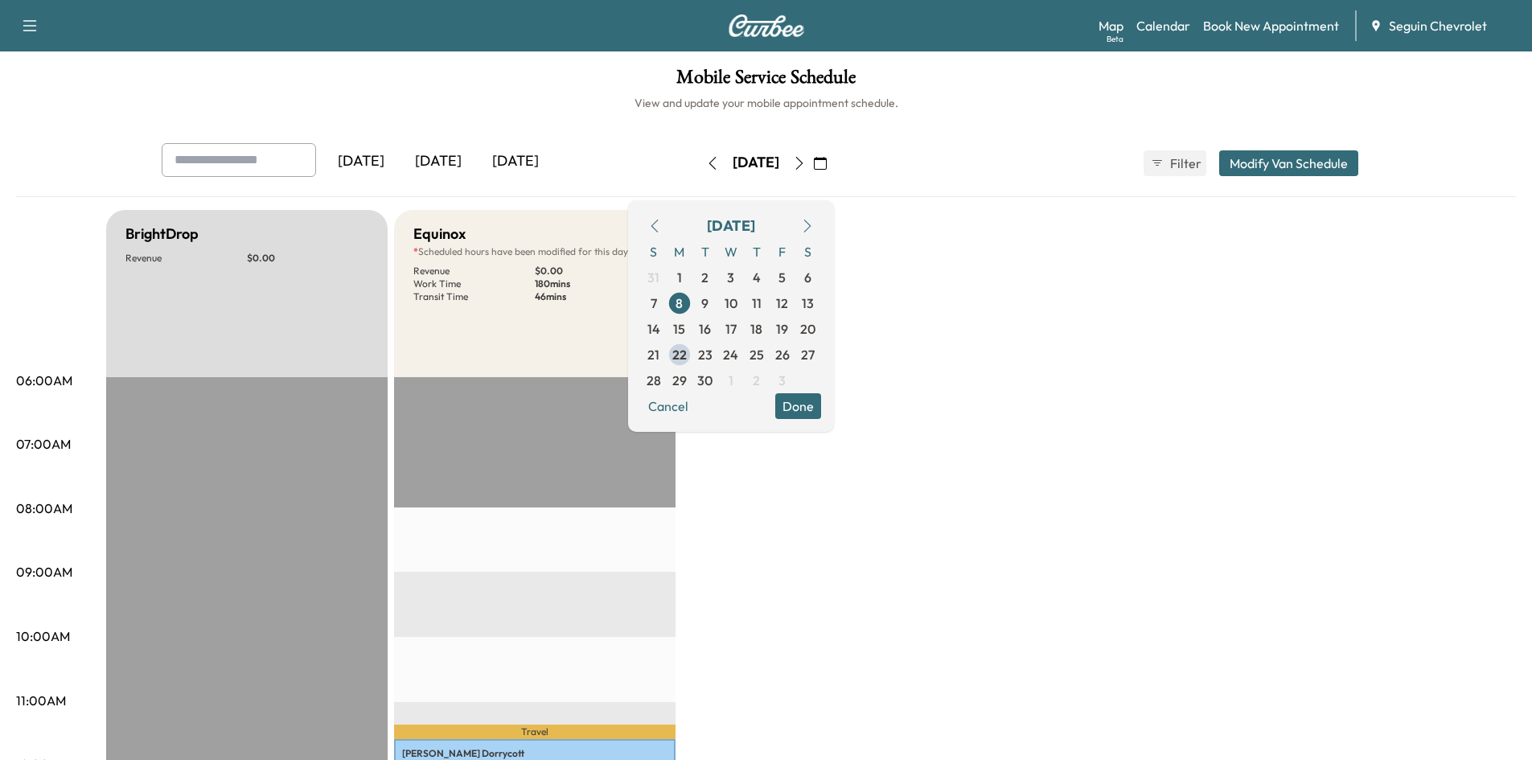
click at [630, 302] on p "46 mins" at bounding box center [595, 296] width 121 height 13
click at [693, 300] on span "8" at bounding box center [680, 303] width 26 height 26
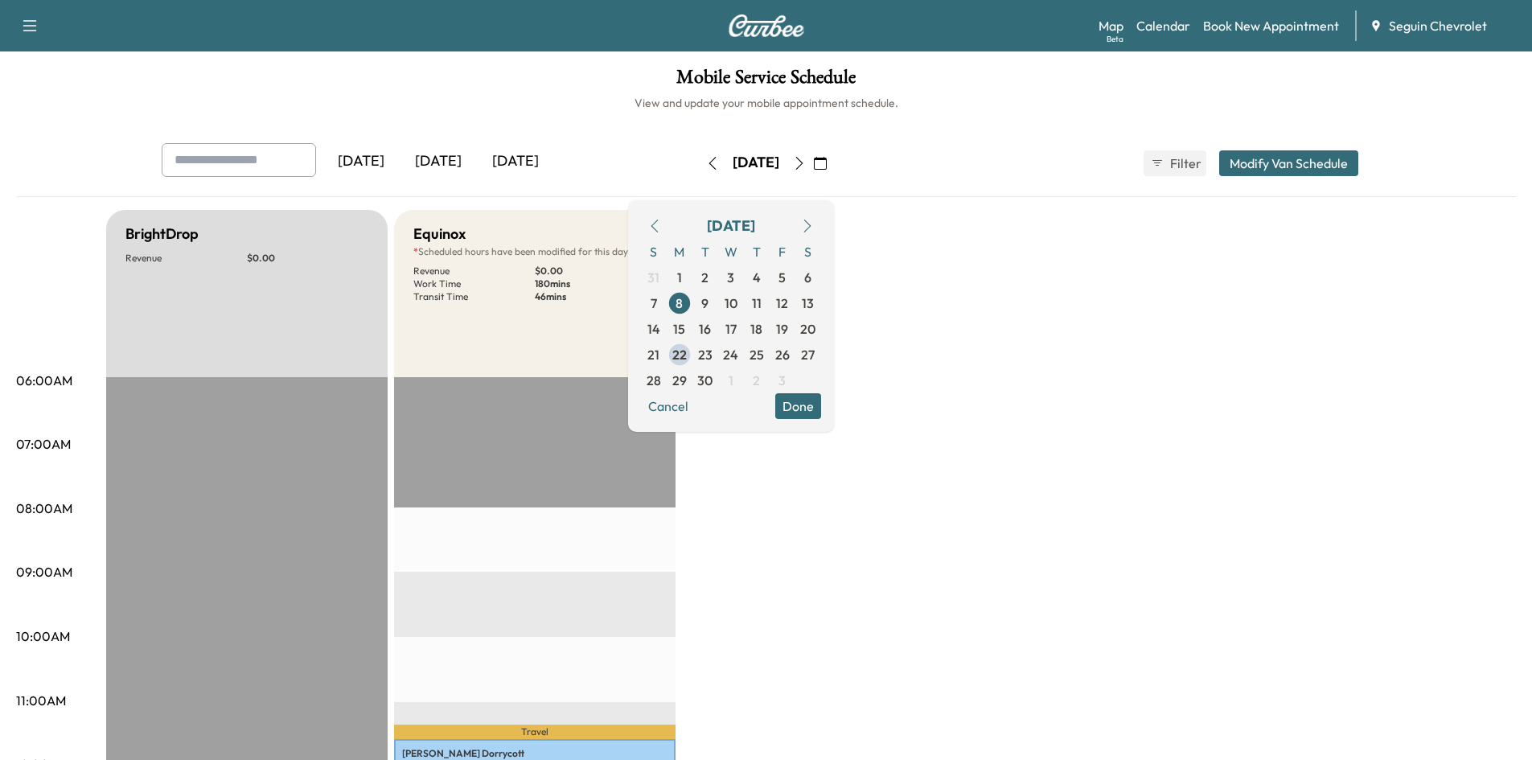
click at [821, 414] on button "Done" at bounding box center [798, 406] width 46 height 26
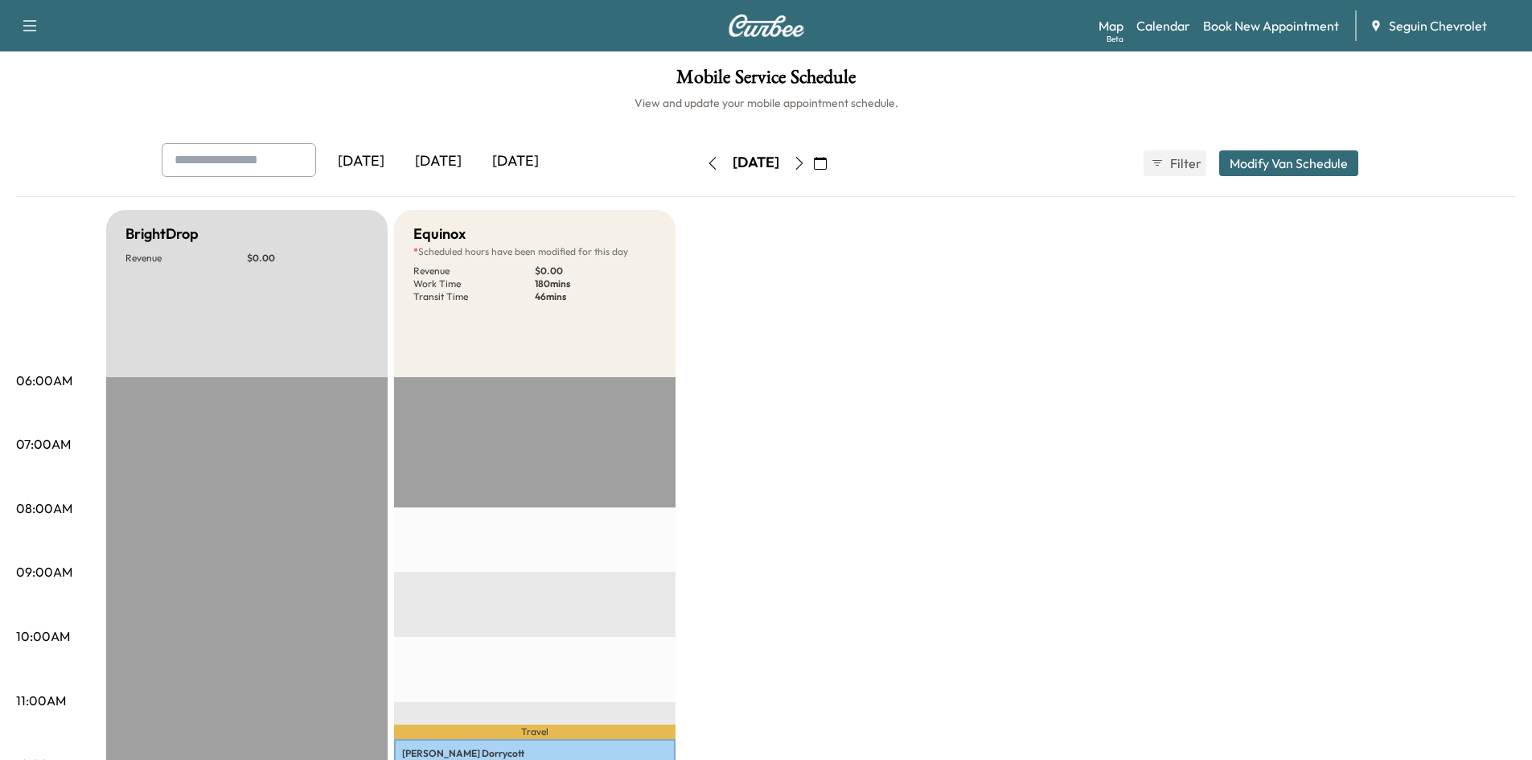
click at [813, 171] on button "button" at bounding box center [799, 163] width 27 height 26
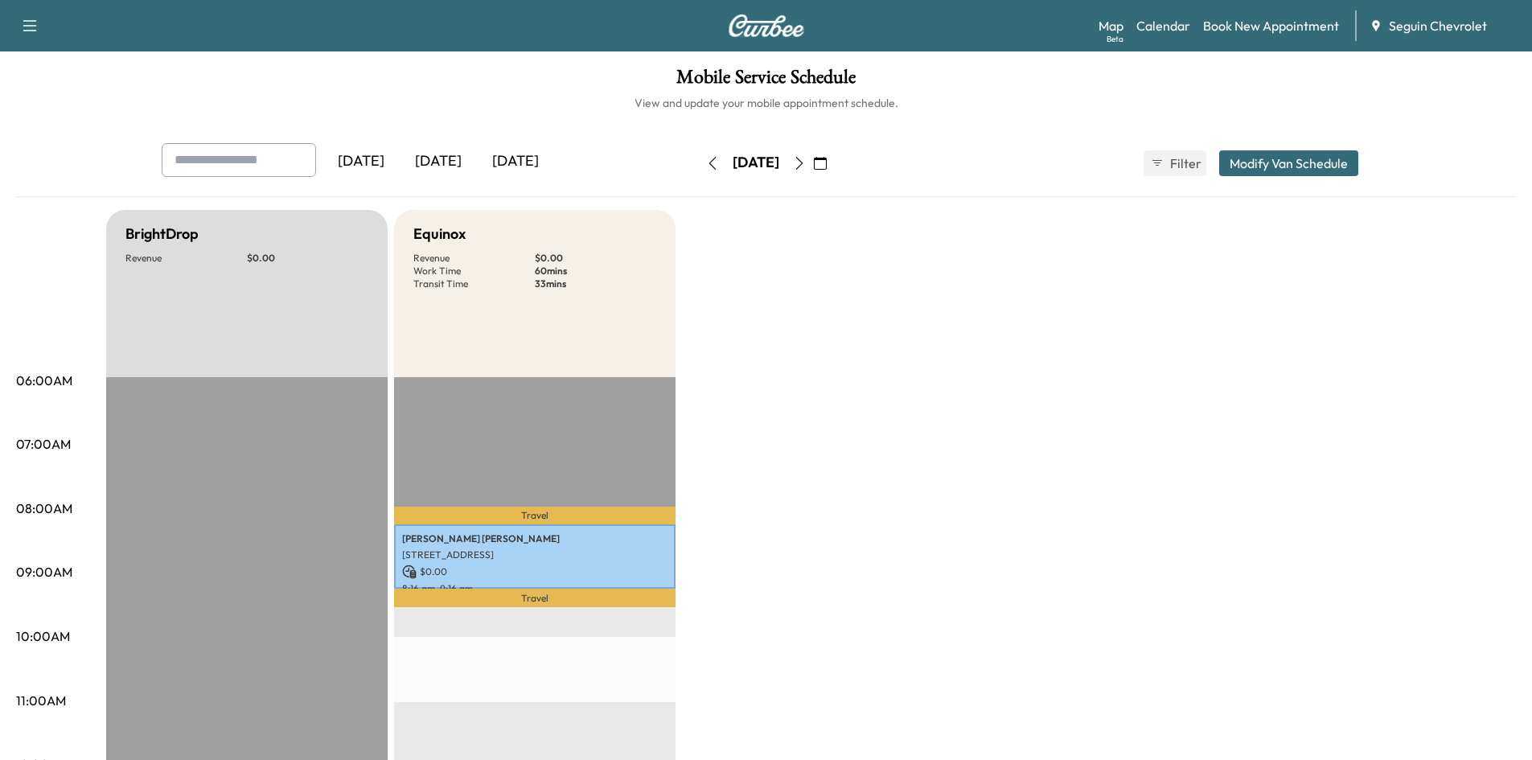
drag, startPoint x: 858, startPoint y: 164, endPoint x: 864, endPoint y: 226, distance: 62.2
click at [803, 158] on icon "button" at bounding box center [798, 163] width 7 height 13
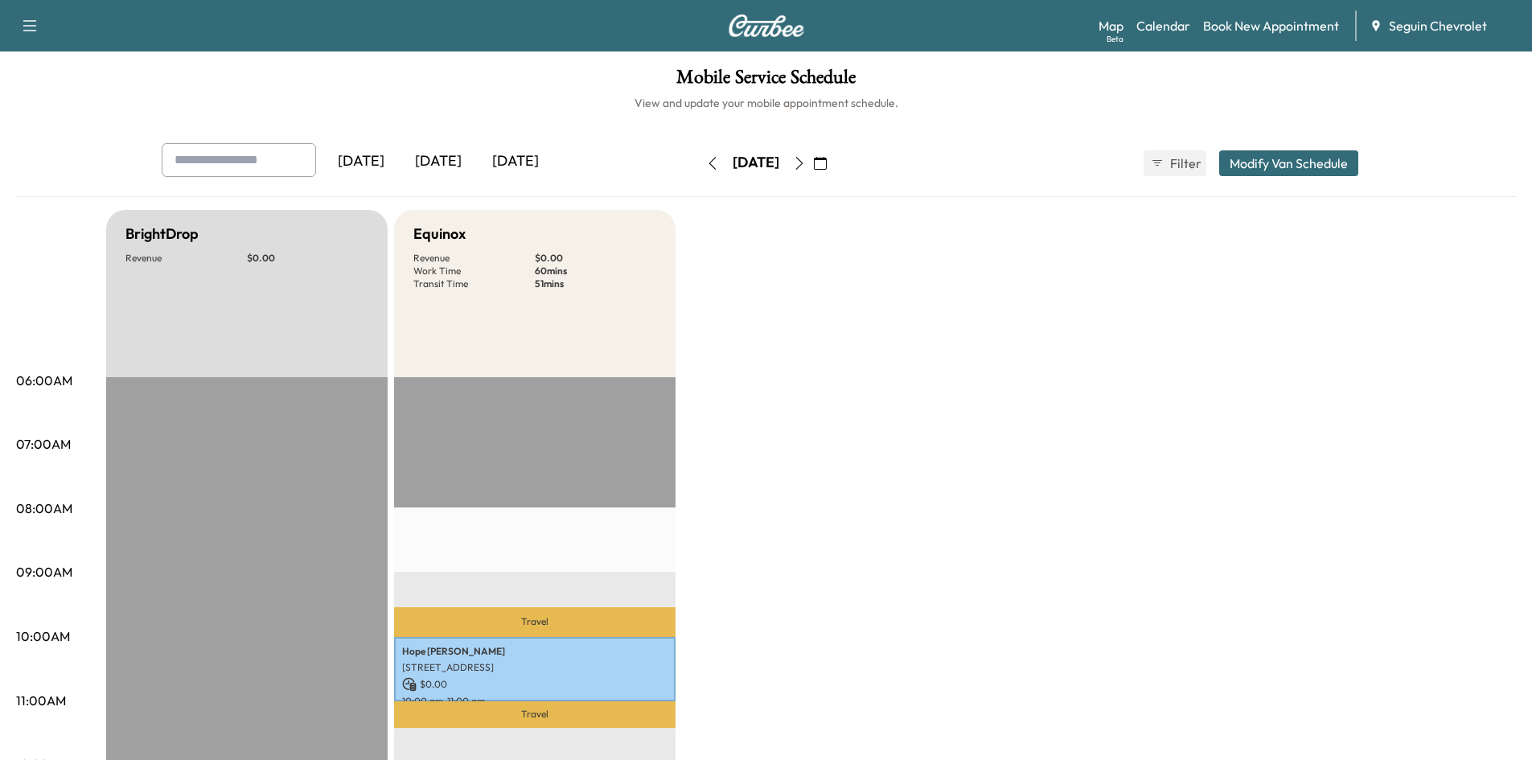
click at [806, 166] on icon "button" at bounding box center [799, 163] width 13 height 13
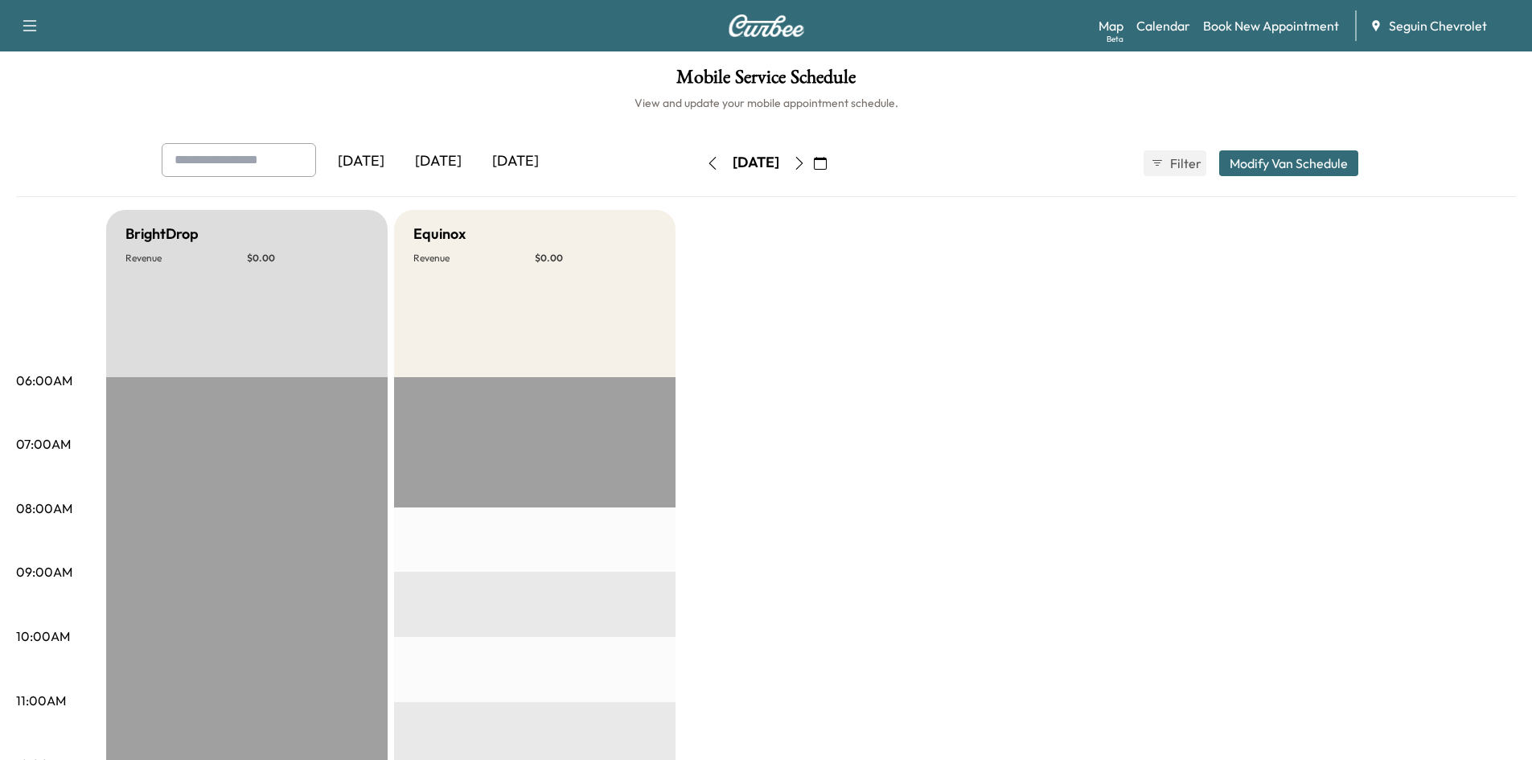
click at [803, 166] on icon "button" at bounding box center [798, 163] width 7 height 13
click at [834, 166] on button "button" at bounding box center [820, 163] width 27 height 26
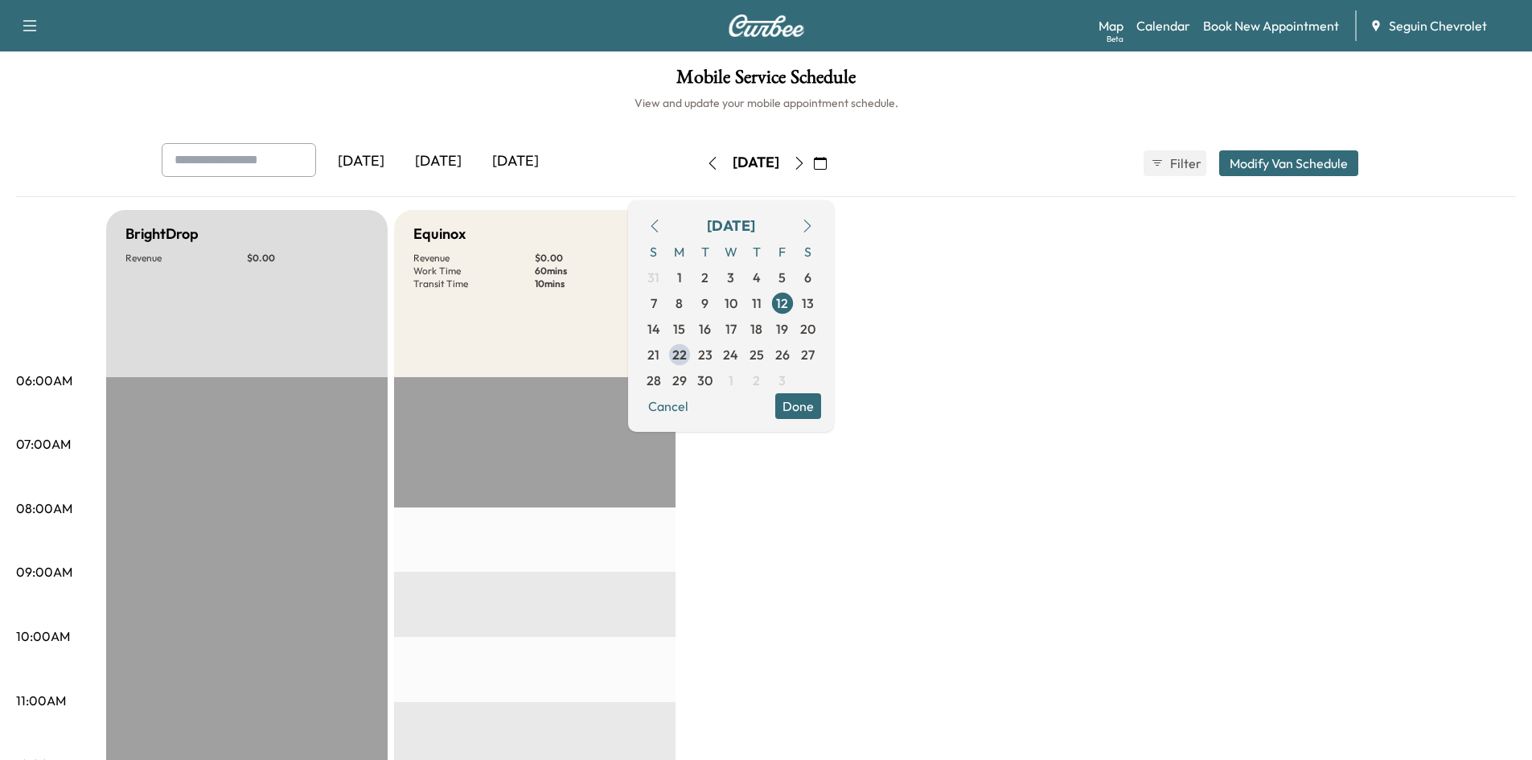
click at [706, 164] on icon "button" at bounding box center [712, 163] width 13 height 13
click at [813, 175] on button "button" at bounding box center [799, 163] width 27 height 26
click at [821, 400] on button "Done" at bounding box center [798, 406] width 46 height 26
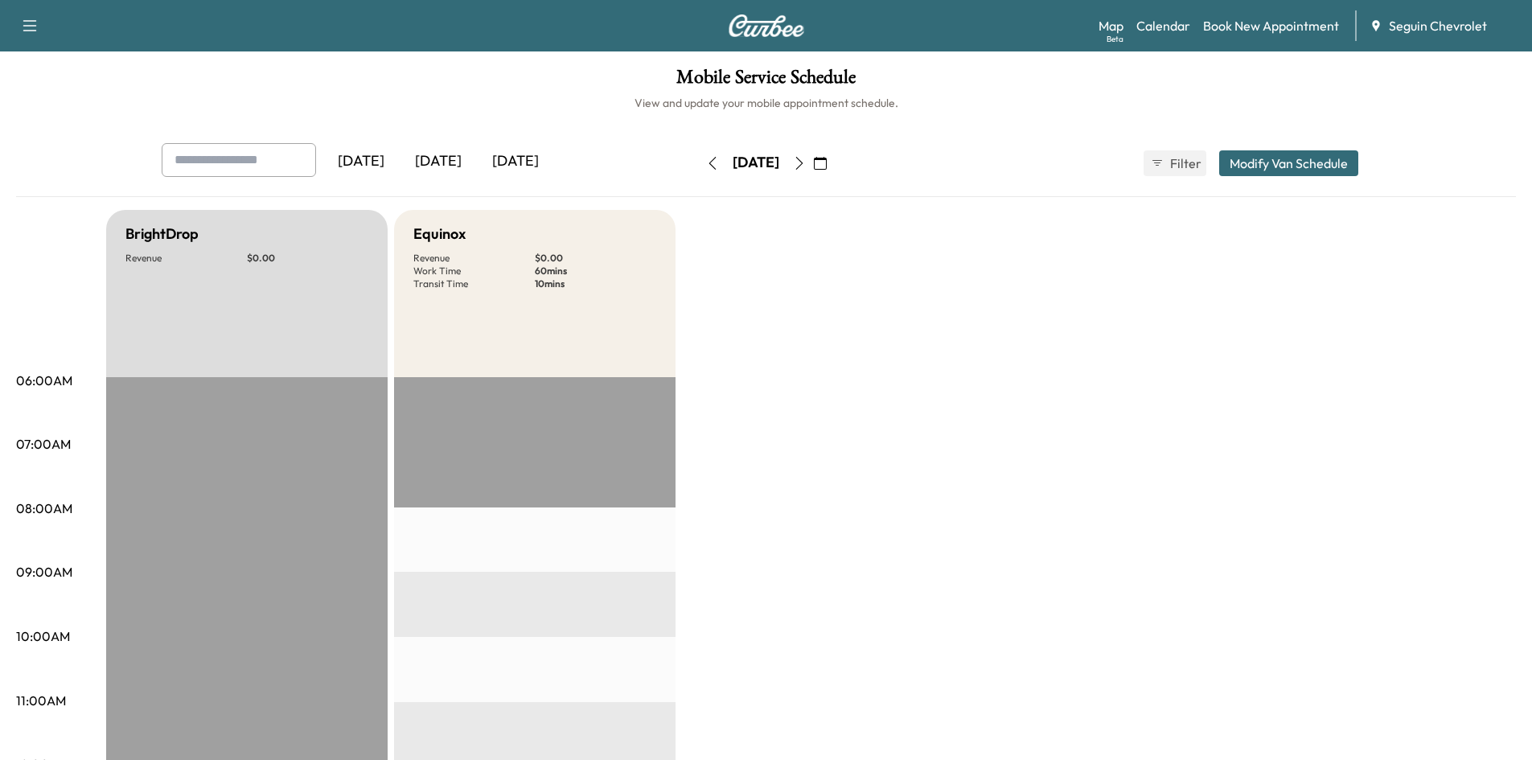
click at [813, 171] on button "button" at bounding box center [799, 163] width 27 height 26
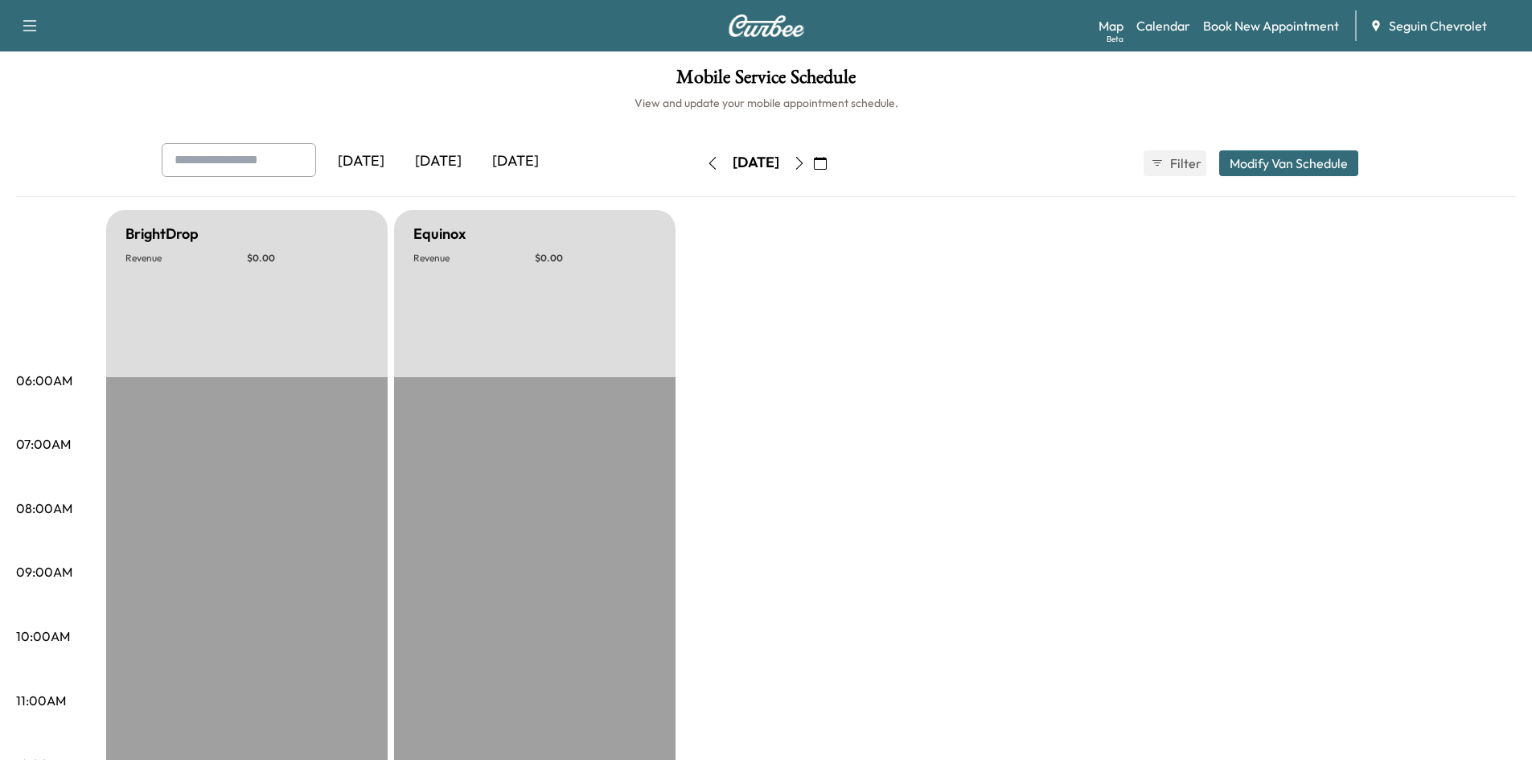
click at [806, 164] on icon "button" at bounding box center [799, 163] width 13 height 13
click at [834, 164] on button "button" at bounding box center [820, 163] width 27 height 26
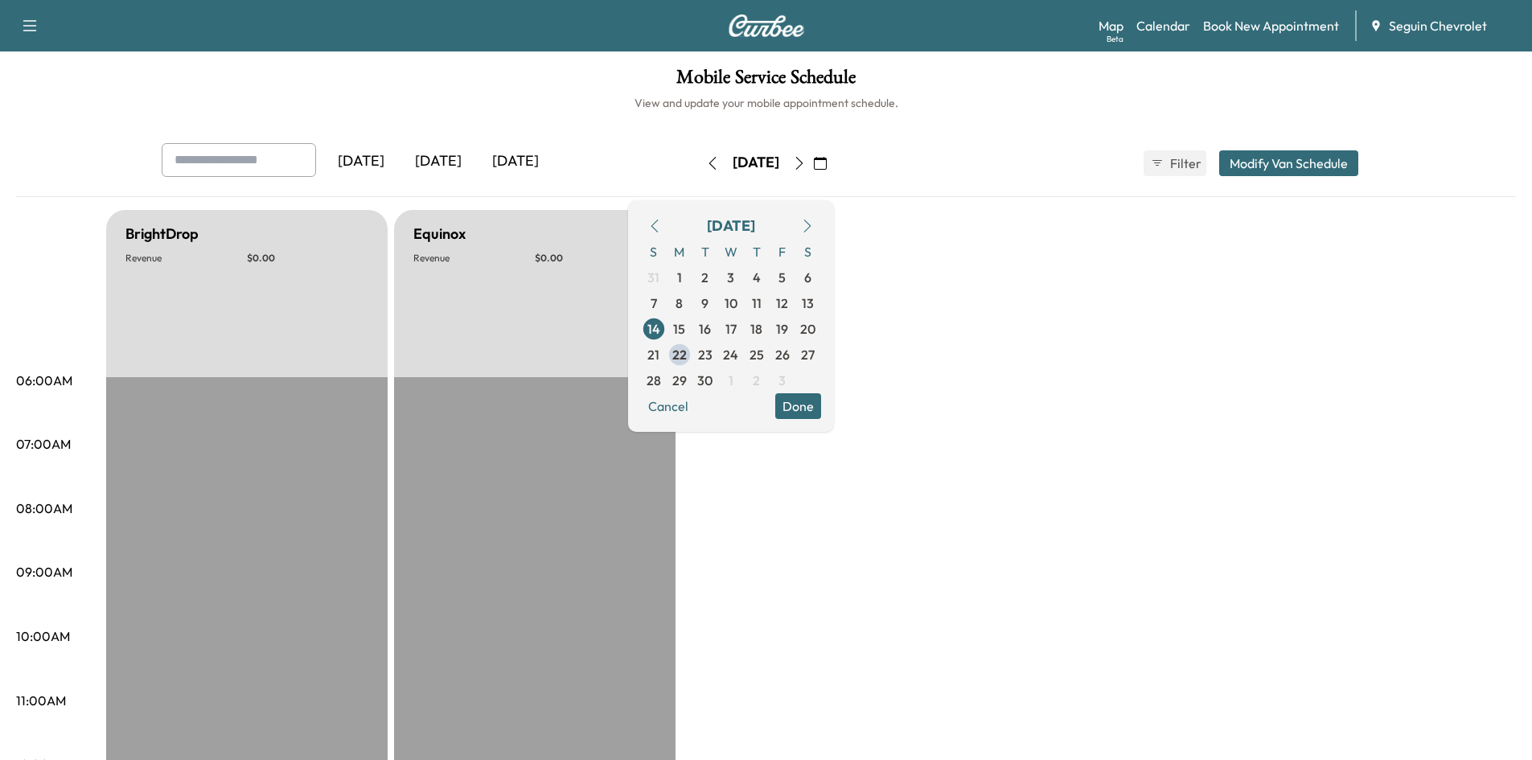
click at [806, 164] on icon "button" at bounding box center [799, 163] width 13 height 13
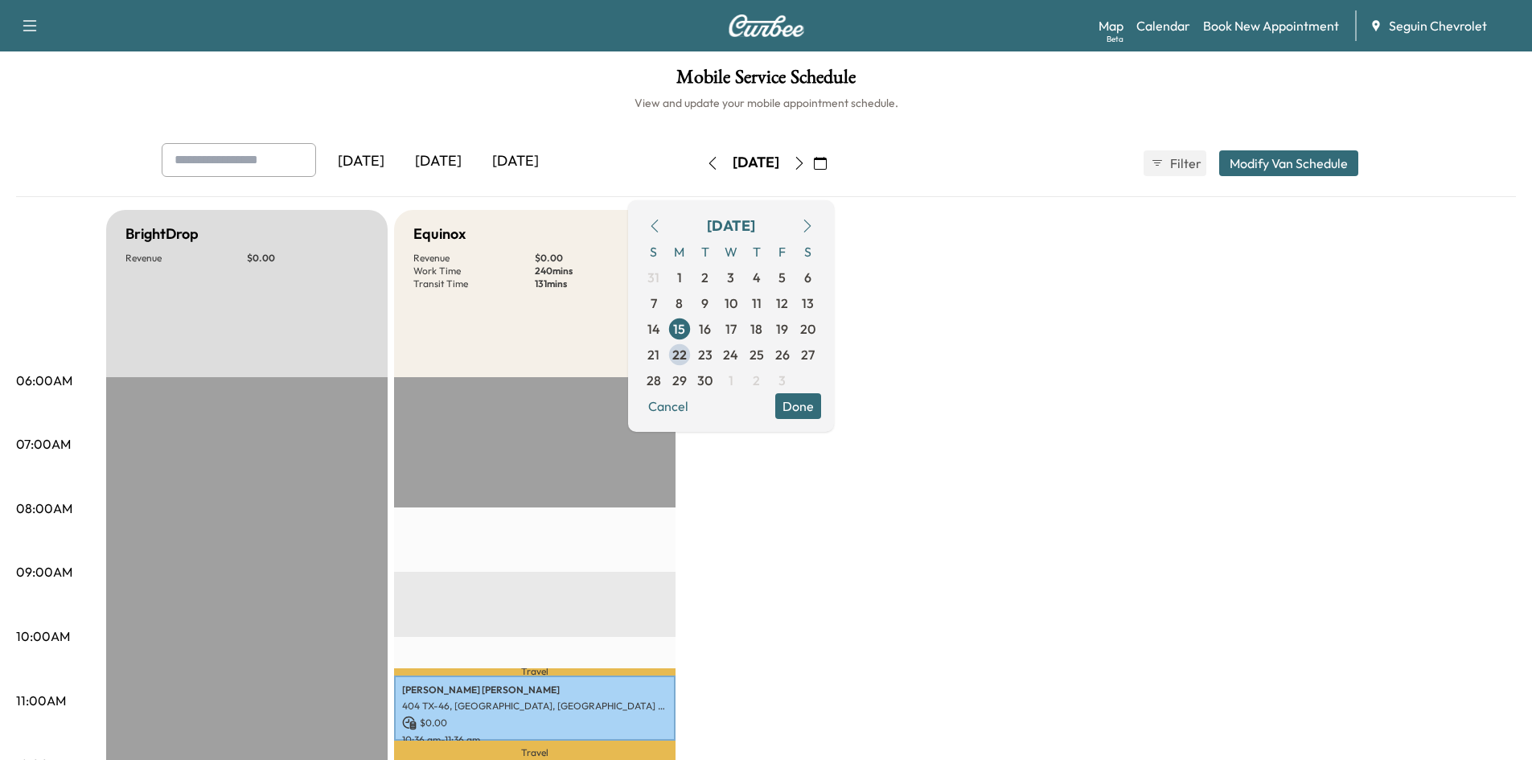
click at [685, 326] on span "15" at bounding box center [679, 328] width 12 height 19
click at [821, 405] on button "Done" at bounding box center [798, 406] width 46 height 26
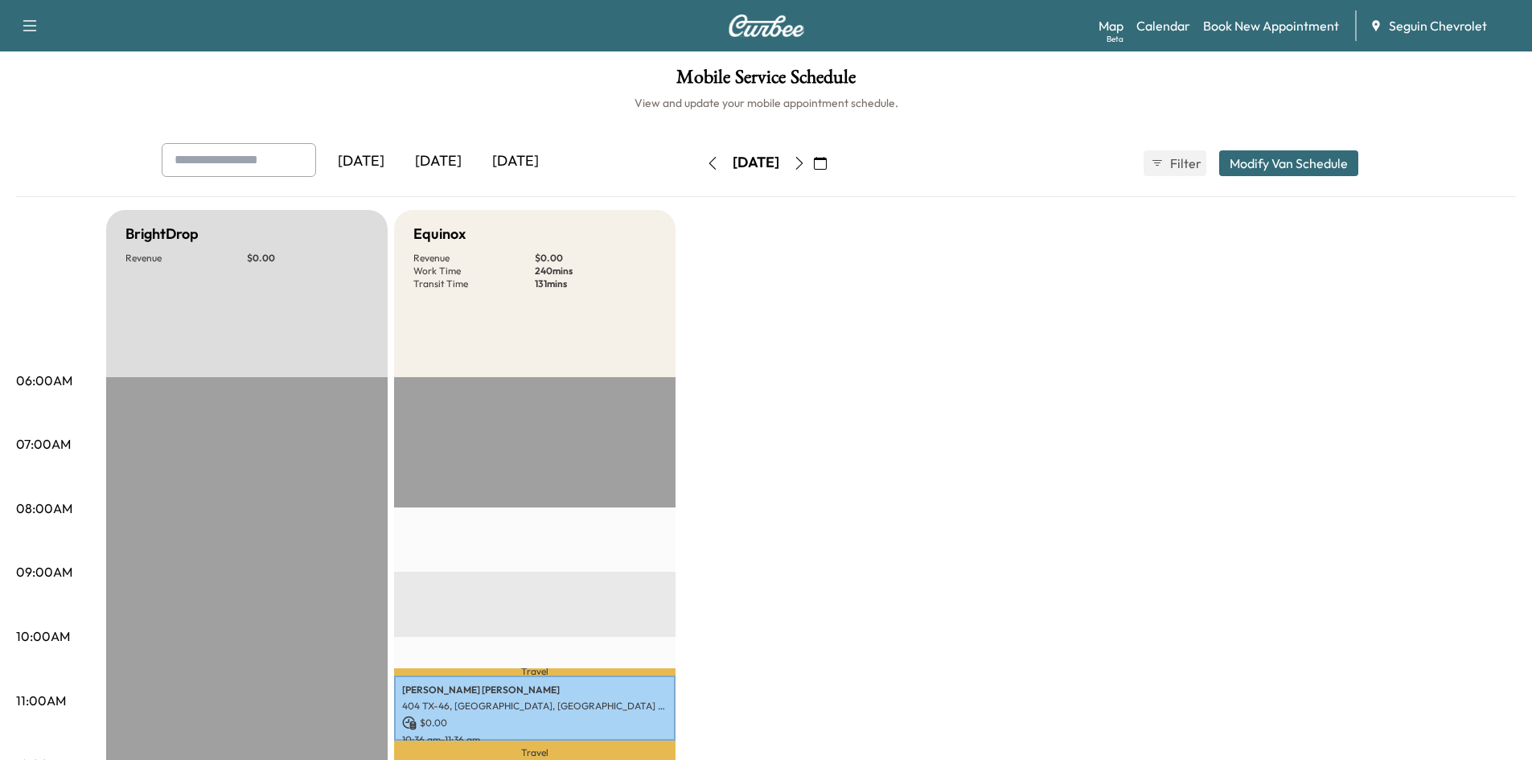
click at [806, 162] on icon "button" at bounding box center [799, 163] width 13 height 13
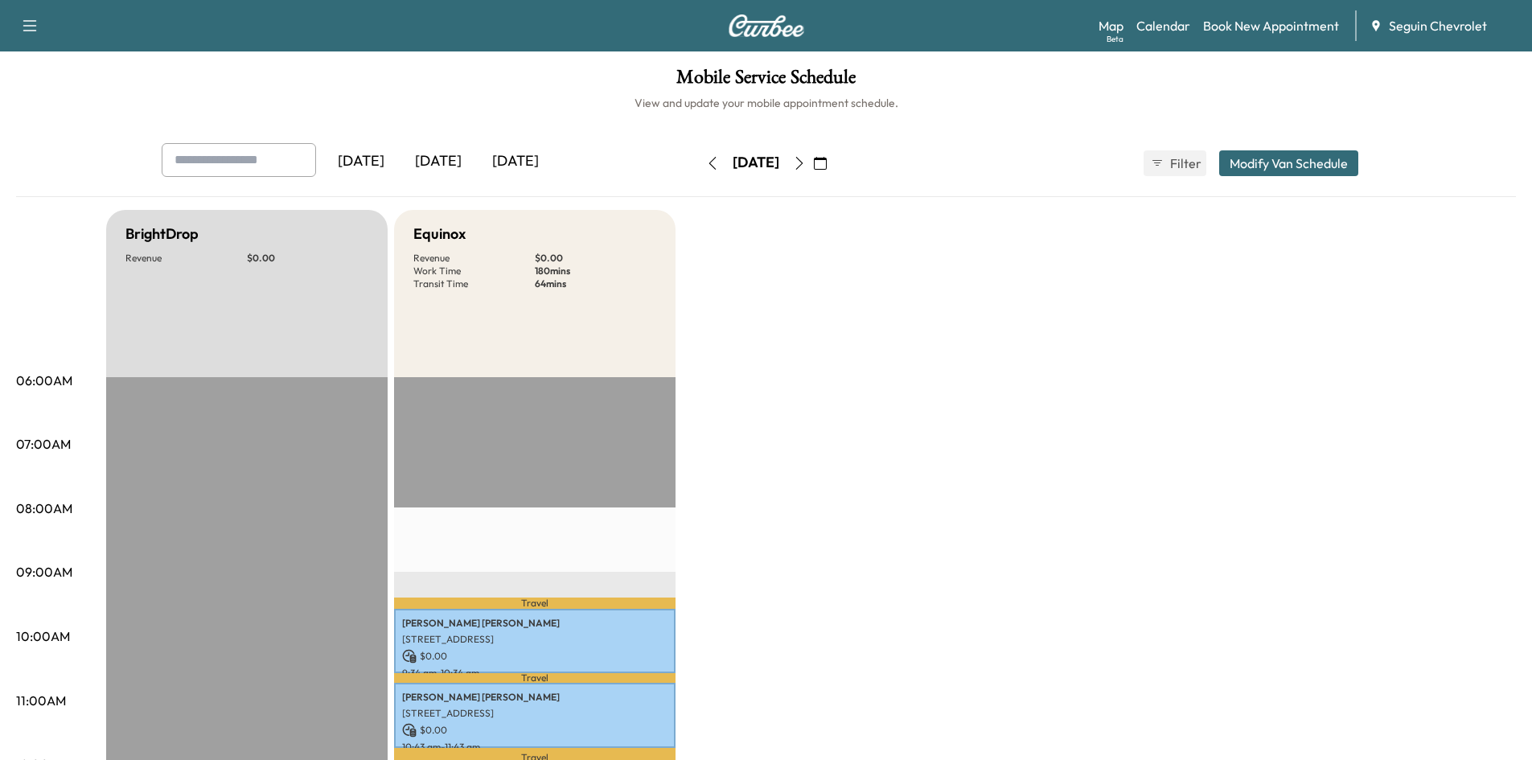
click at [806, 169] on icon "button" at bounding box center [799, 163] width 13 height 13
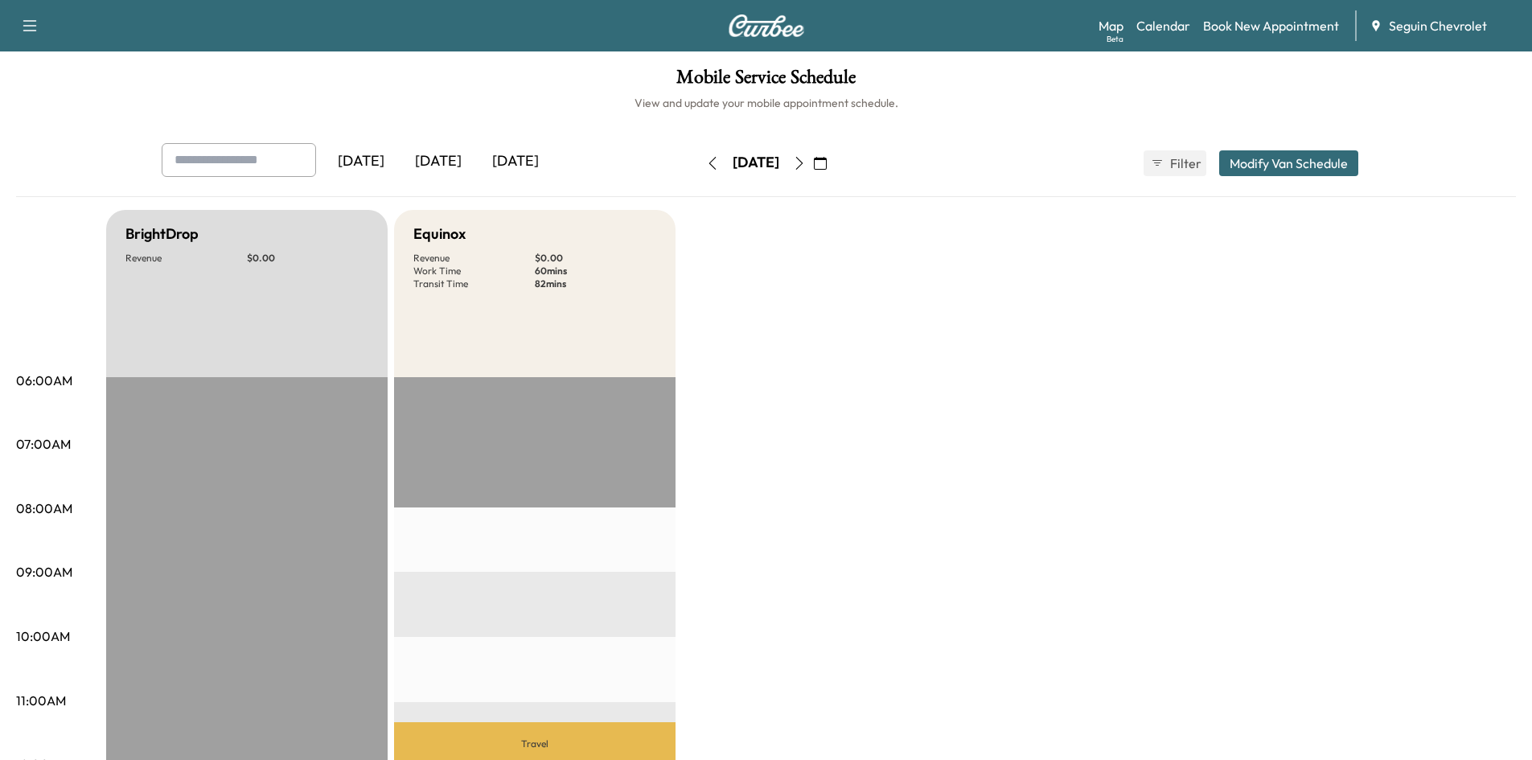
click at [806, 158] on icon "button" at bounding box center [799, 163] width 13 height 13
click at [806, 162] on icon "button" at bounding box center [799, 163] width 13 height 13
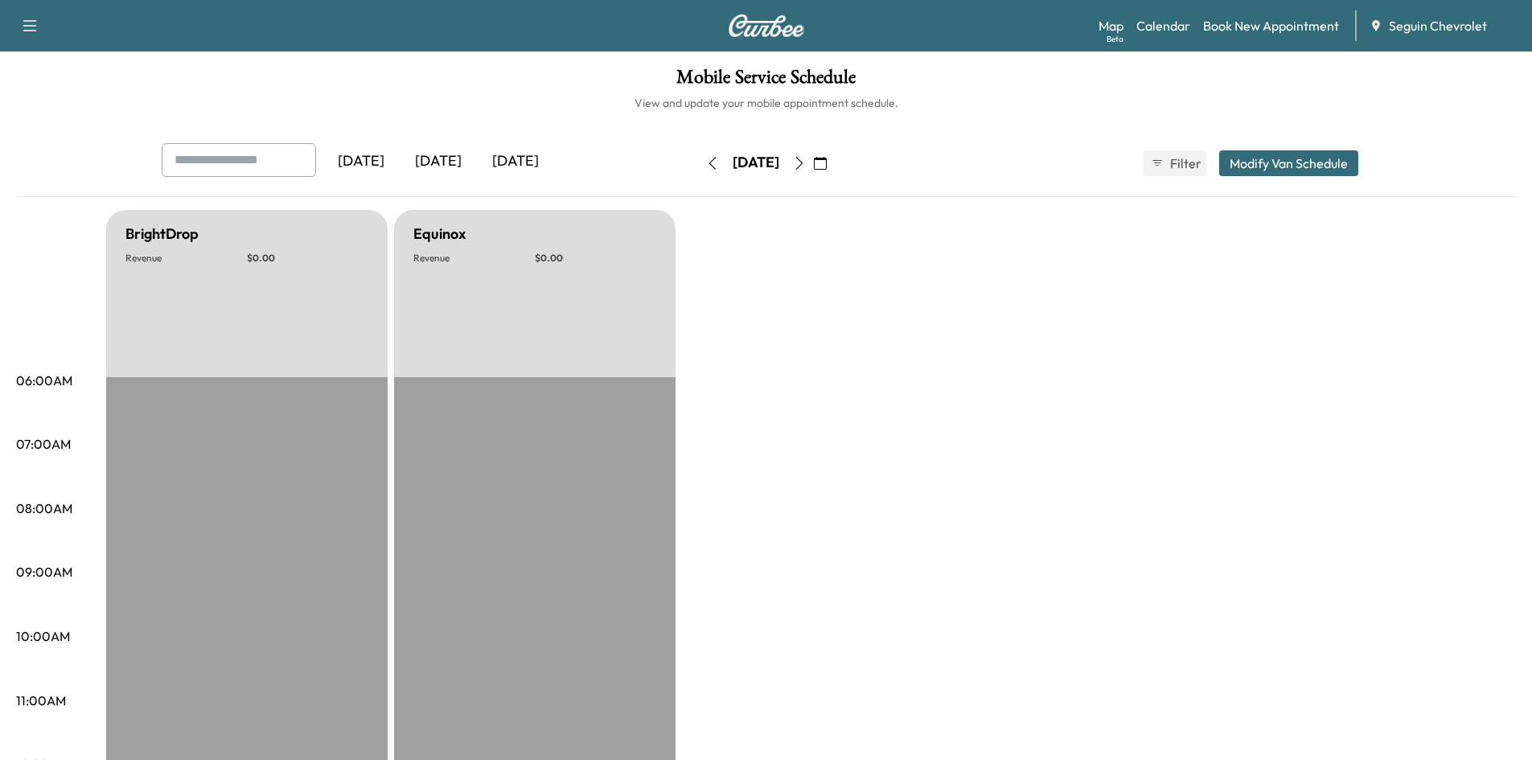
click at [699, 176] on div "[DATE] September 2025 S M T W T F S 31 1 2 3 4 5 6 7 8 9 10 11 12 13 14 15 16 1…" at bounding box center [766, 163] width 135 height 51
click at [706, 168] on icon "button" at bounding box center [712, 163] width 13 height 13
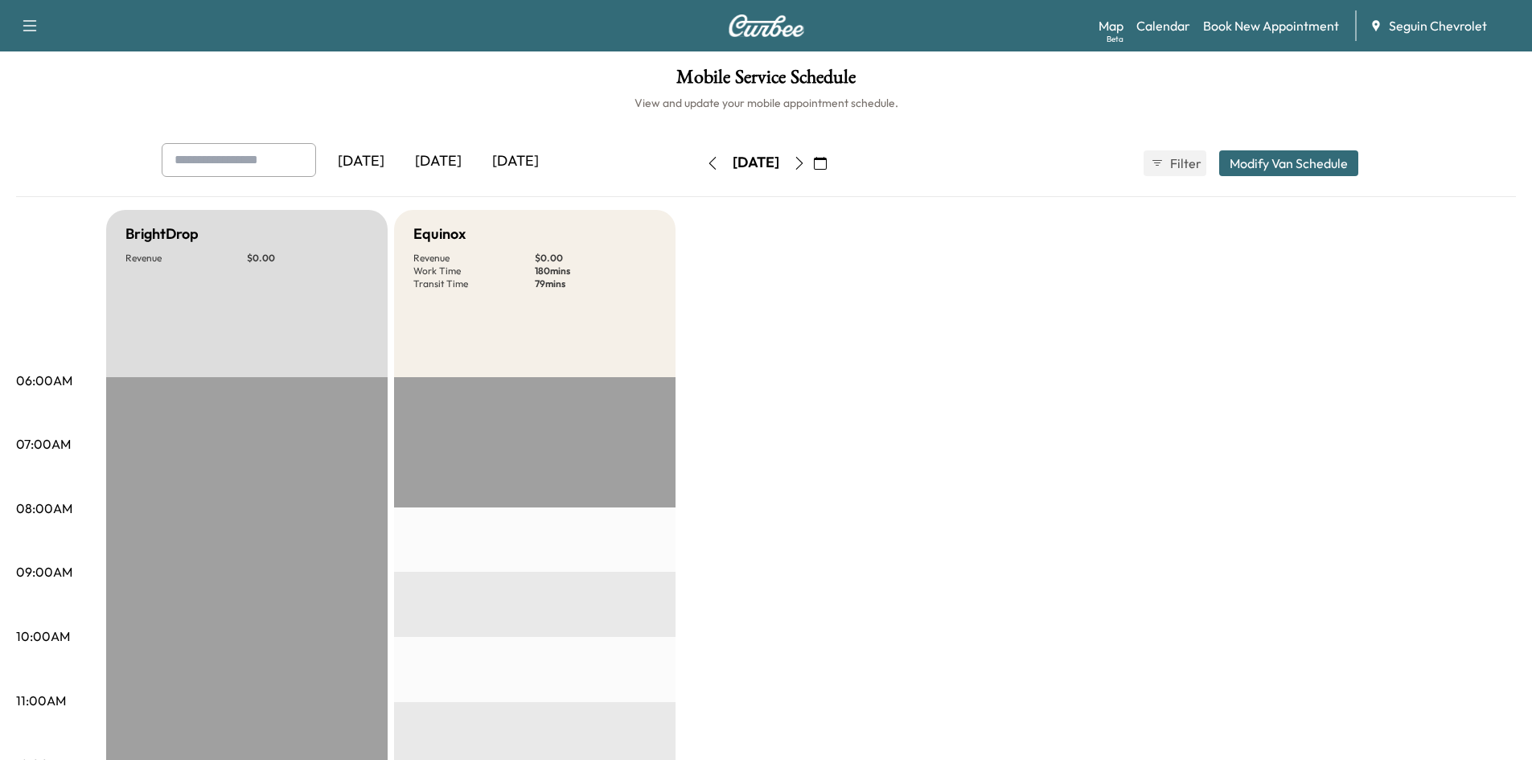
click at [706, 162] on icon "button" at bounding box center [712, 163] width 13 height 13
click at [806, 163] on icon "button" at bounding box center [799, 163] width 13 height 13
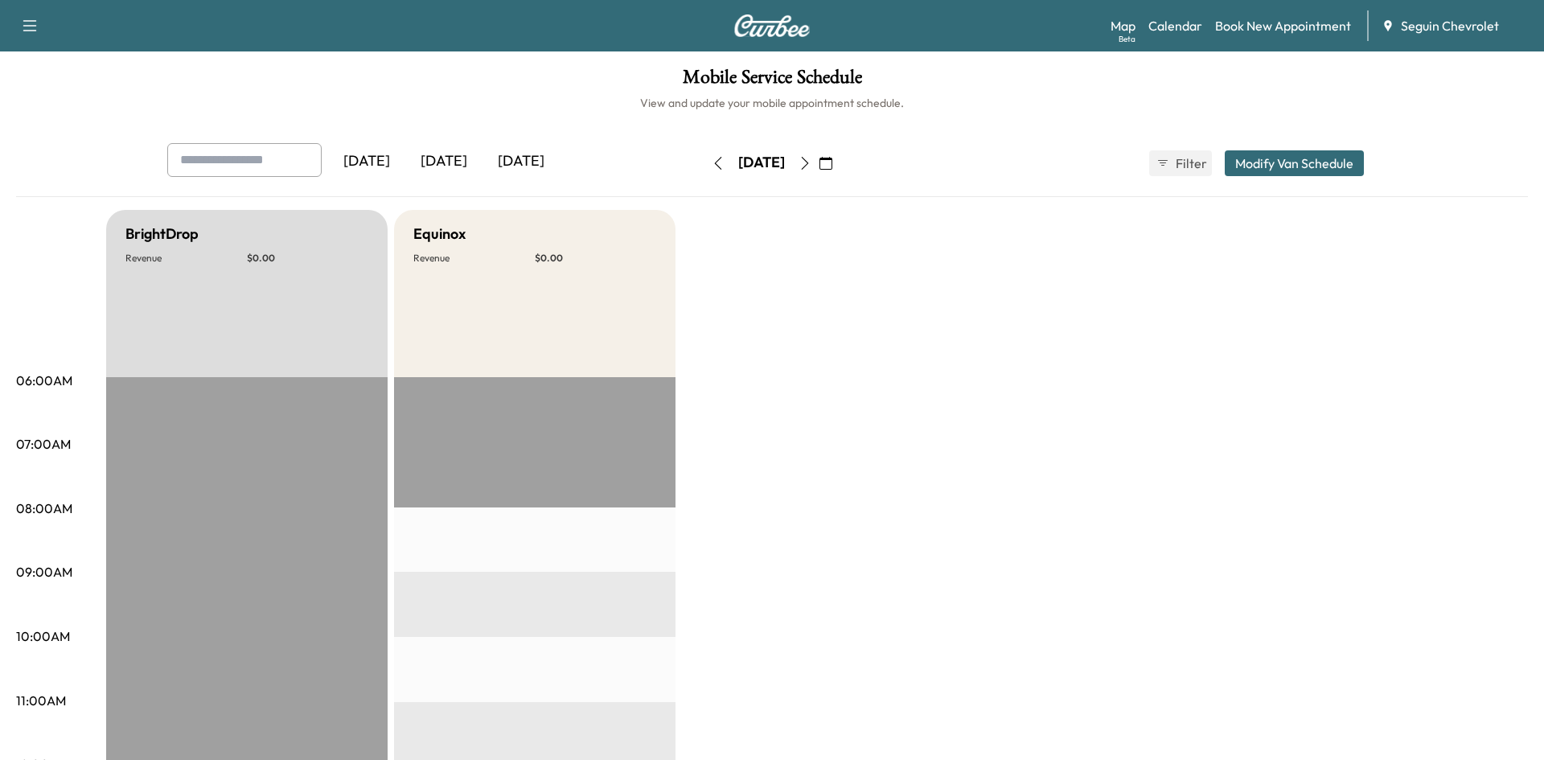
click at [812, 163] on icon "button" at bounding box center [805, 163] width 13 height 13
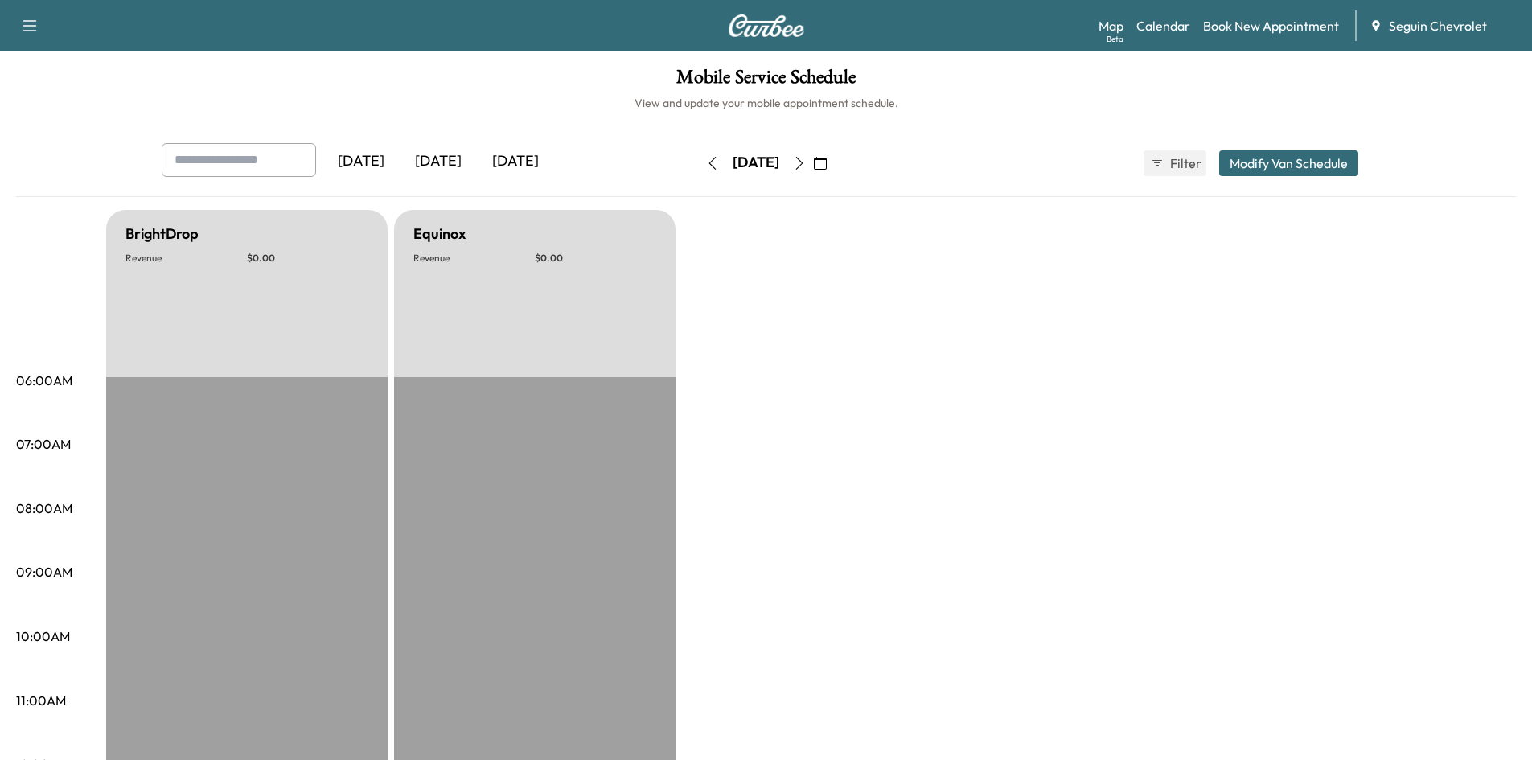
click at [709, 167] on icon "button" at bounding box center [712, 163] width 7 height 13
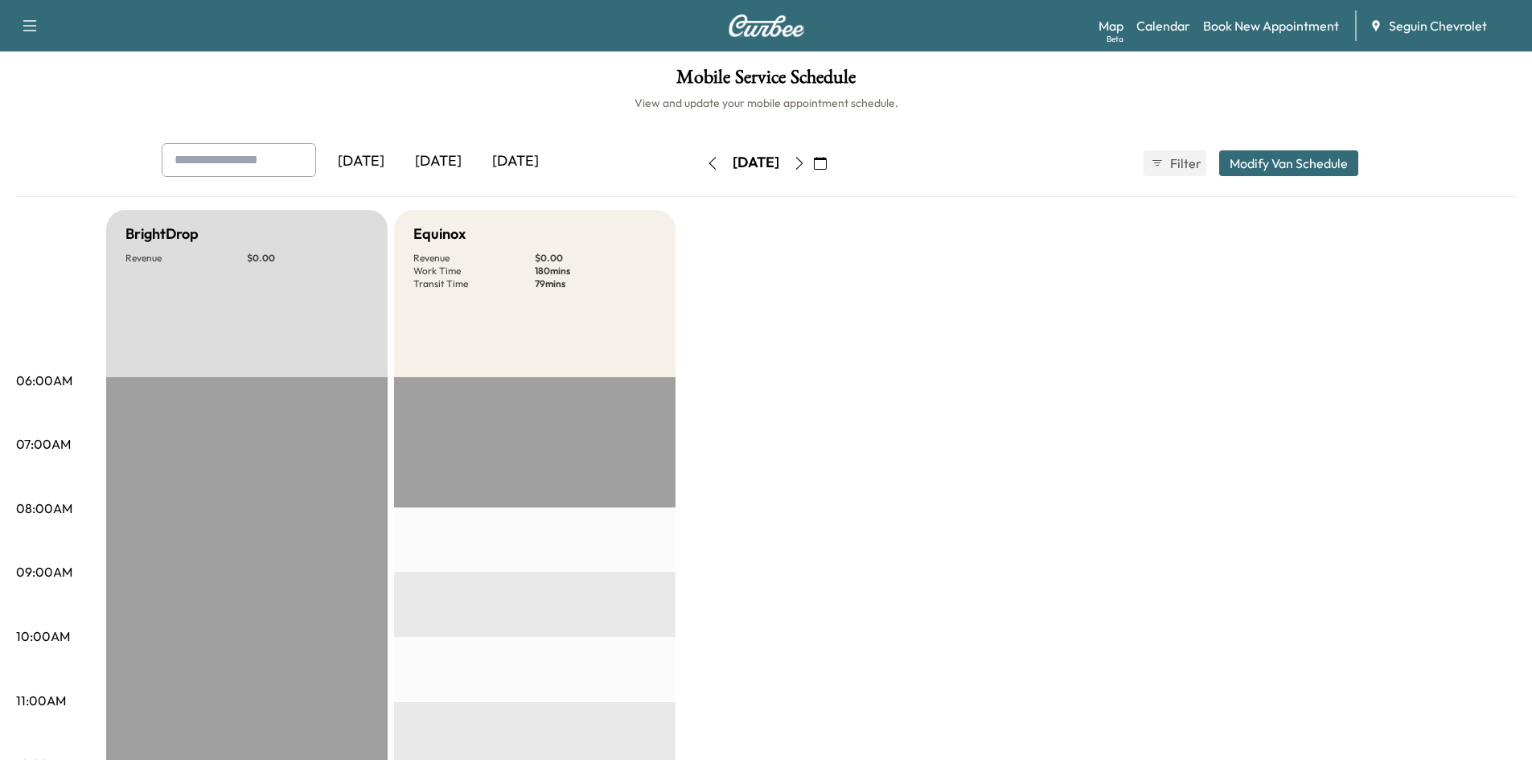
click at [706, 168] on icon "button" at bounding box center [712, 163] width 13 height 13
click at [699, 168] on button "button" at bounding box center [712, 163] width 27 height 26
click at [706, 166] on icon "button" at bounding box center [712, 163] width 13 height 13
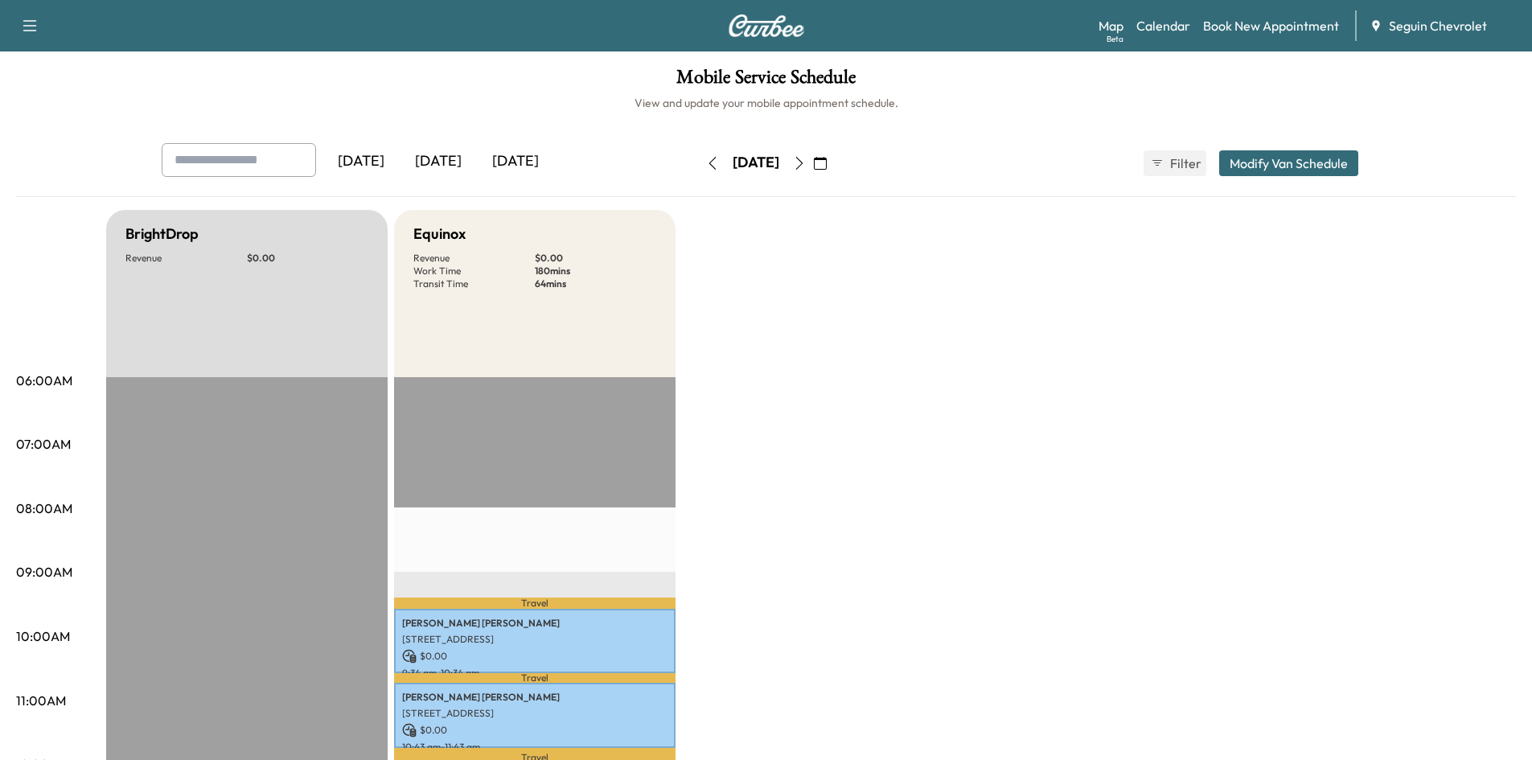
click at [803, 161] on icon "button" at bounding box center [798, 163] width 7 height 13
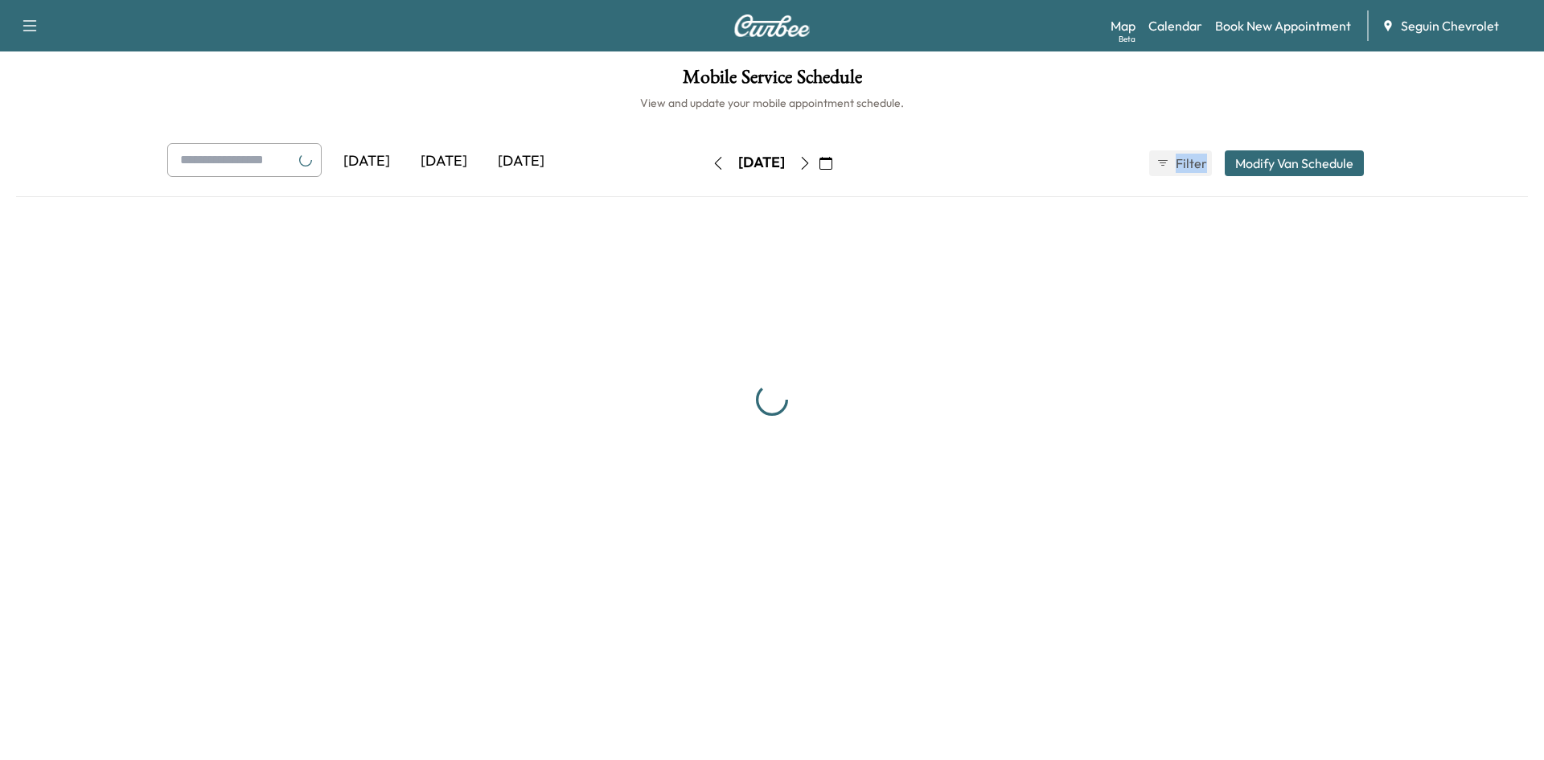
click at [819, 161] on div "[DATE]" at bounding box center [762, 163] width 114 height 26
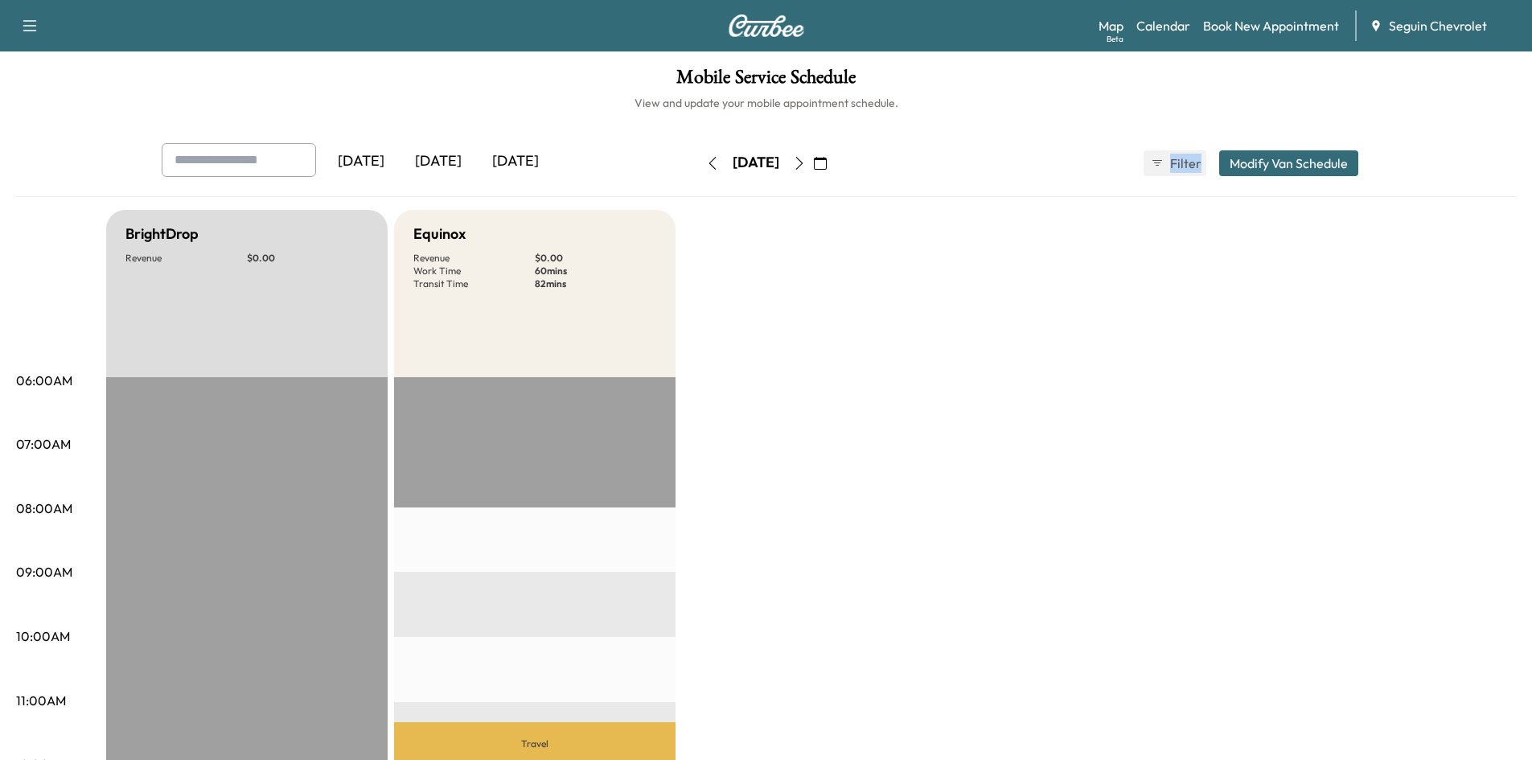
click at [806, 161] on icon "button" at bounding box center [799, 163] width 13 height 13
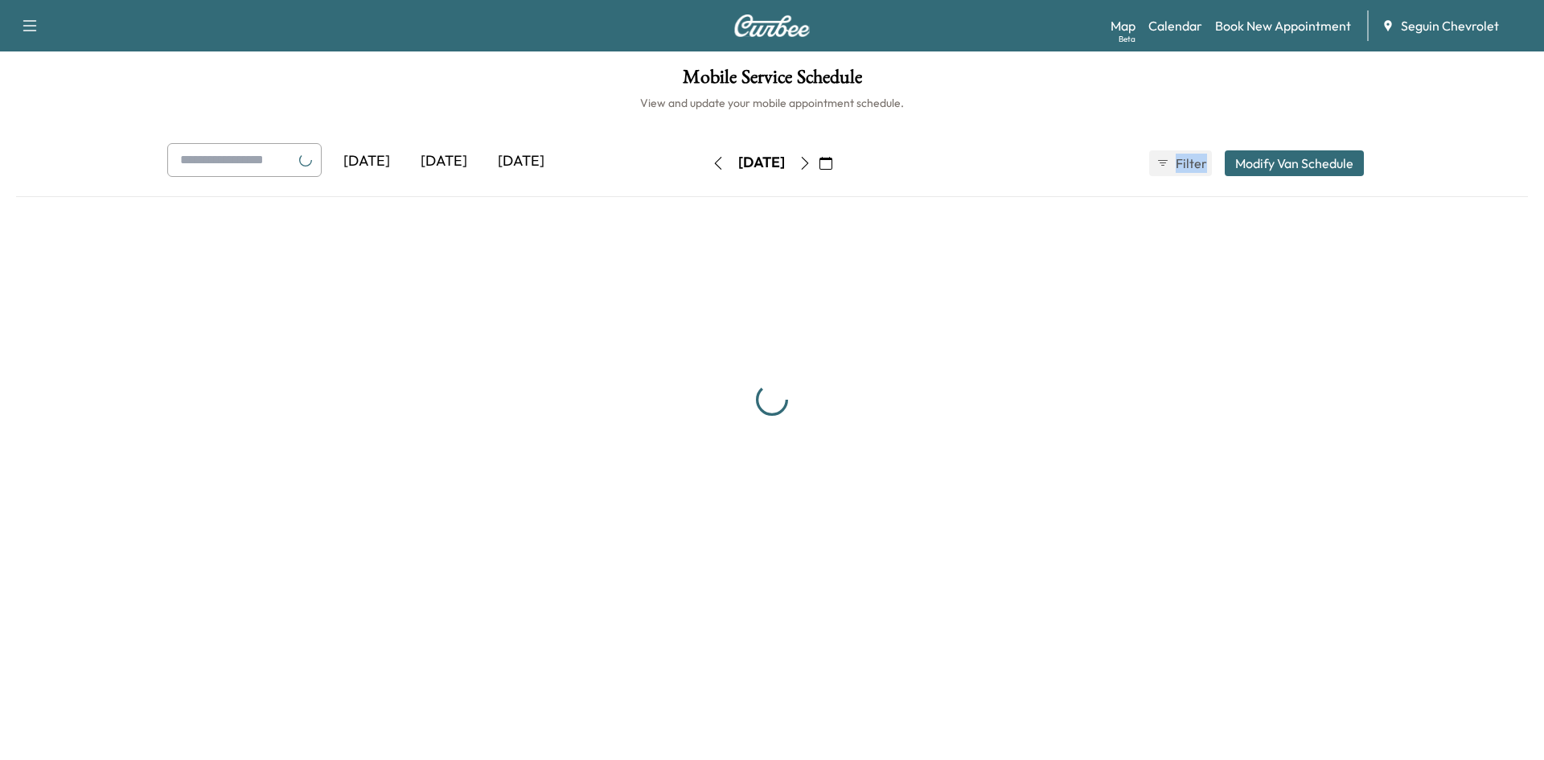
click at [809, 161] on icon "button" at bounding box center [805, 163] width 7 height 13
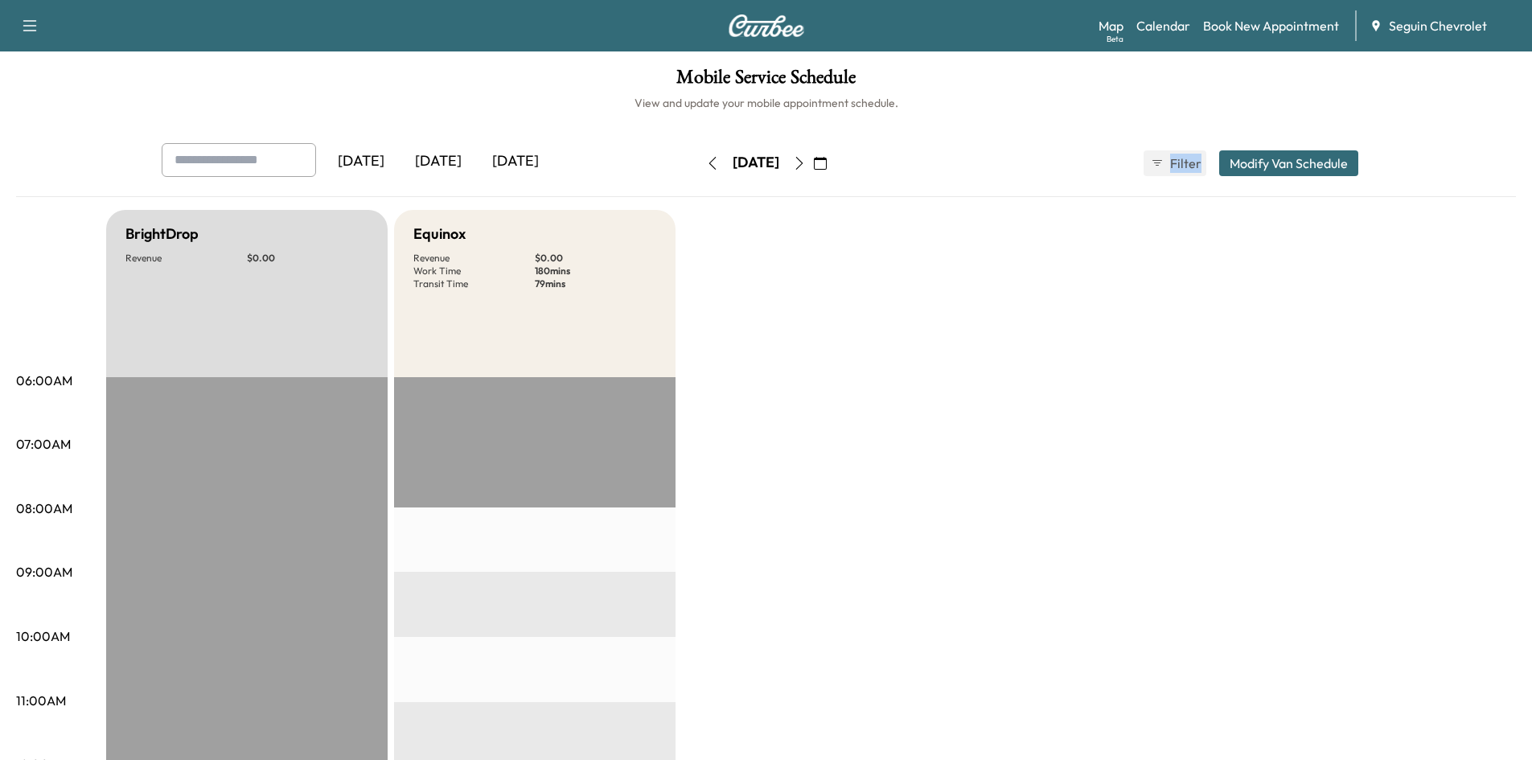
click at [813, 160] on button "button" at bounding box center [799, 163] width 27 height 26
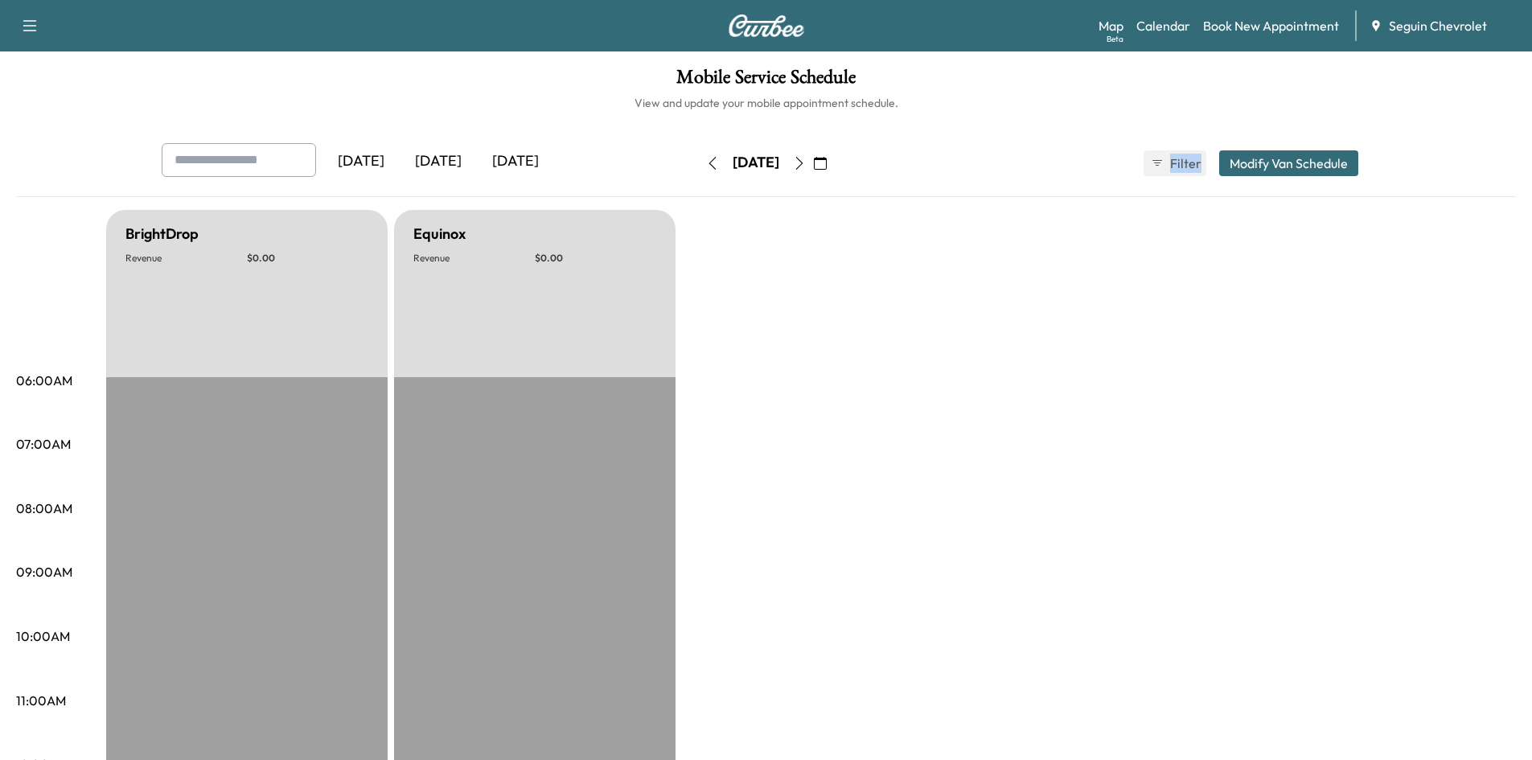
click at [806, 162] on icon "button" at bounding box center [799, 163] width 13 height 13
